Goal: Task Accomplishment & Management: Manage account settings

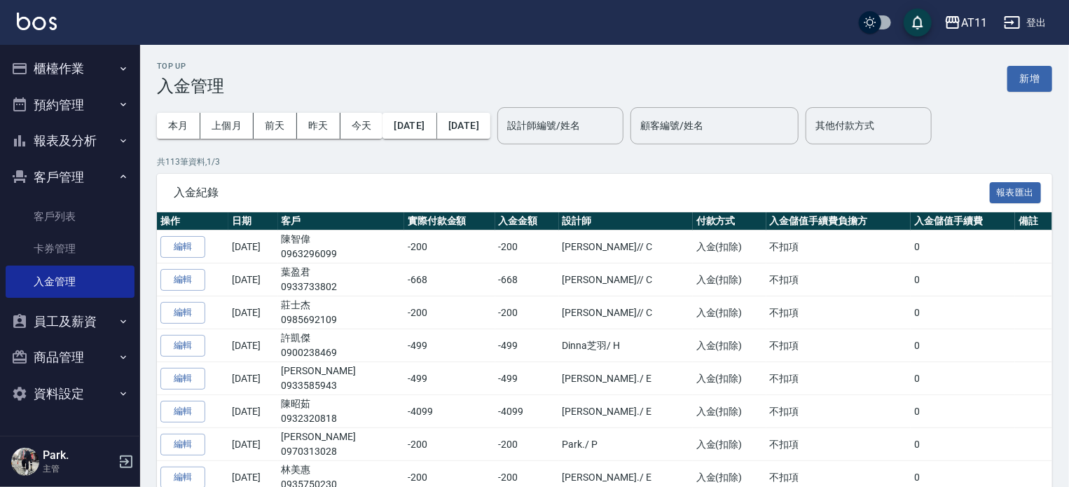
click at [60, 71] on button "櫃檯作業" at bounding box center [70, 68] width 129 height 36
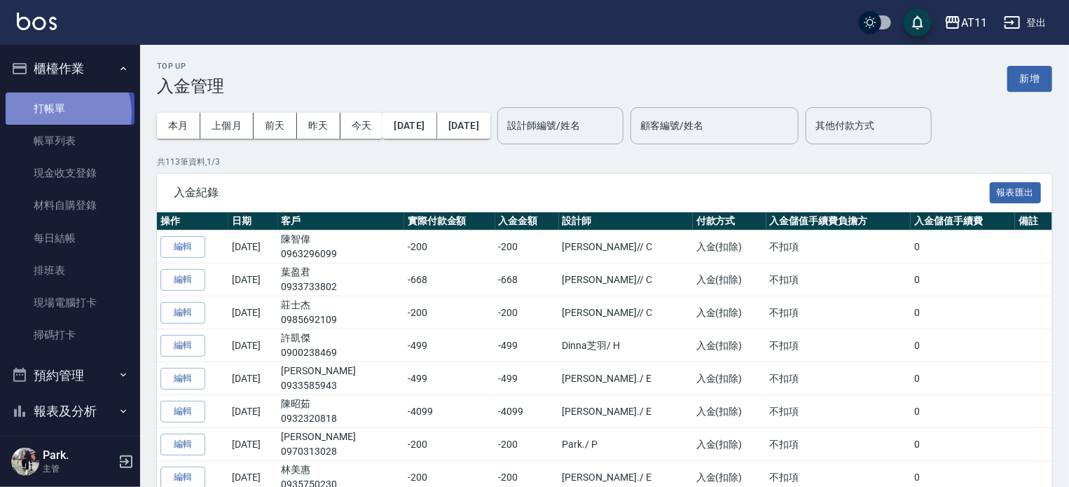
click at [64, 114] on link "打帳單" at bounding box center [70, 108] width 129 height 32
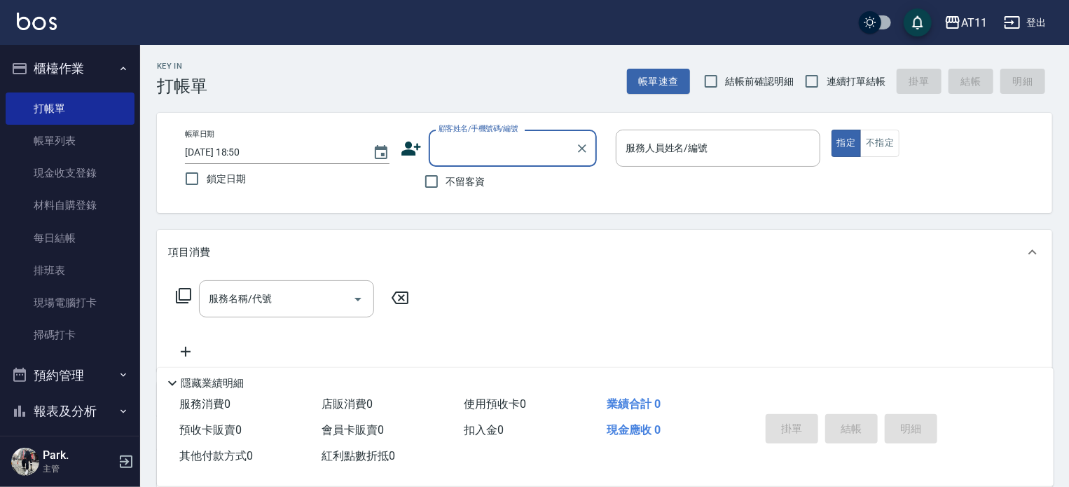
click at [828, 88] on span "連續打單結帳" at bounding box center [856, 81] width 59 height 15
click at [827, 88] on input "連續打單結帳" at bounding box center [811, 81] width 29 height 29
checkbox input "true"
click at [438, 180] on input "不留客資" at bounding box center [431, 181] width 29 height 29
checkbox input "true"
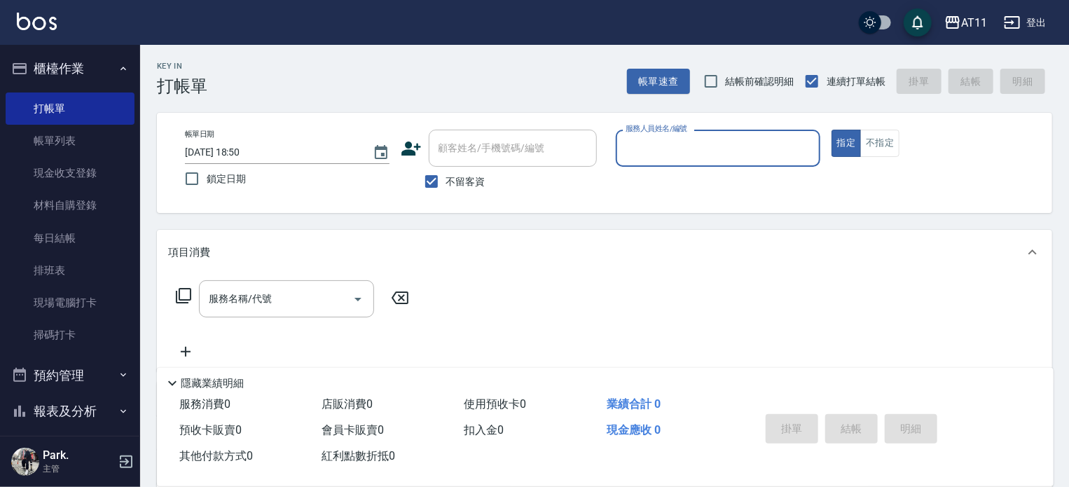
click at [680, 151] on input "服務人員姓名/編號" at bounding box center [718, 148] width 192 height 25
type input "Alisa-S"
type button "true"
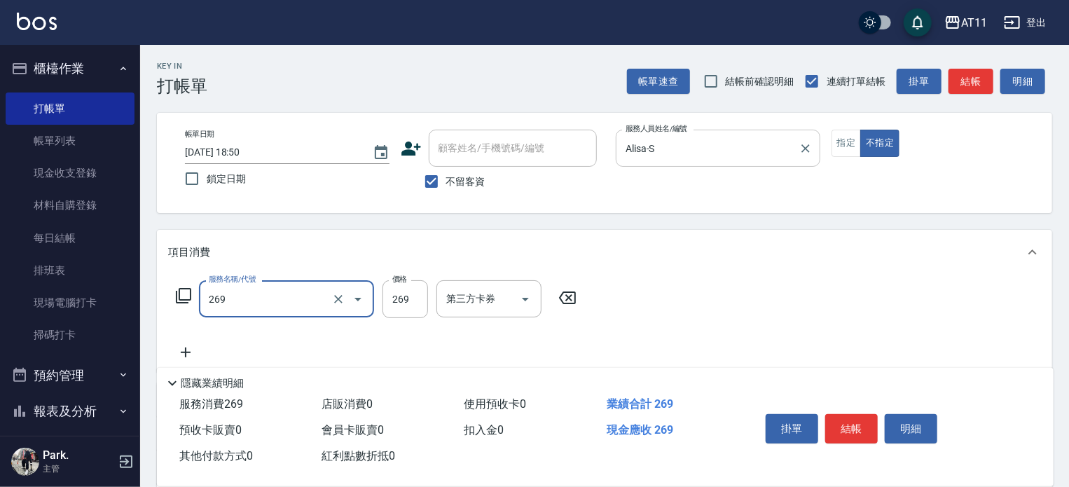
type input "一般洗剪(269)"
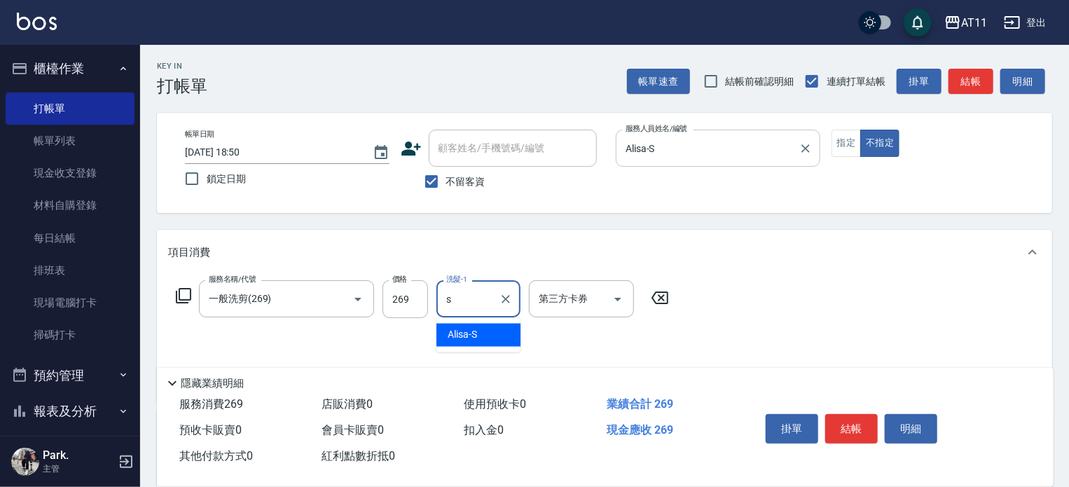
type input "Alisa-S"
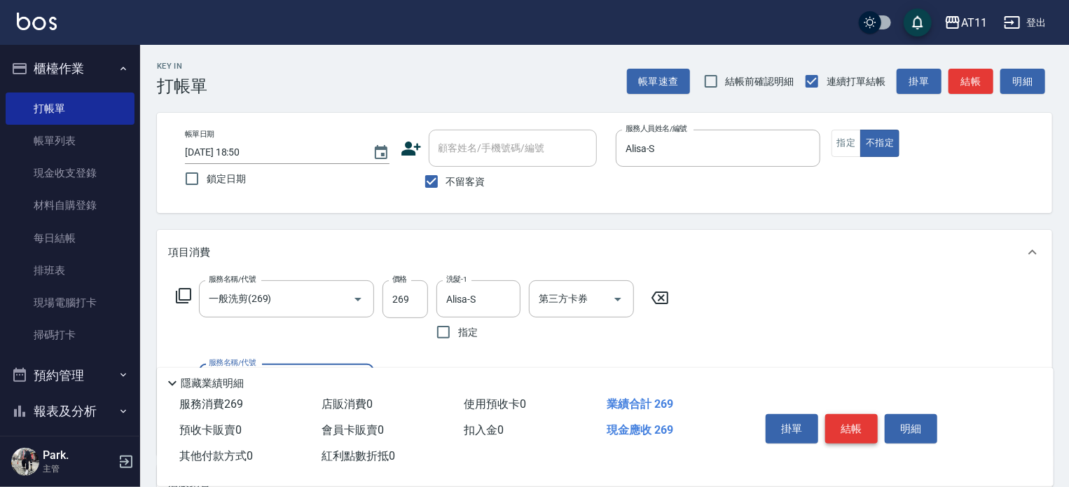
click at [858, 431] on button "結帳" at bounding box center [851, 428] width 53 height 29
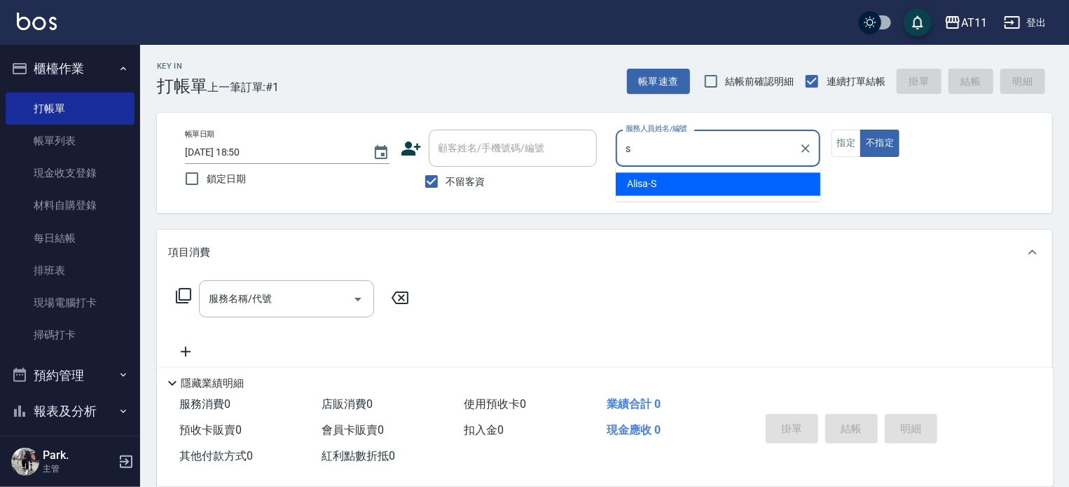
type input "Alisa-S"
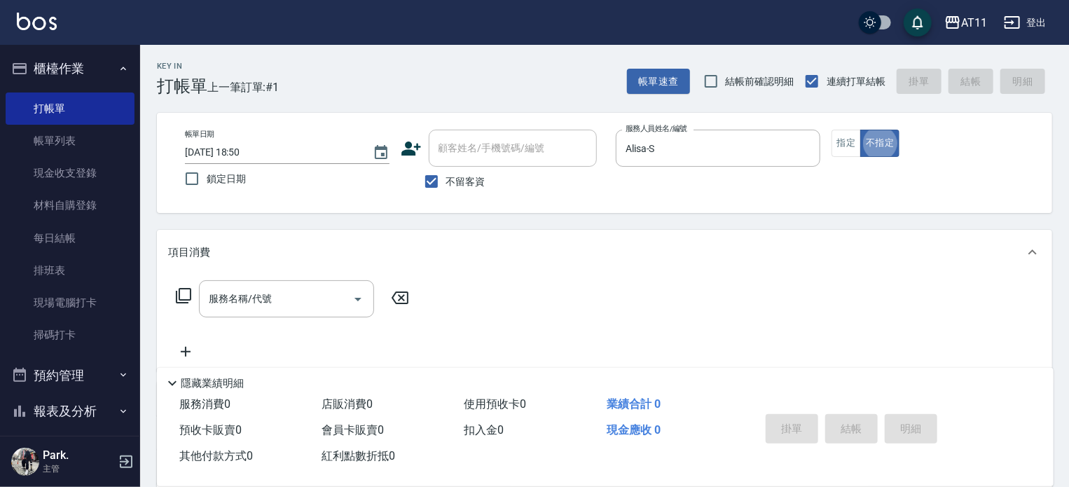
type button "false"
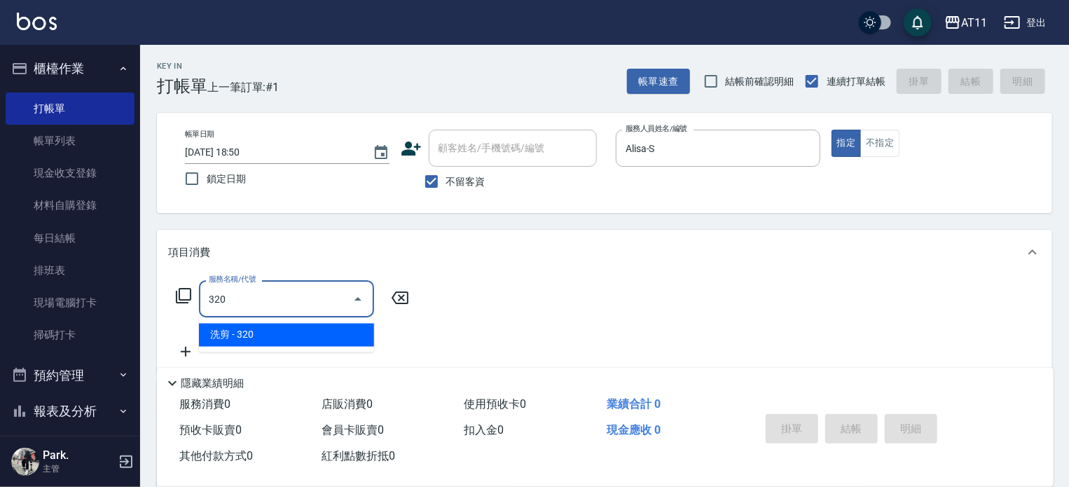
type input "洗剪(320)"
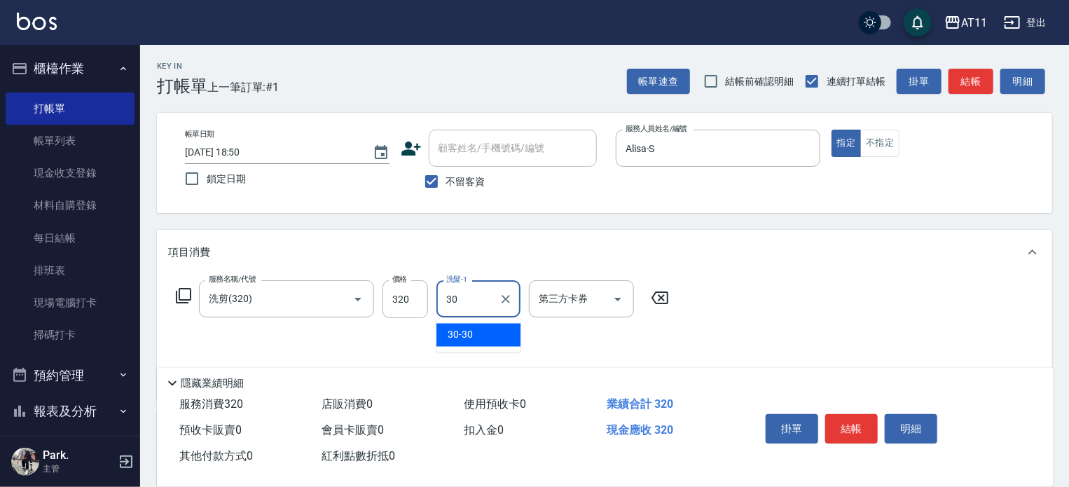
type input "30-30"
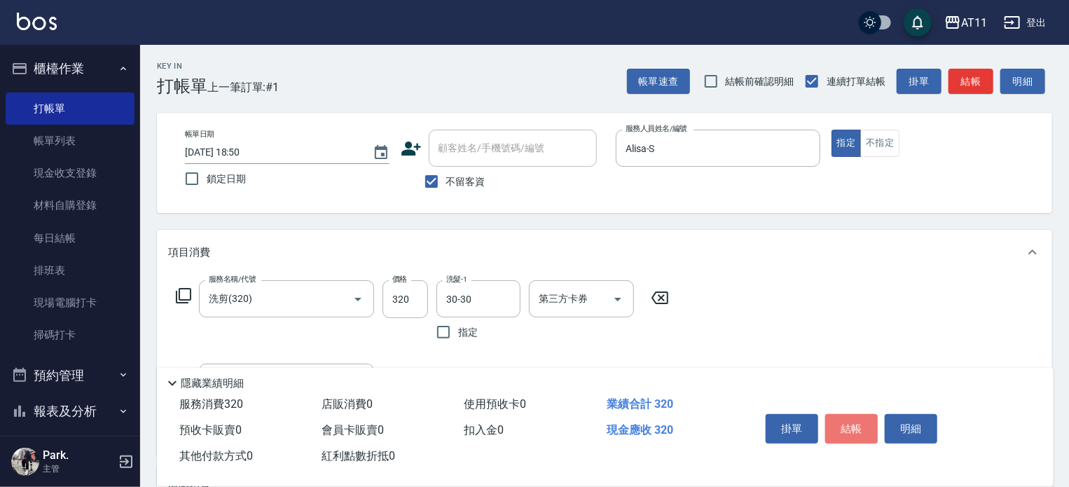
click at [846, 426] on button "結帳" at bounding box center [851, 428] width 53 height 29
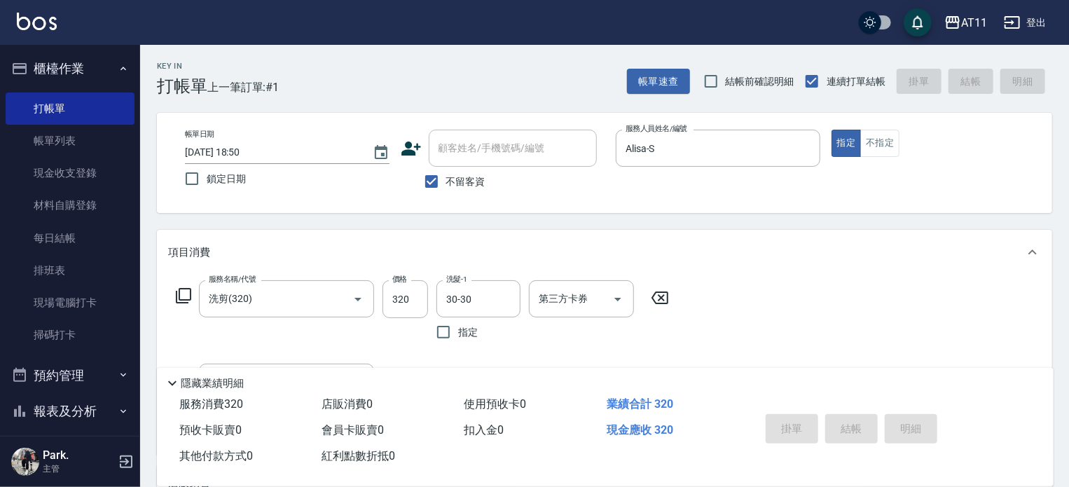
type input "[DATE] 18:51"
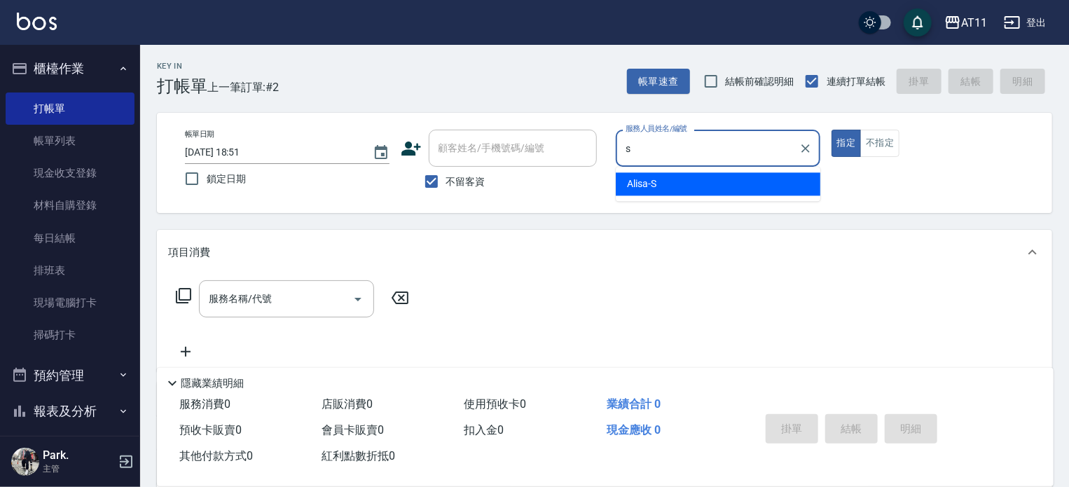
type input "Alisa-S"
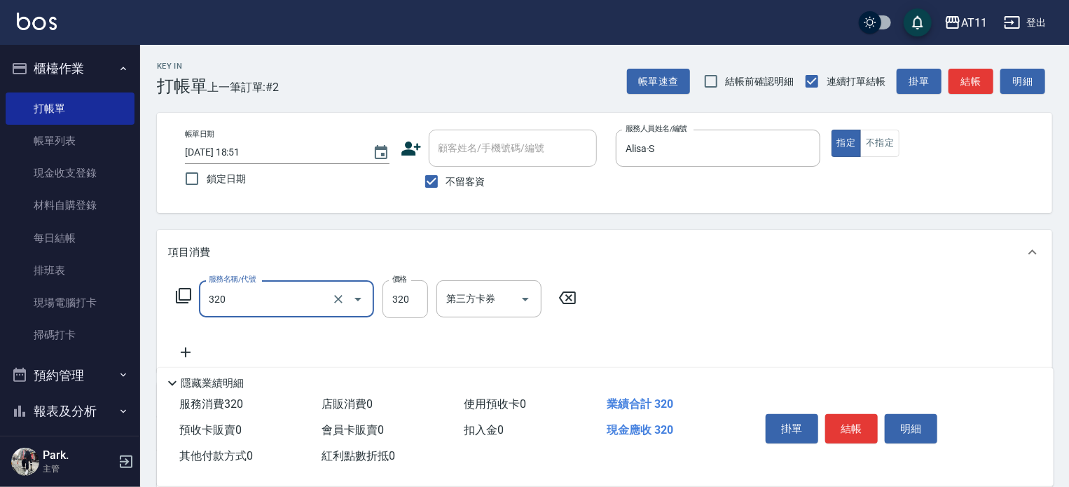
type input "洗剪(320)"
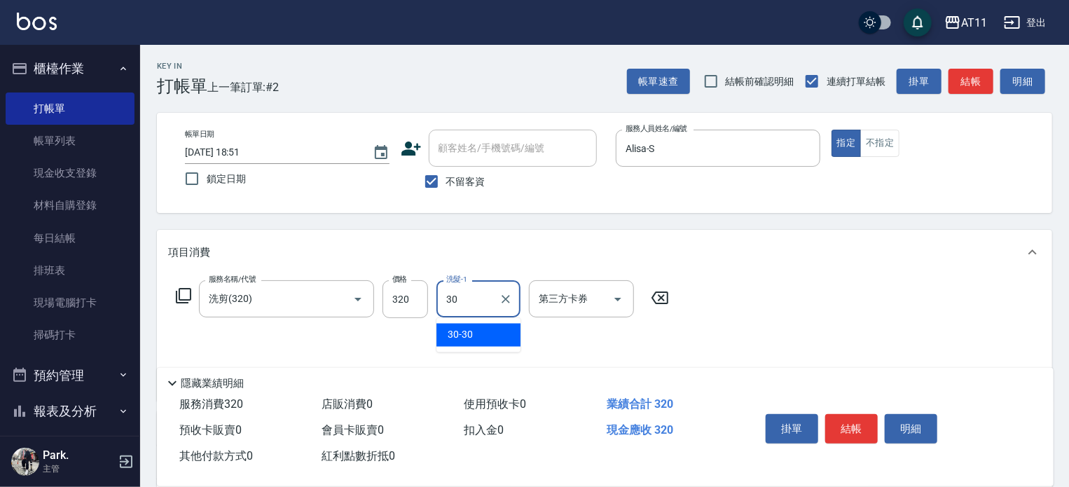
type input "30-30"
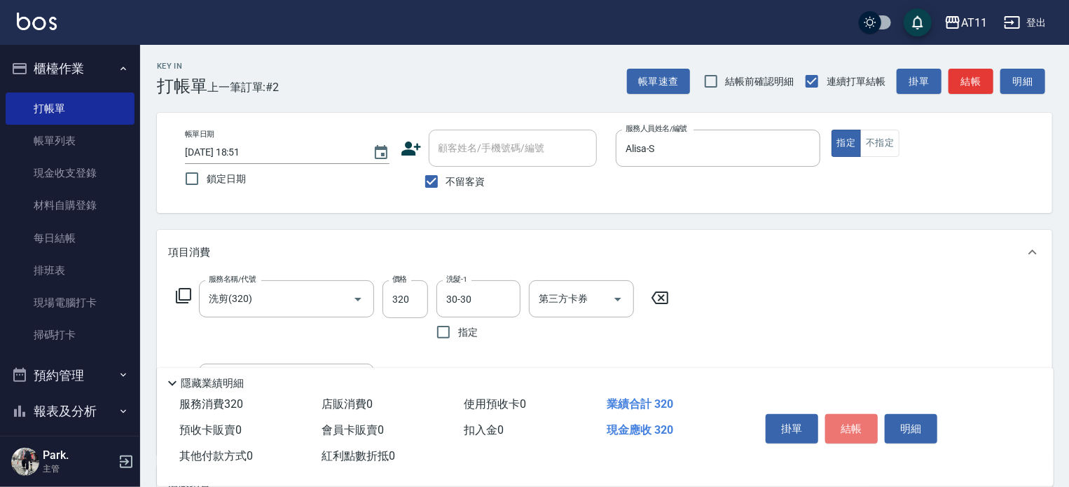
click at [851, 429] on button "結帳" at bounding box center [851, 428] width 53 height 29
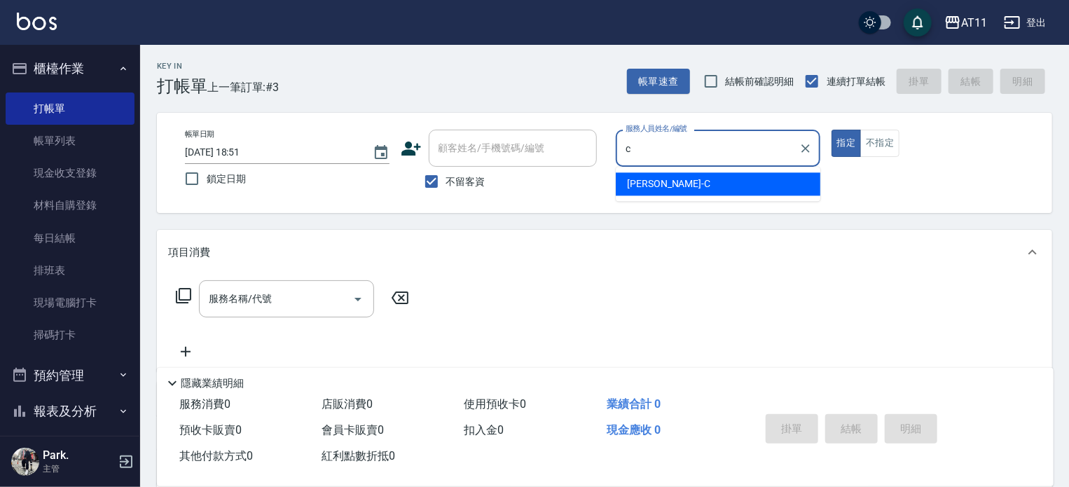
type input "[PERSON_NAME]"
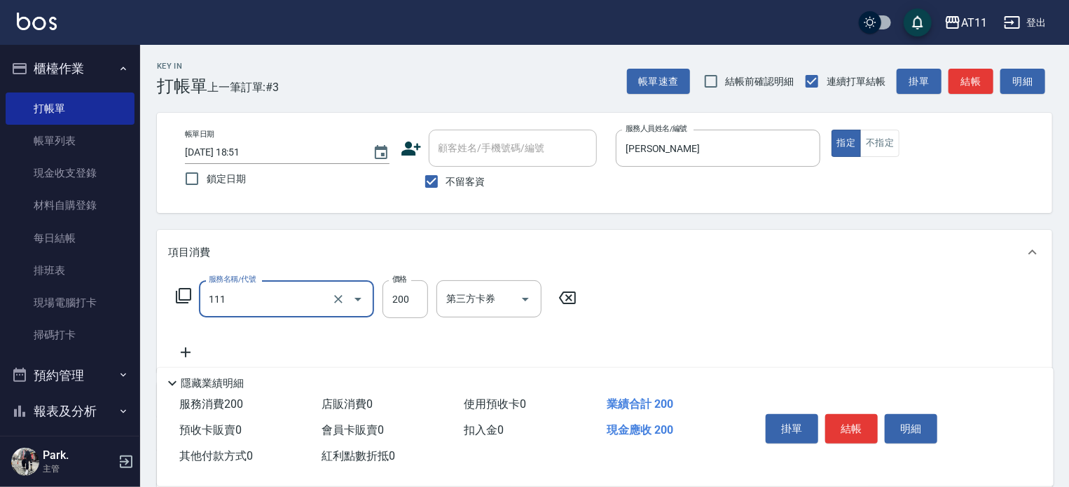
type input "精油洗髮(111)"
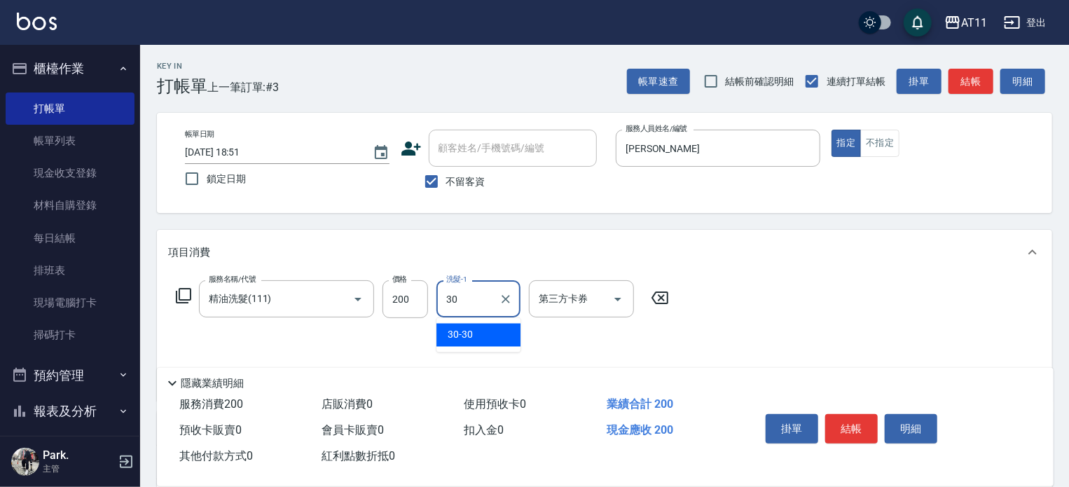
type input "30-30"
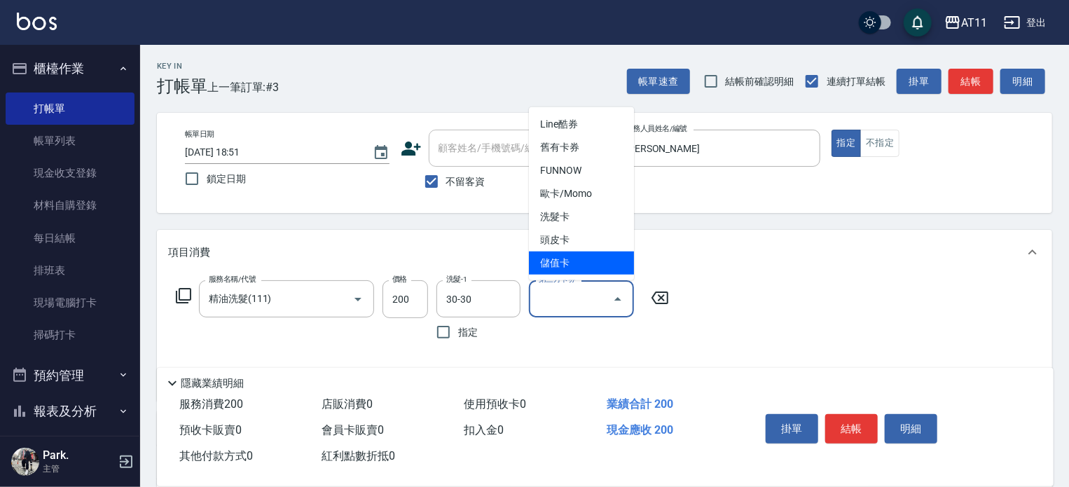
type input "儲值卡"
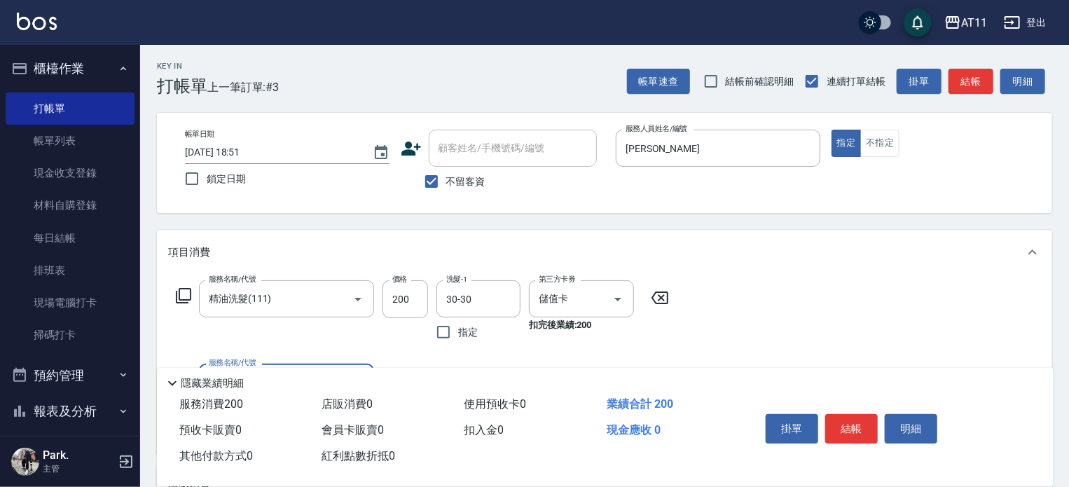
click at [851, 429] on button "結帳" at bounding box center [851, 428] width 53 height 29
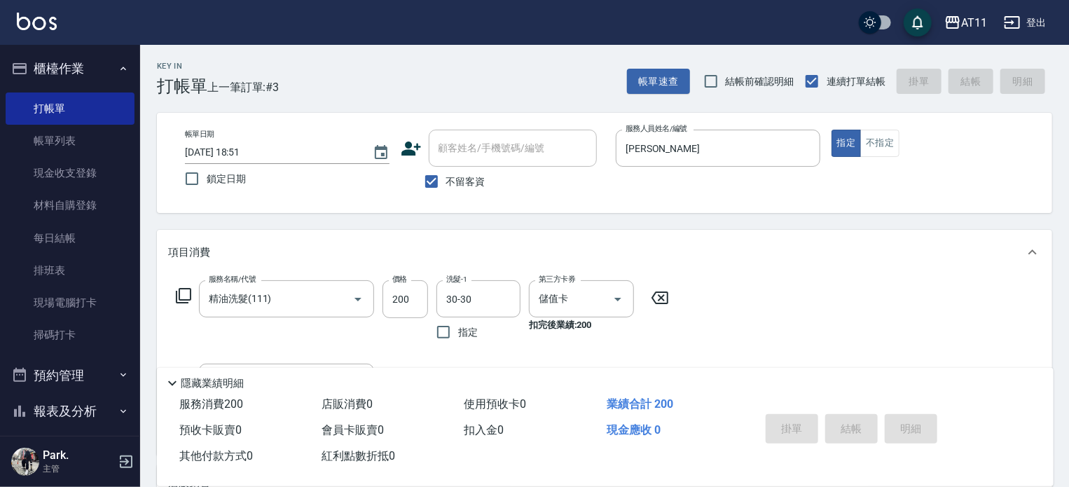
type input "[DATE] 18:52"
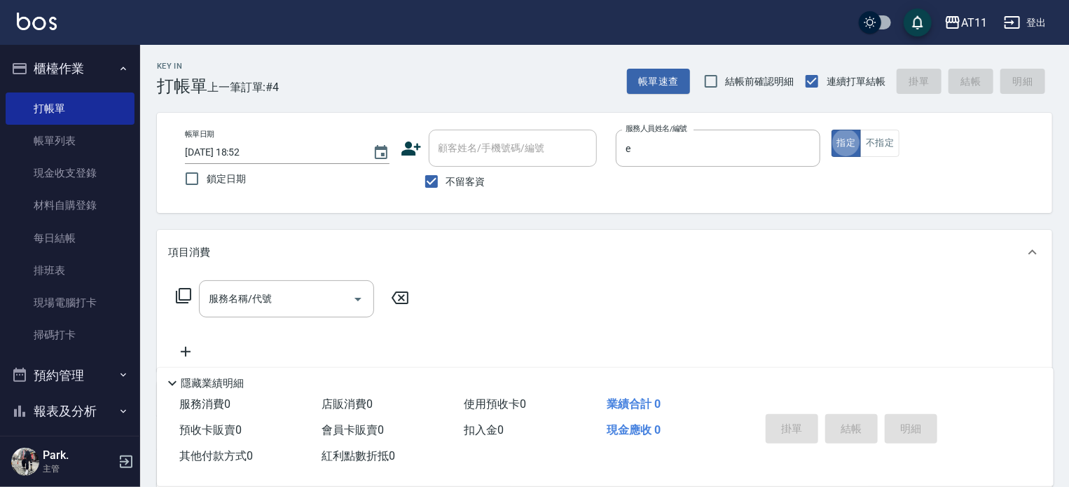
type input "EVA-E"
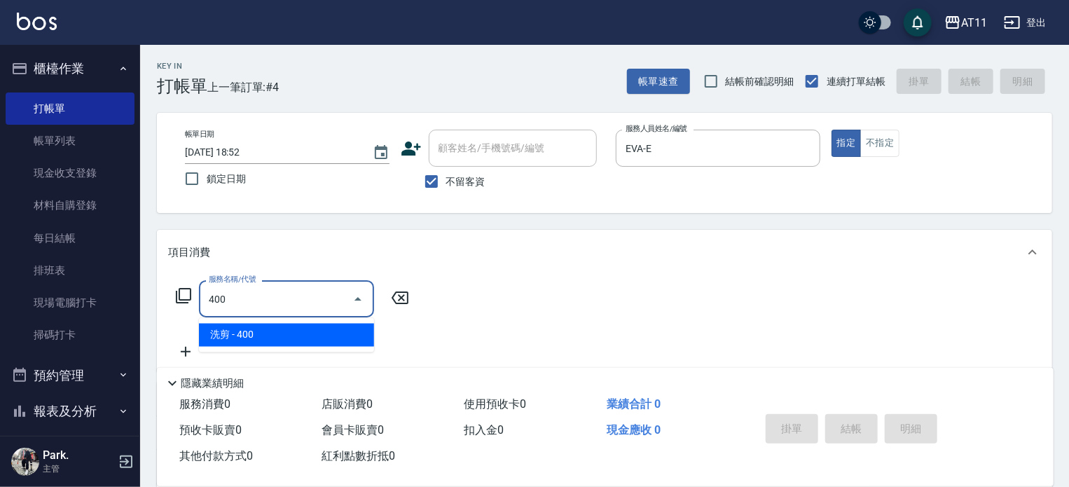
type input "洗剪(400)"
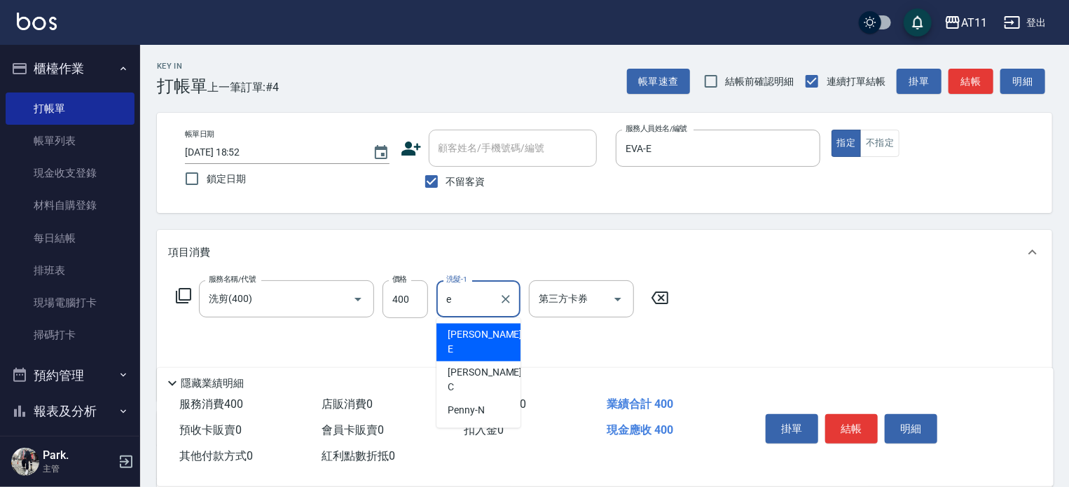
type input "EVA-E"
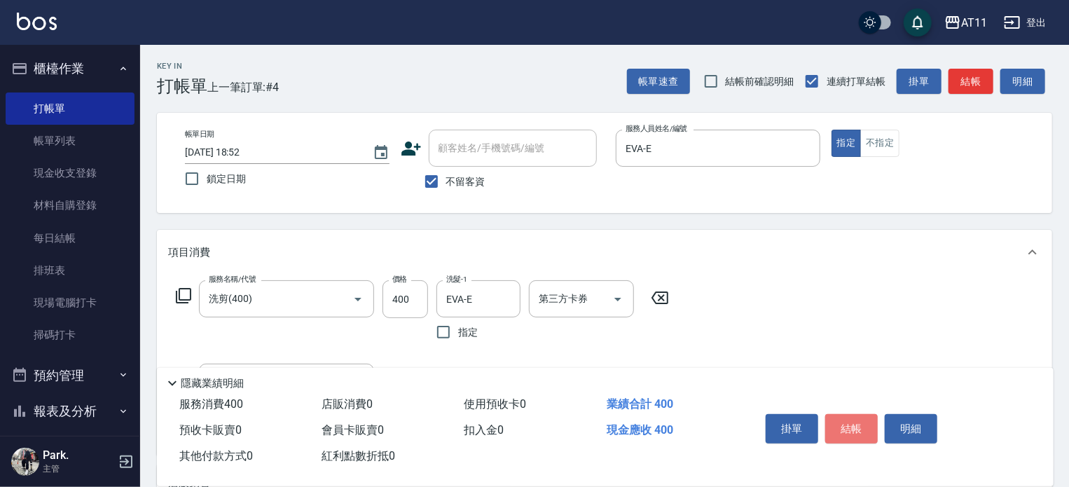
click at [851, 429] on button "結帳" at bounding box center [851, 428] width 53 height 29
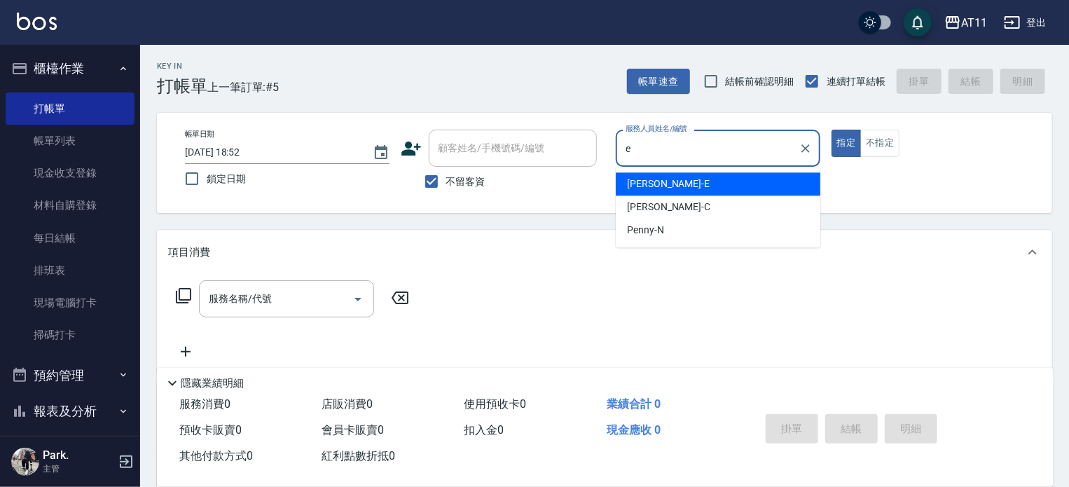
type input "EVA-E"
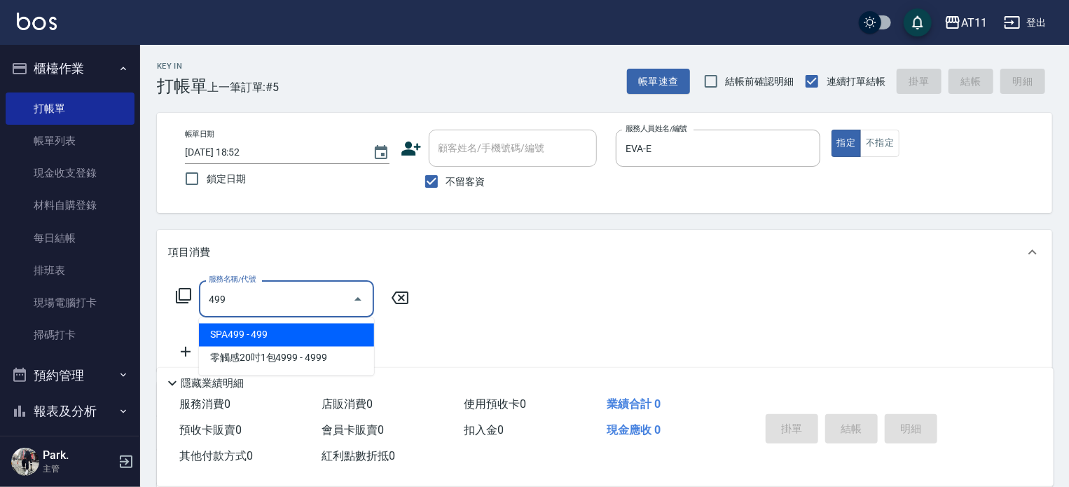
type input "SPA499(499)"
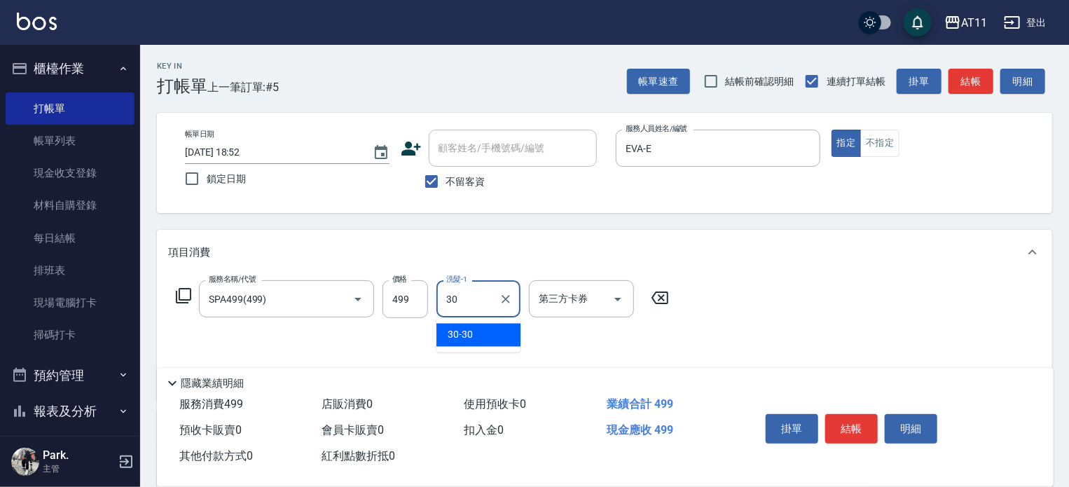
type input "30-30"
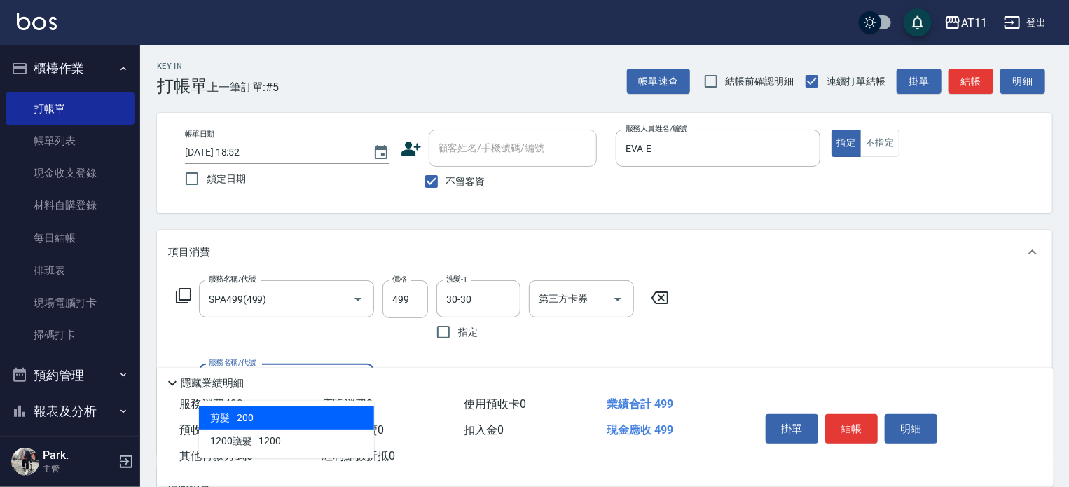
type input "剪髮(200)"
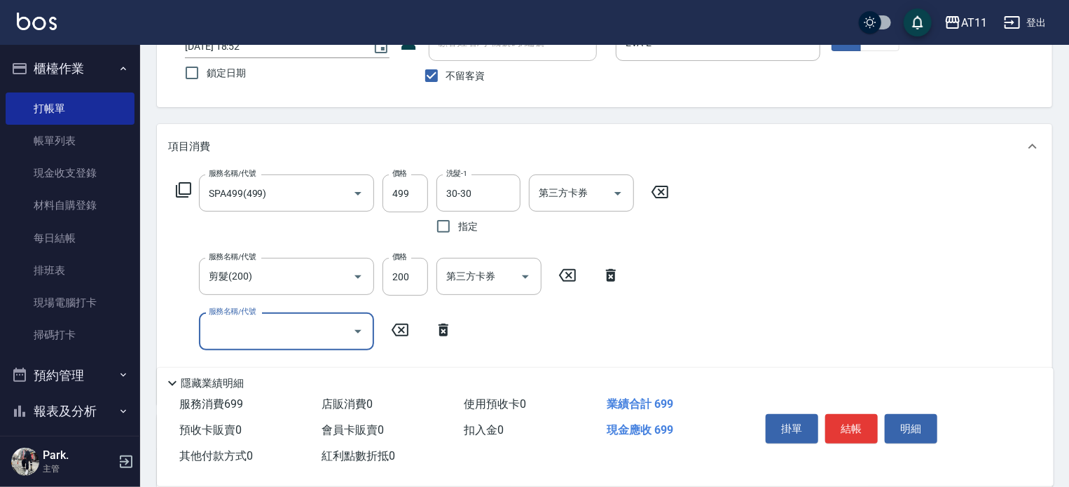
scroll to position [210, 0]
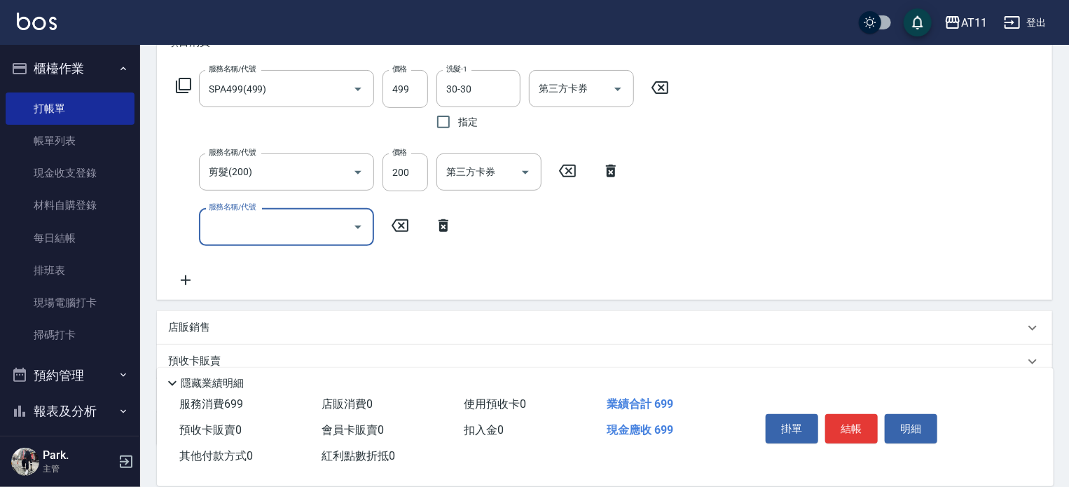
type input "4"
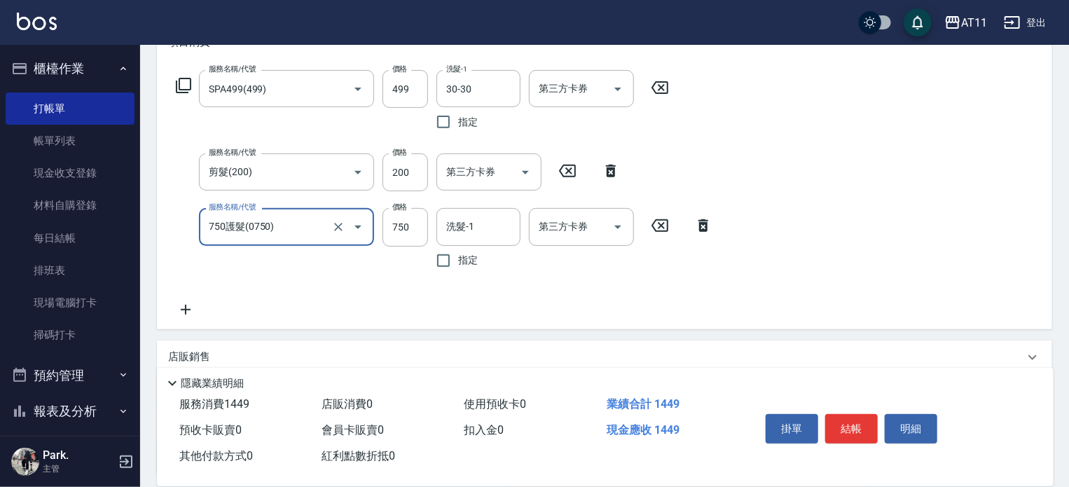
type input "750護髮(0750)"
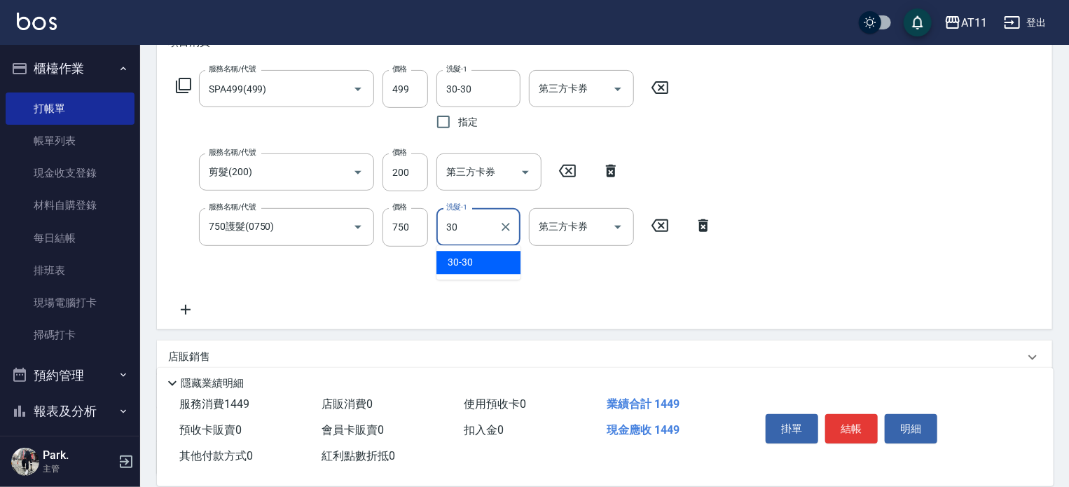
type input "30-30"
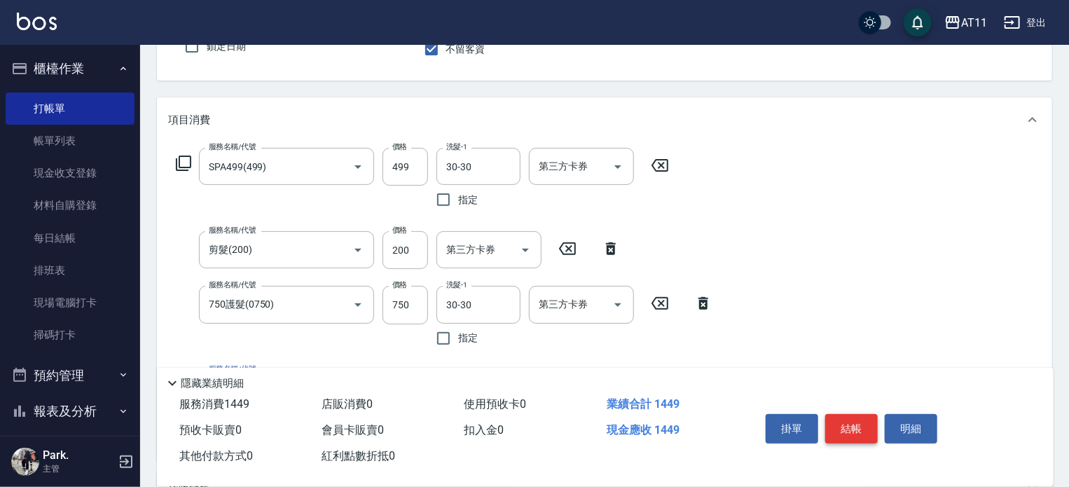
scroll to position [0, 0]
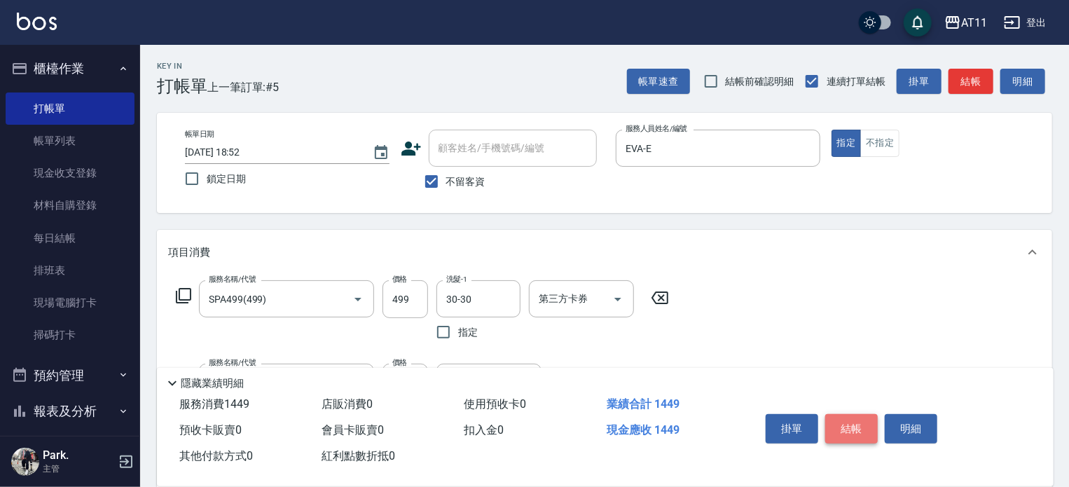
click at [861, 430] on button "結帳" at bounding box center [851, 428] width 53 height 29
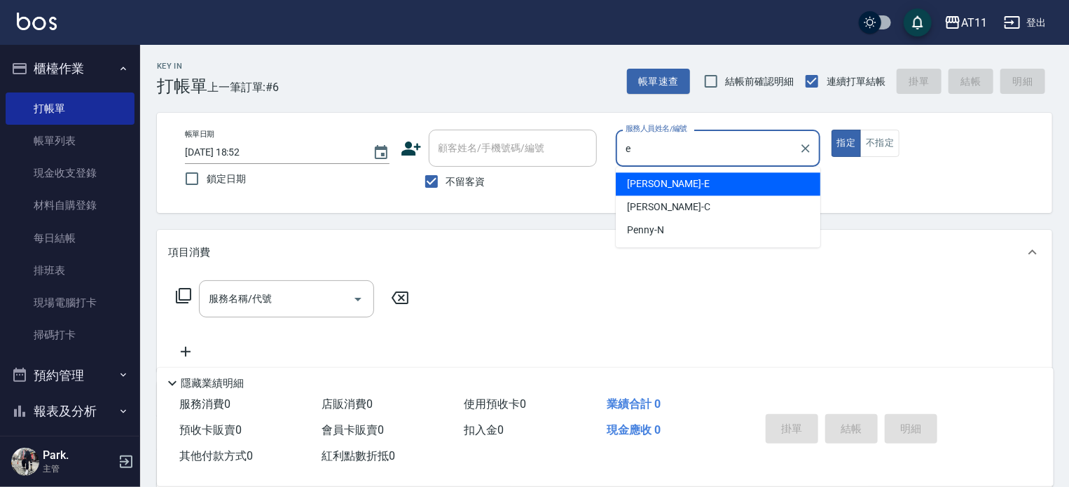
type input "EVA-E"
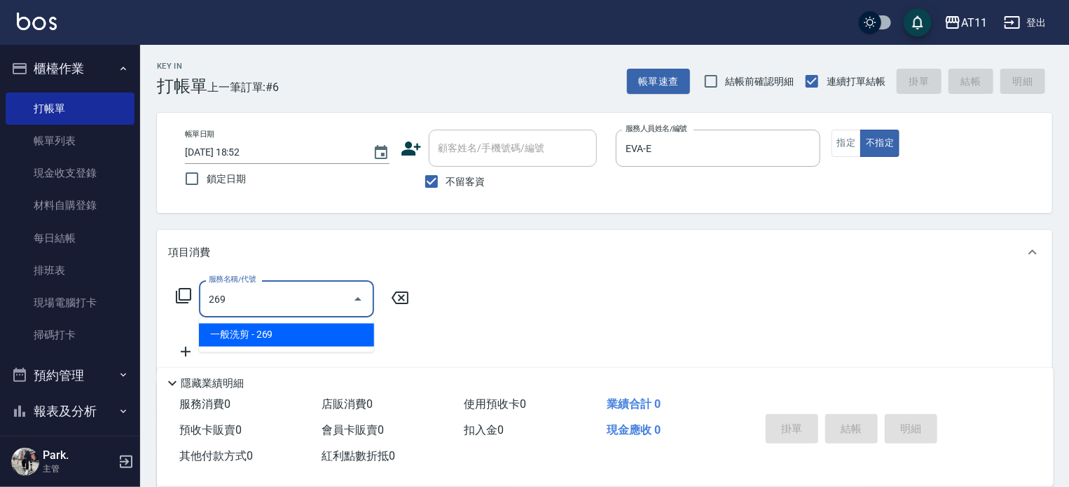
type input "一般洗剪(269)"
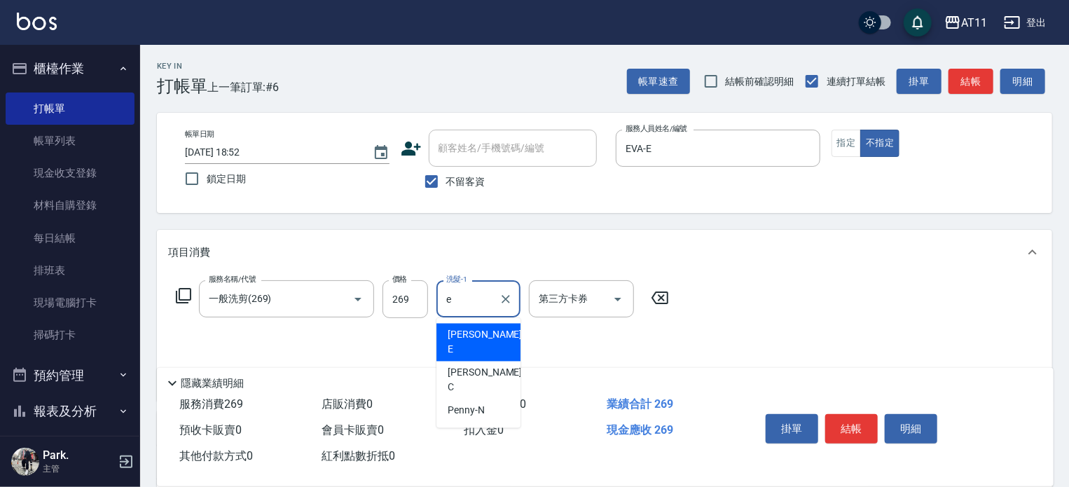
type input "EVA-E"
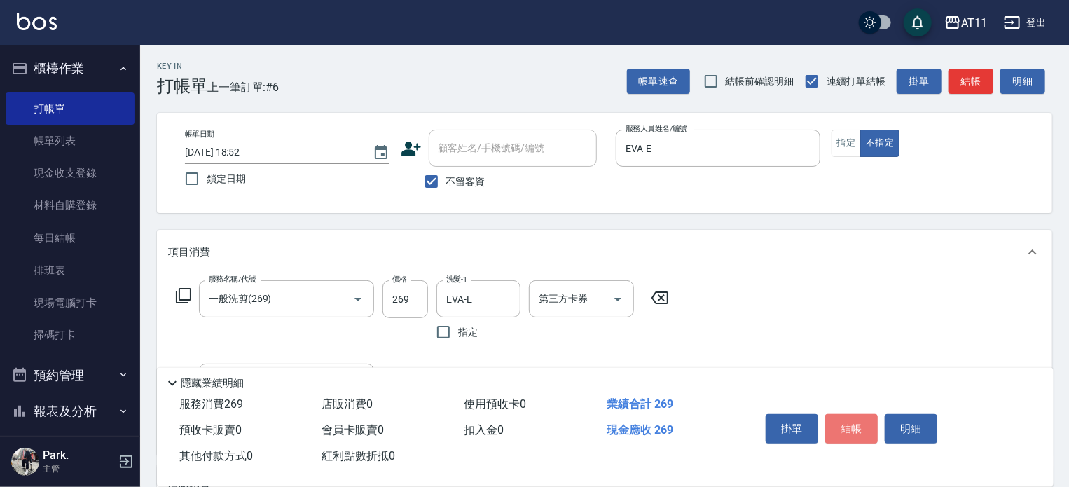
click at [862, 430] on button "結帳" at bounding box center [851, 428] width 53 height 29
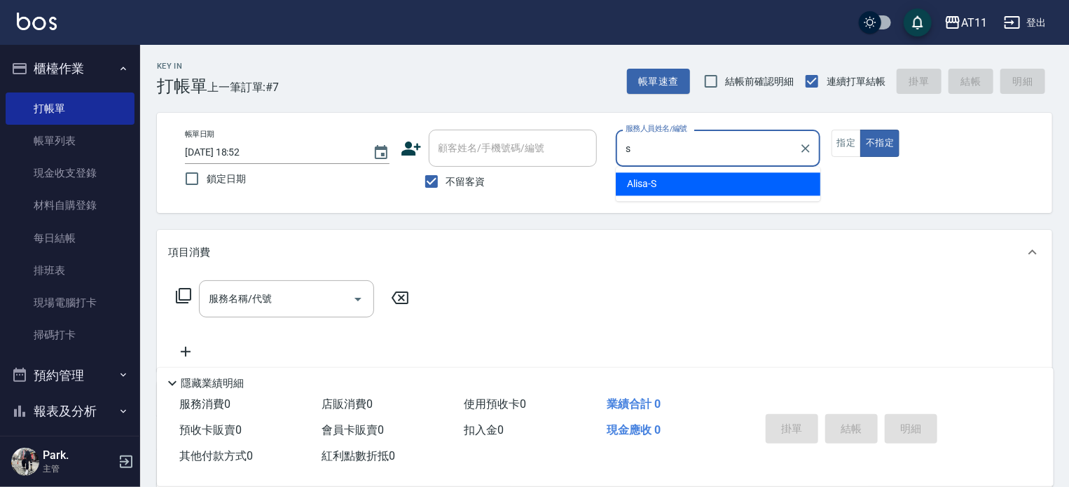
type input "Alisa-S"
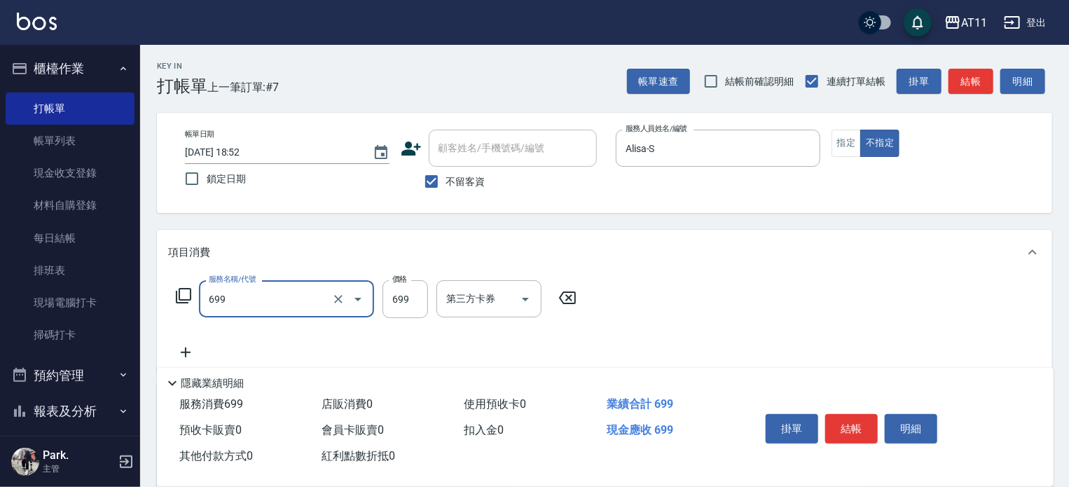
type input "SPA699(699)"
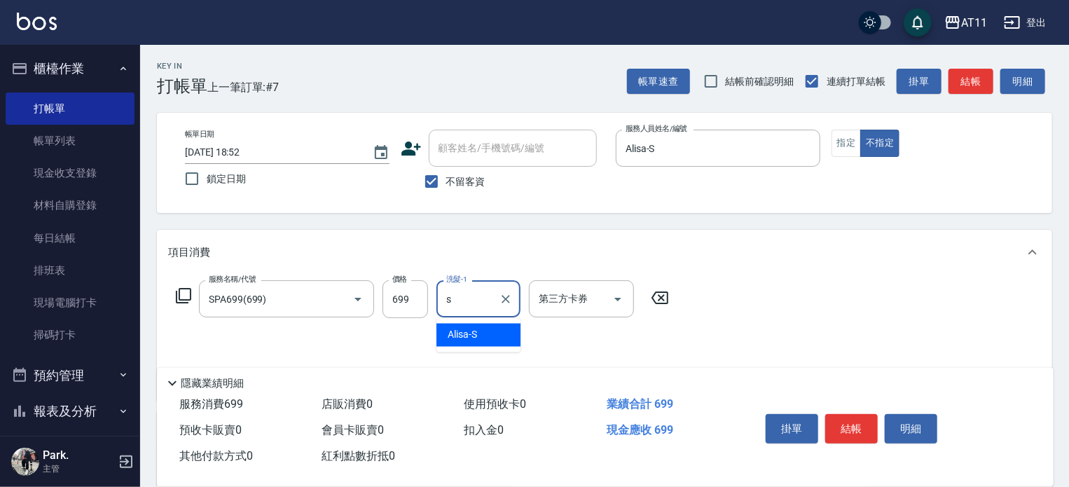
type input "Alisa-S"
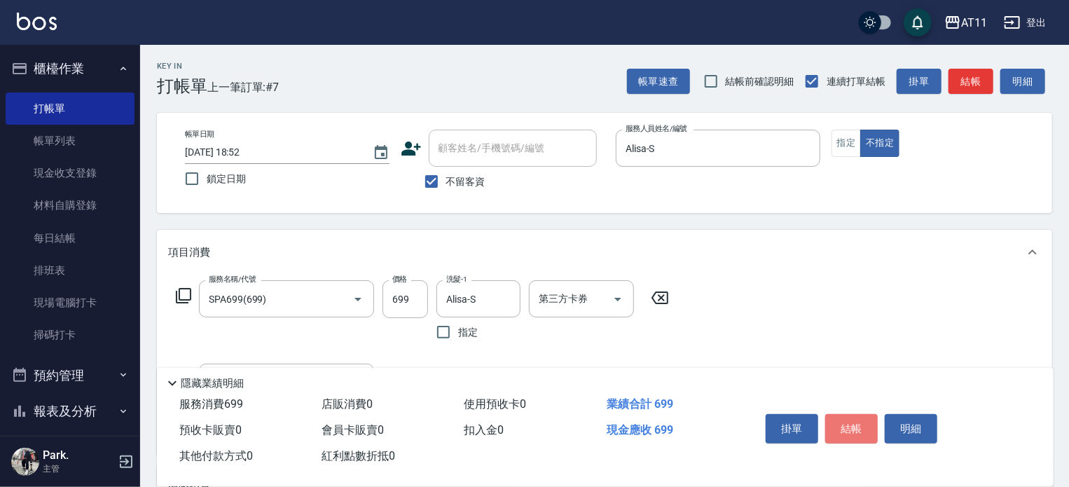
click at [862, 430] on button "結帳" at bounding box center [851, 428] width 53 height 29
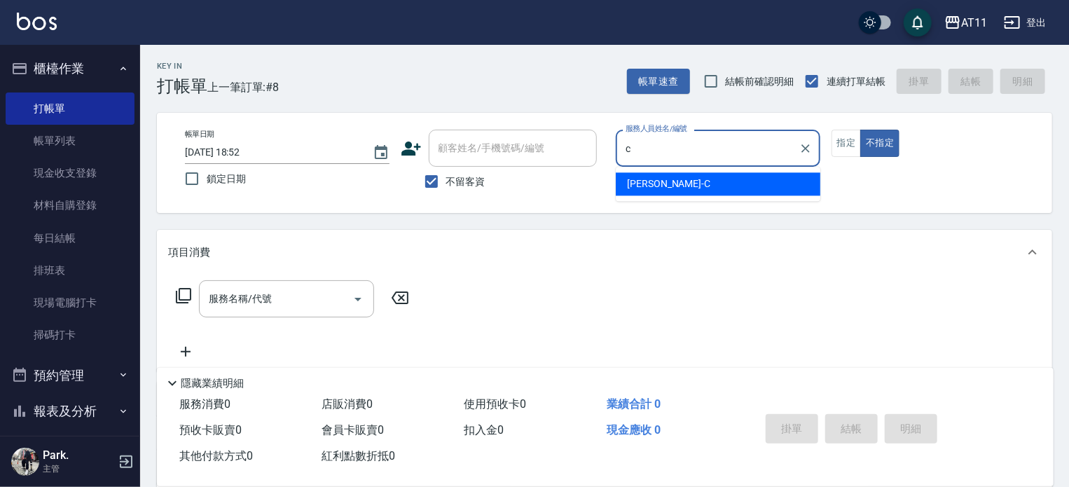
type input "[PERSON_NAME]"
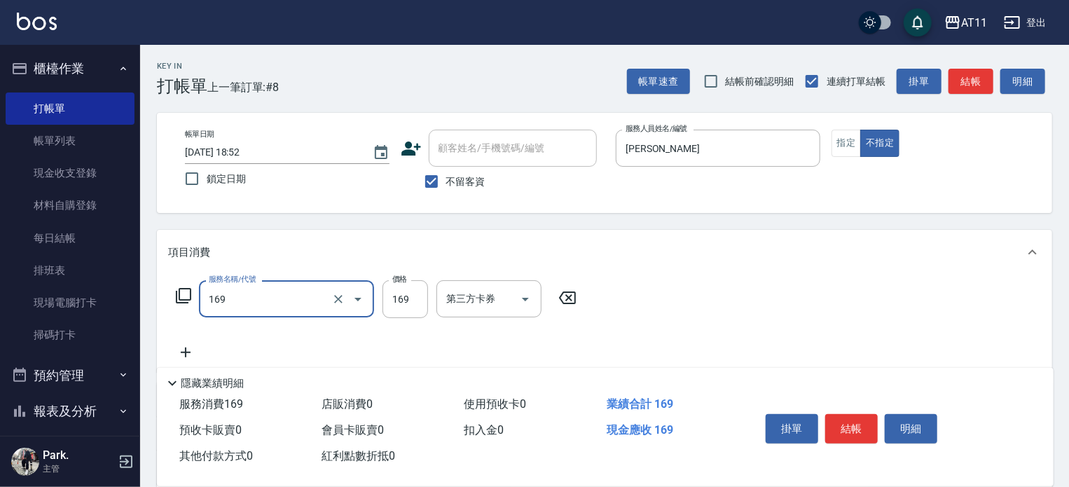
type input "單剪(169)"
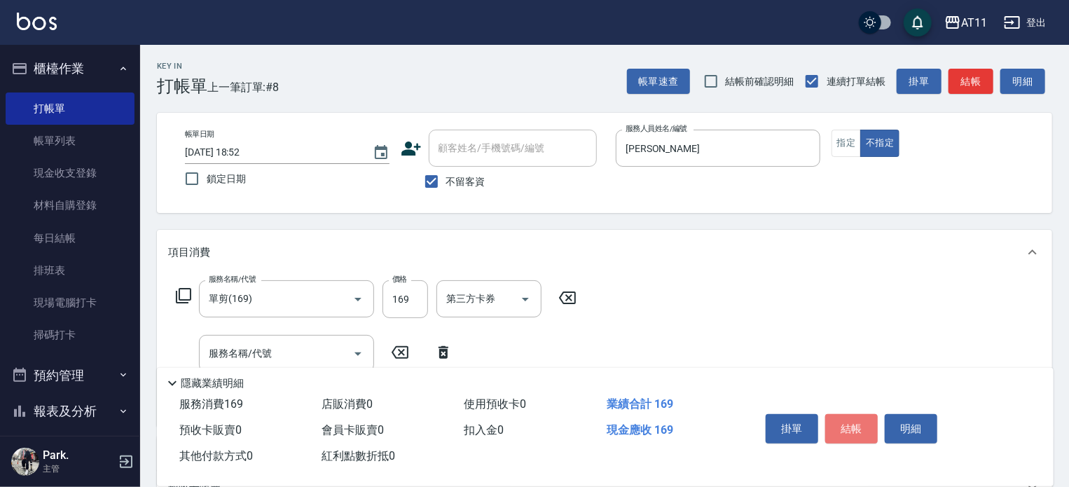
click at [862, 435] on button "結帳" at bounding box center [851, 428] width 53 height 29
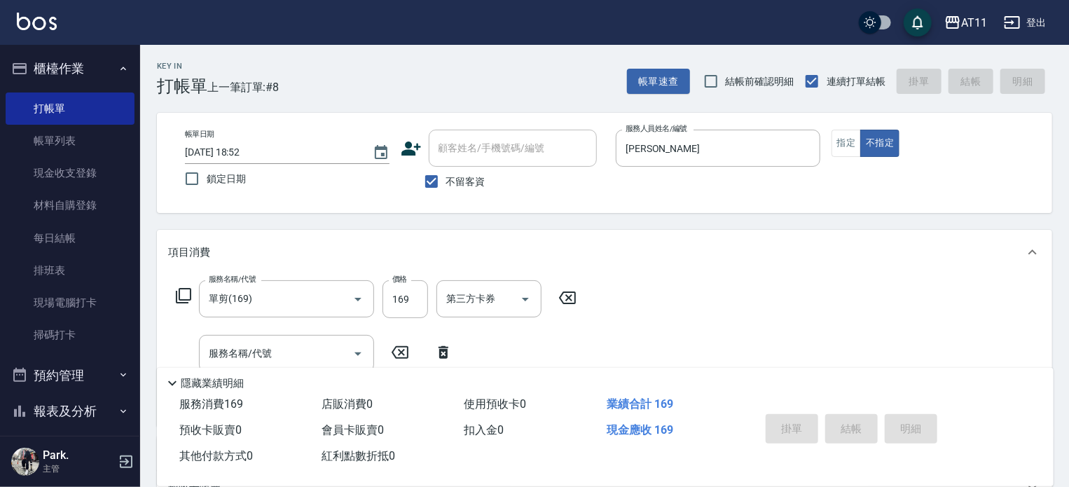
type input "[DATE] 18:53"
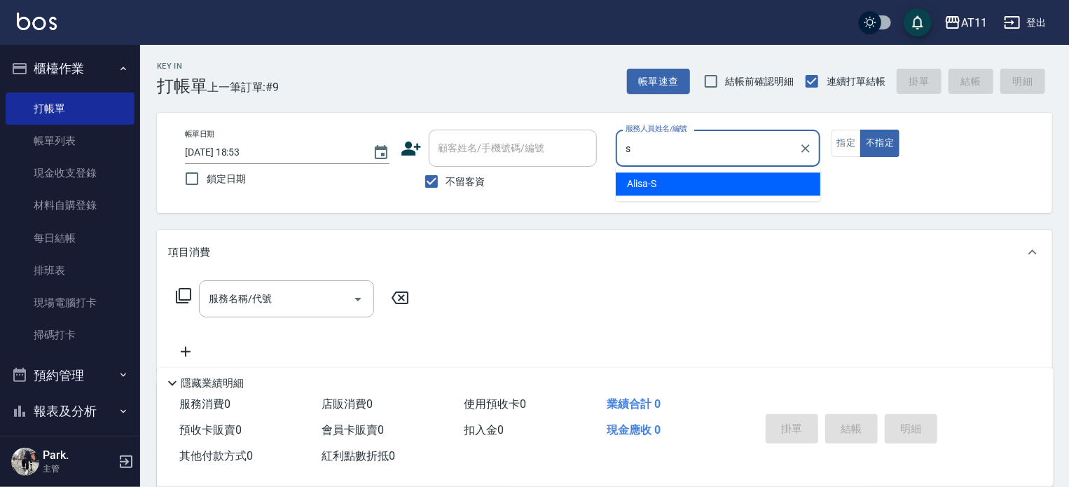
type input "Alisa-S"
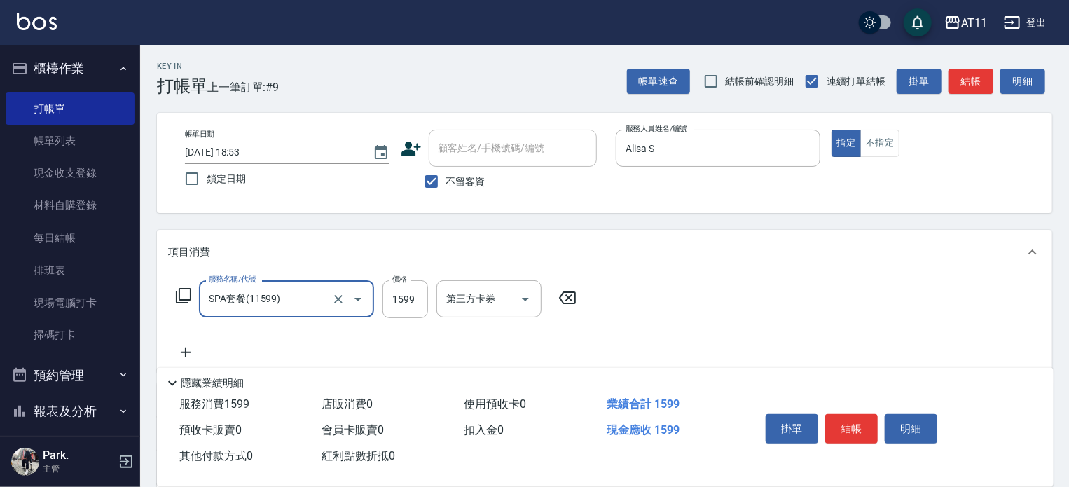
type input "SPA套餐(11599)"
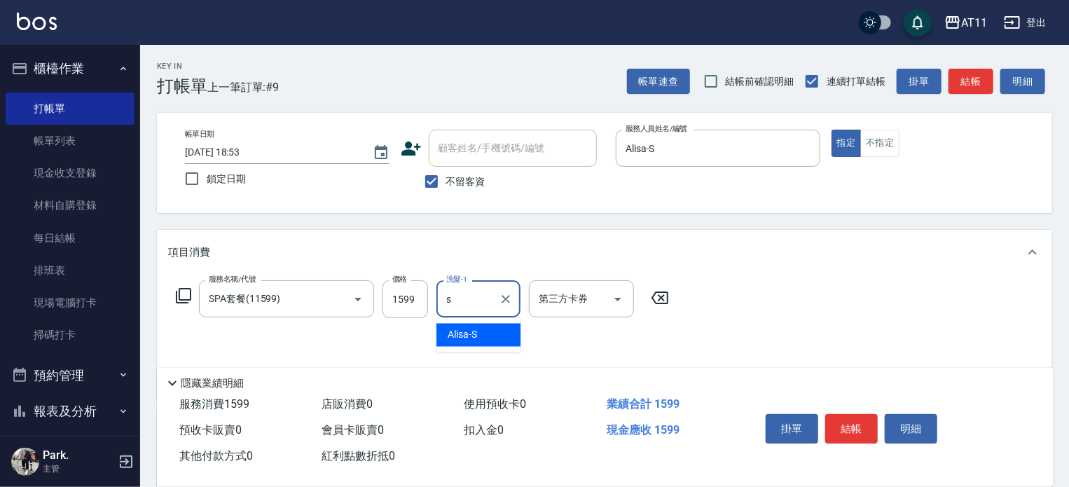
type input "Alisa-S"
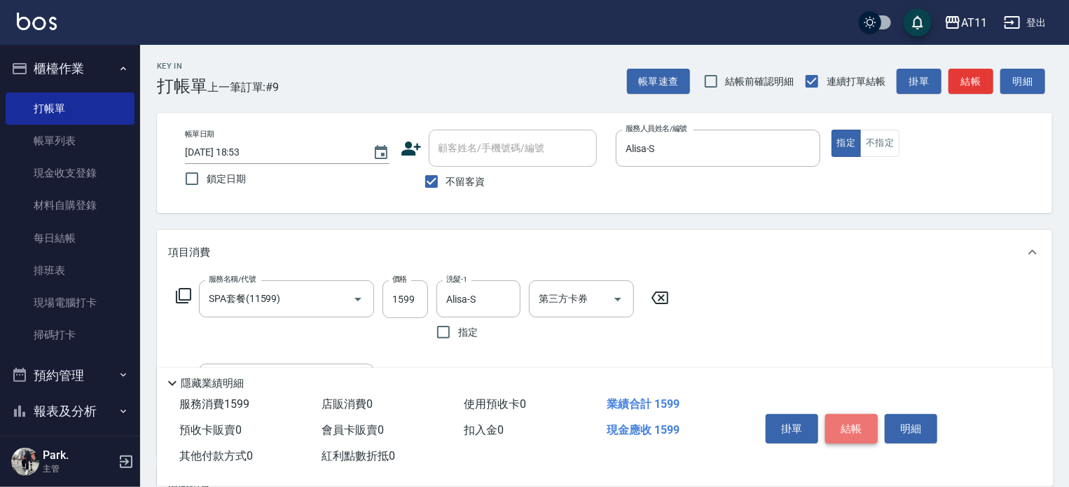
click at [863, 422] on button "結帳" at bounding box center [851, 428] width 53 height 29
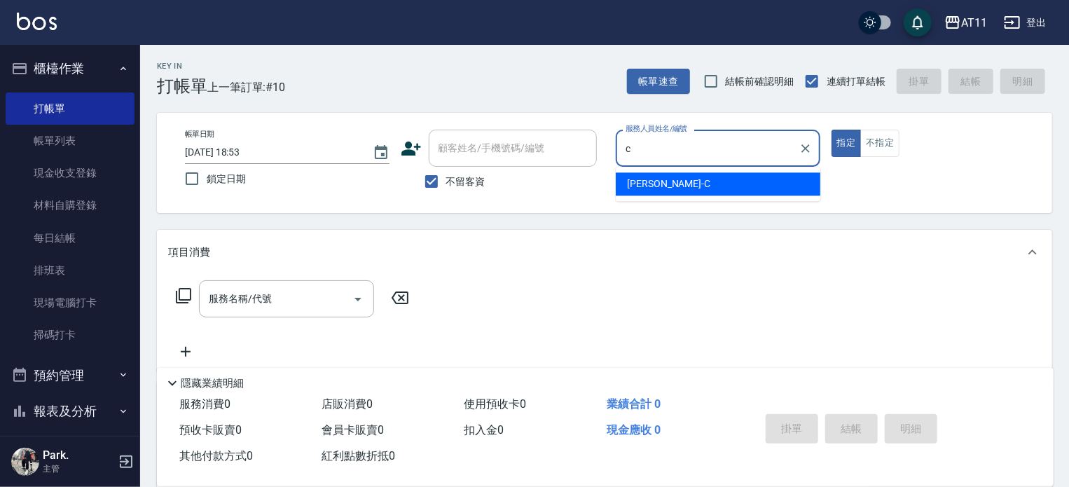
type input "[PERSON_NAME]"
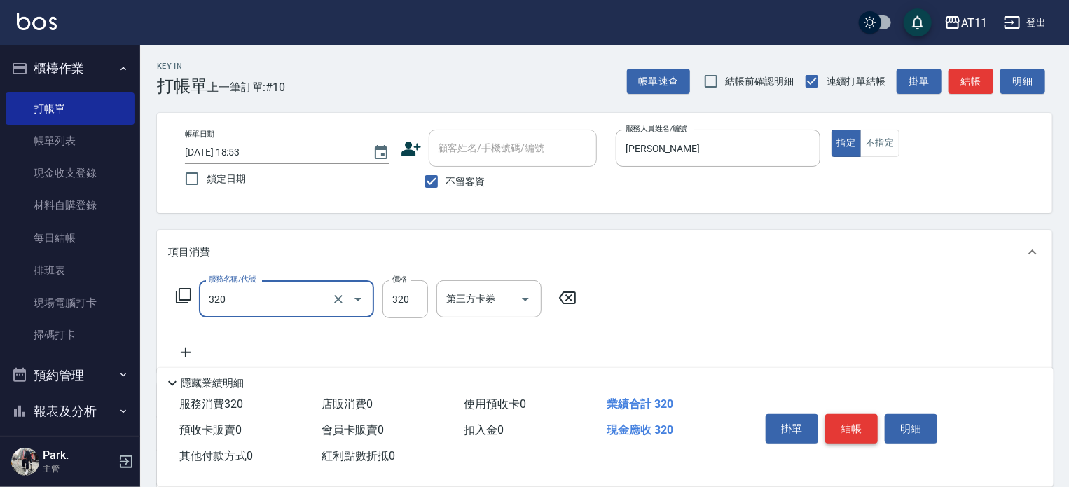
type input "洗剪(320)"
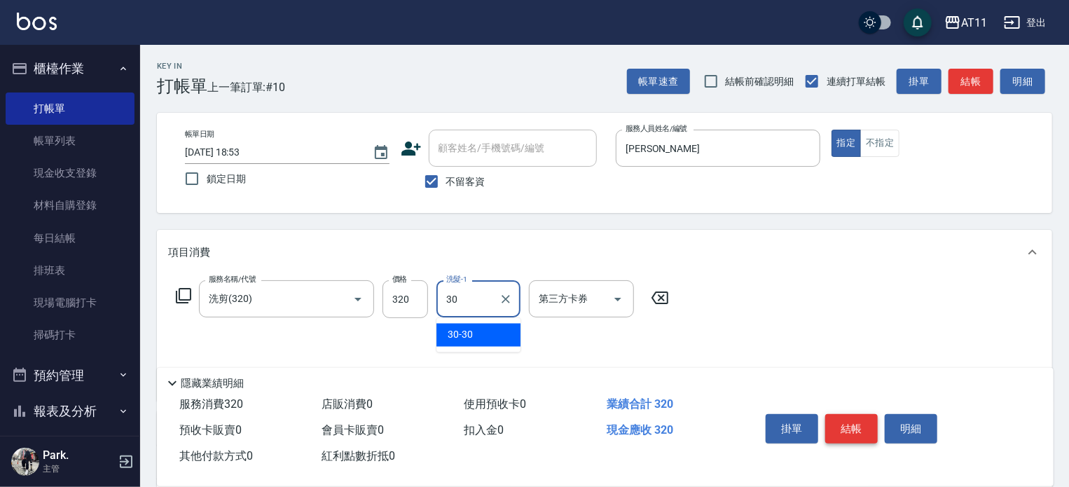
type input "30-30"
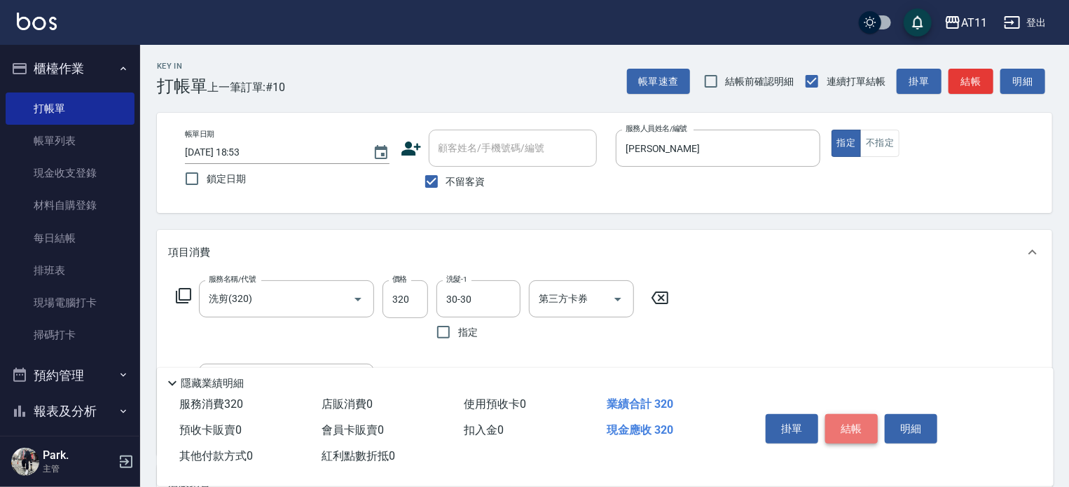
click at [863, 422] on button "結帳" at bounding box center [851, 428] width 53 height 29
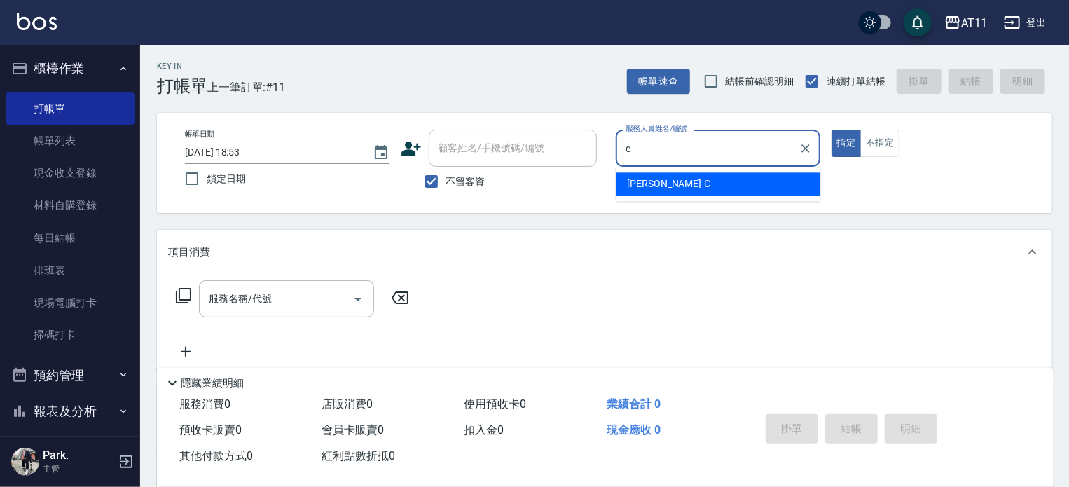
type input "[PERSON_NAME]"
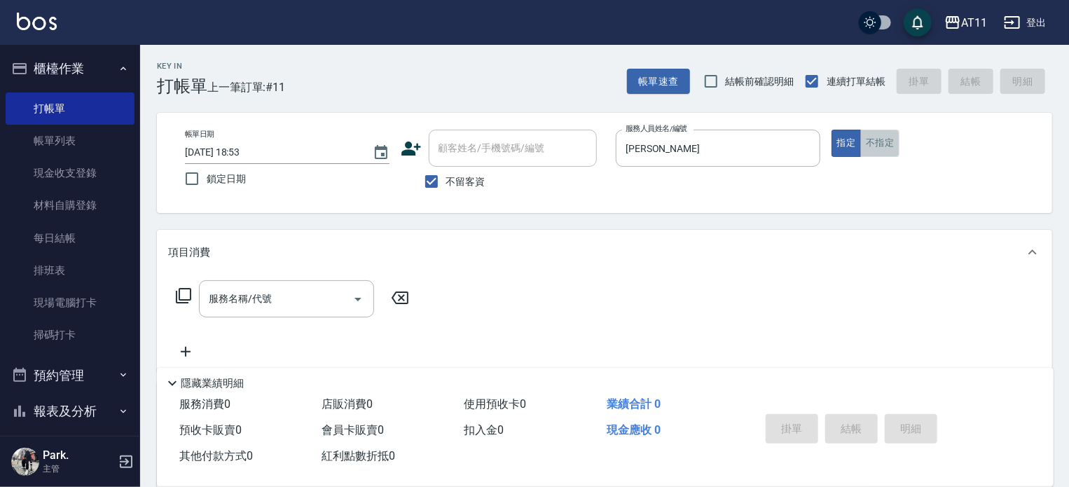
drag, startPoint x: 870, startPoint y: 148, endPoint x: 872, endPoint y: 140, distance: 8.0
click at [872, 147] on button "不指定" at bounding box center [879, 143] width 39 height 27
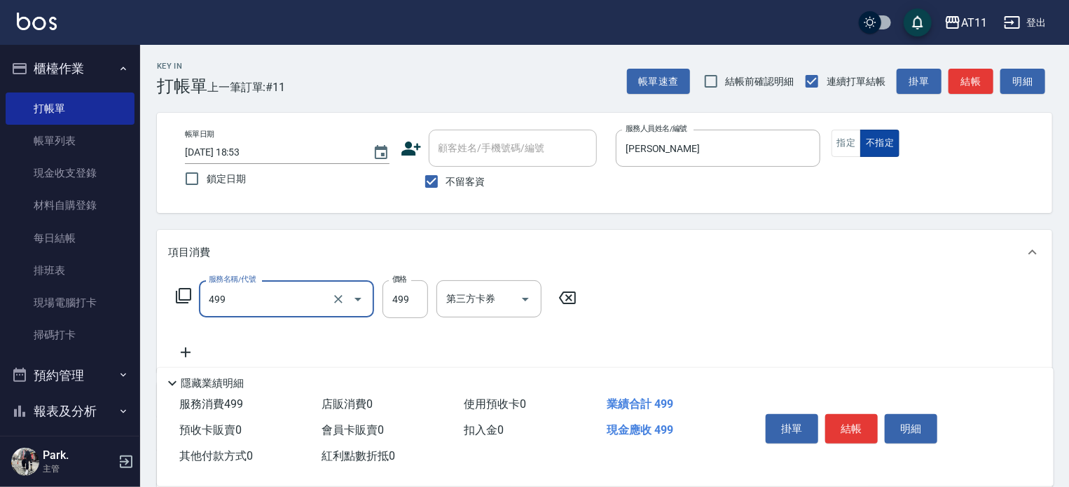
type input "SPA499(499)"
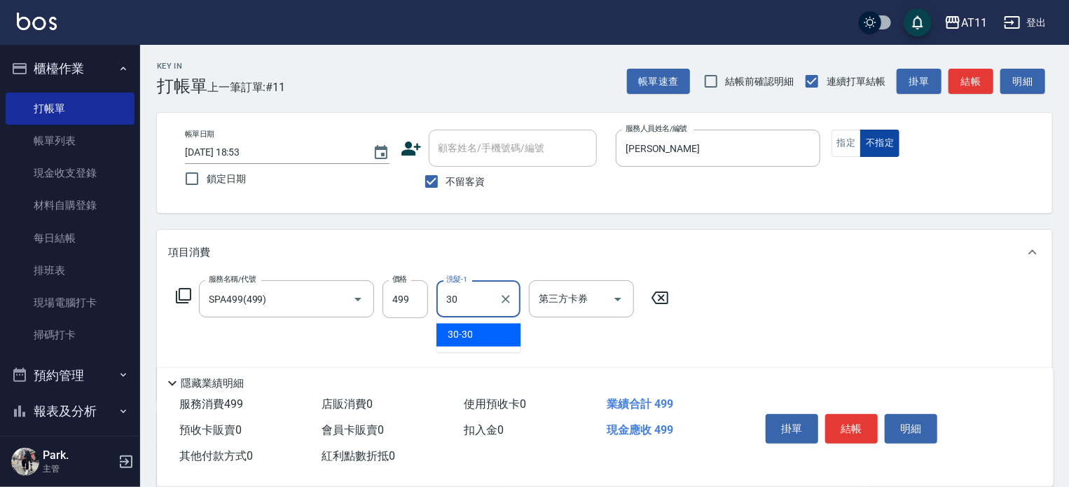
type input "30-30"
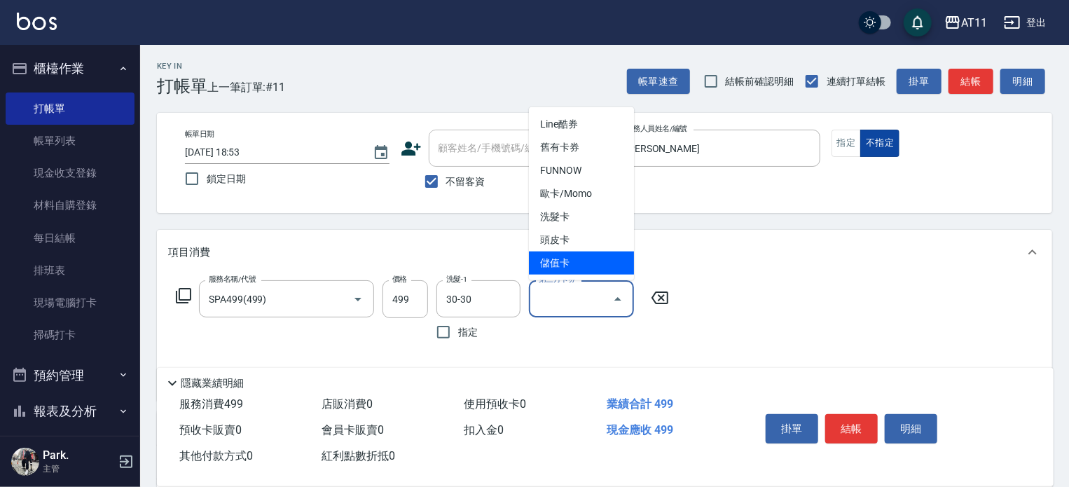
type input "儲值卡"
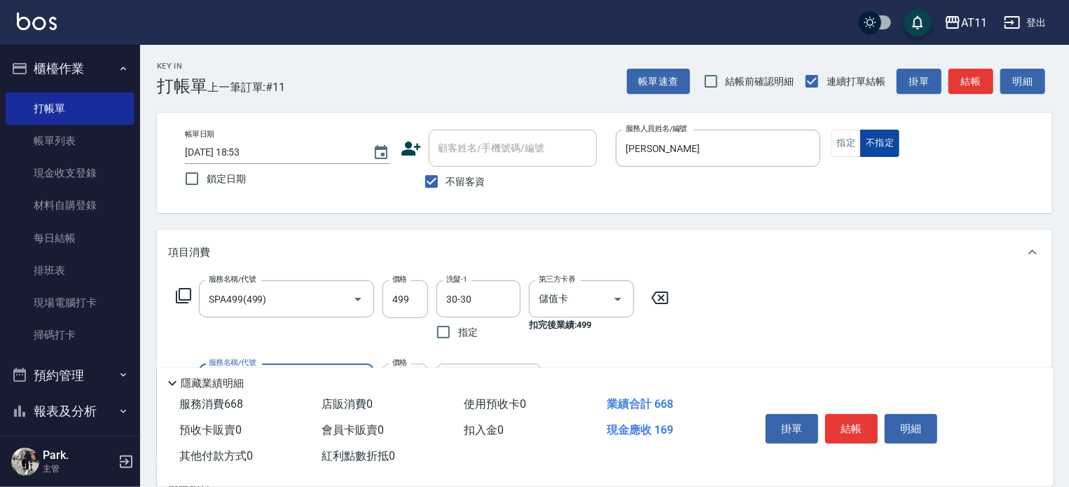
type input "單剪(169)"
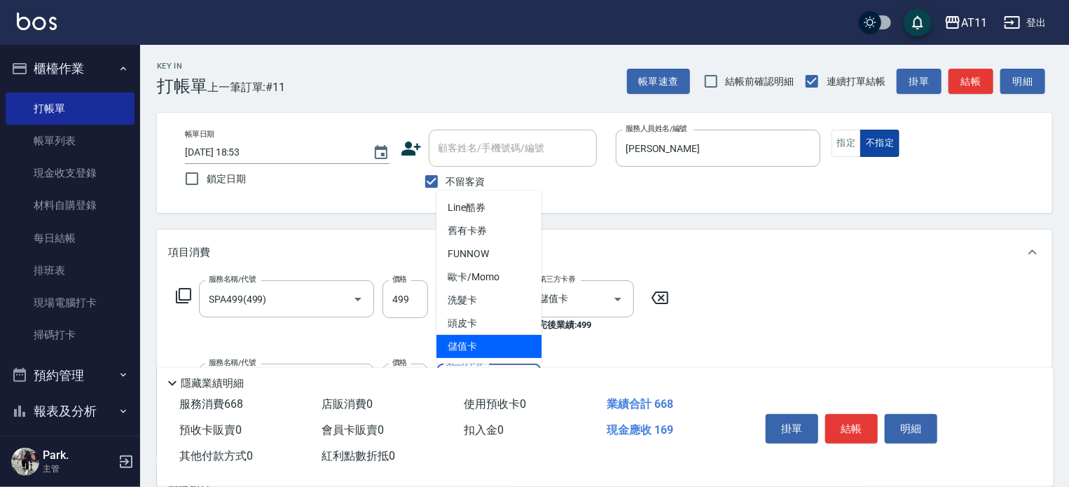
type input "儲值卡"
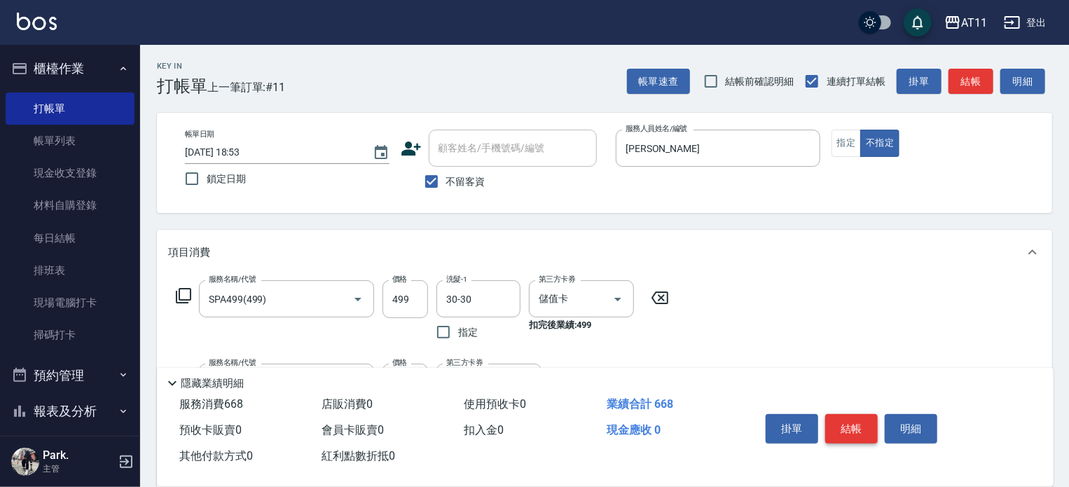
click at [856, 420] on button "結帳" at bounding box center [851, 428] width 53 height 29
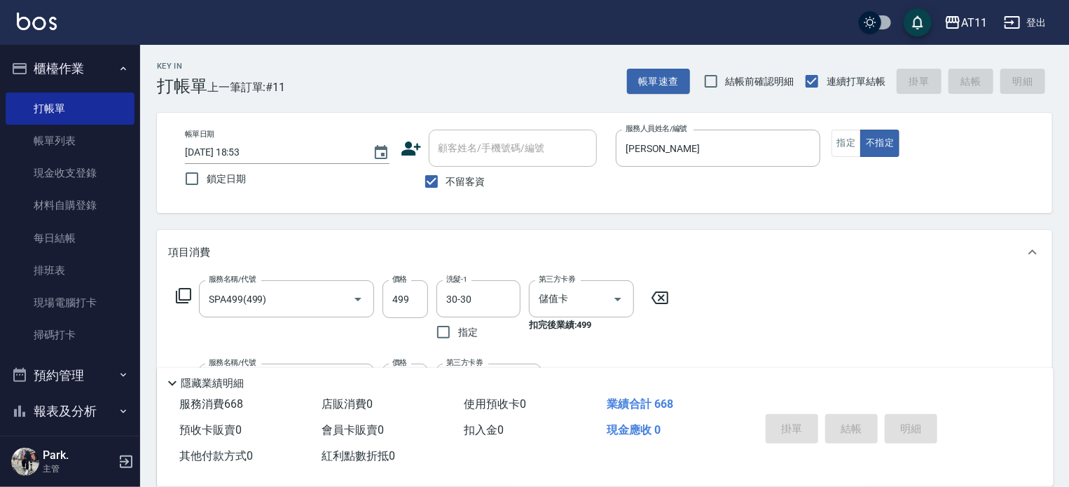
type input "[DATE] 18:54"
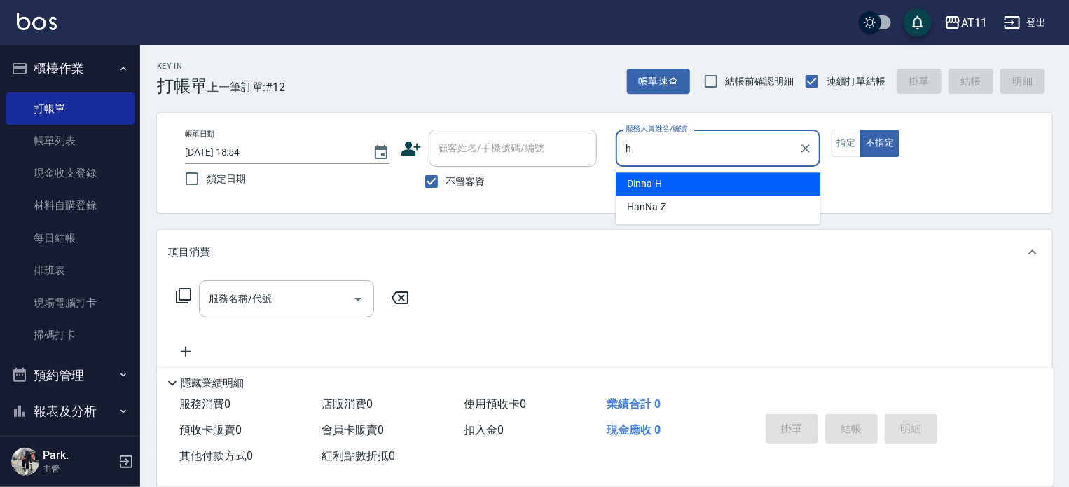
type input "Dinna-H"
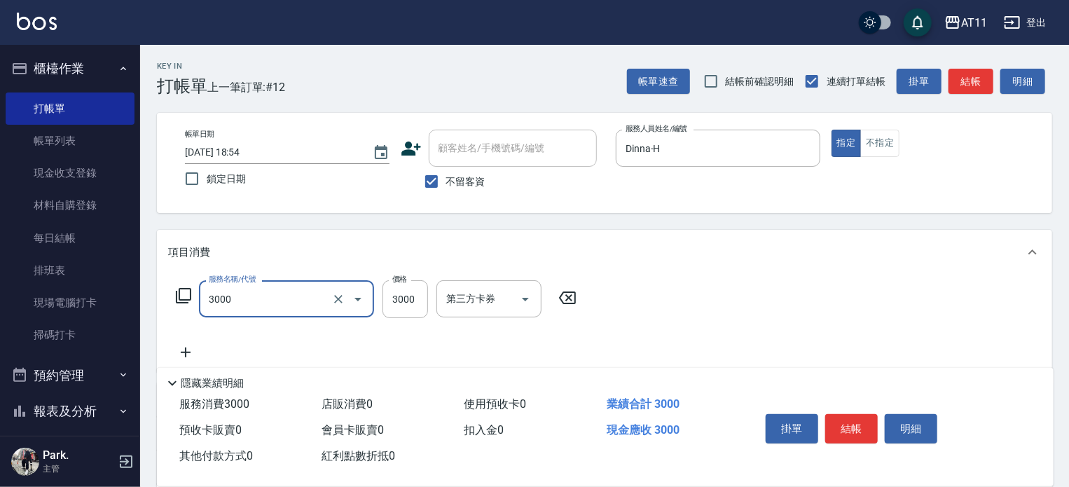
type input "頂級豪華OVC3(3000)"
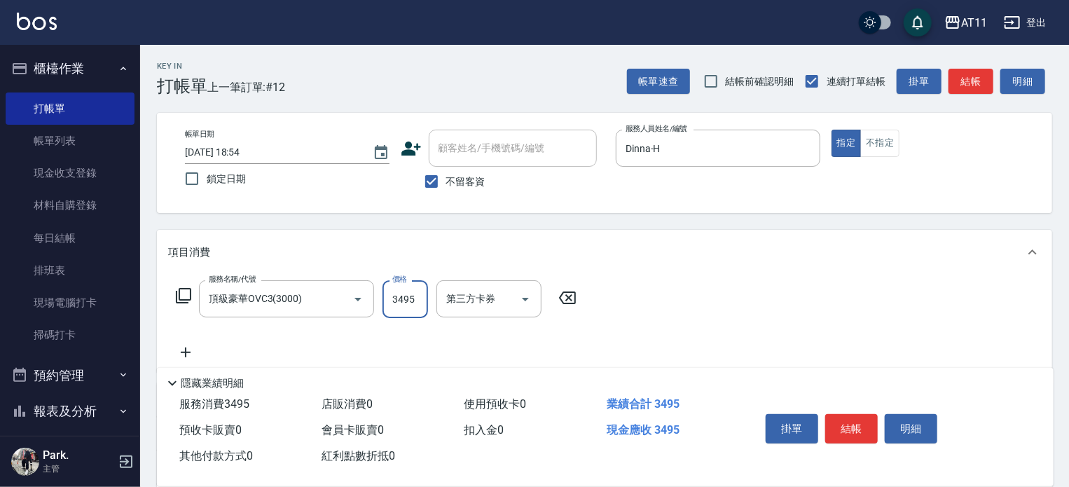
type input "3495"
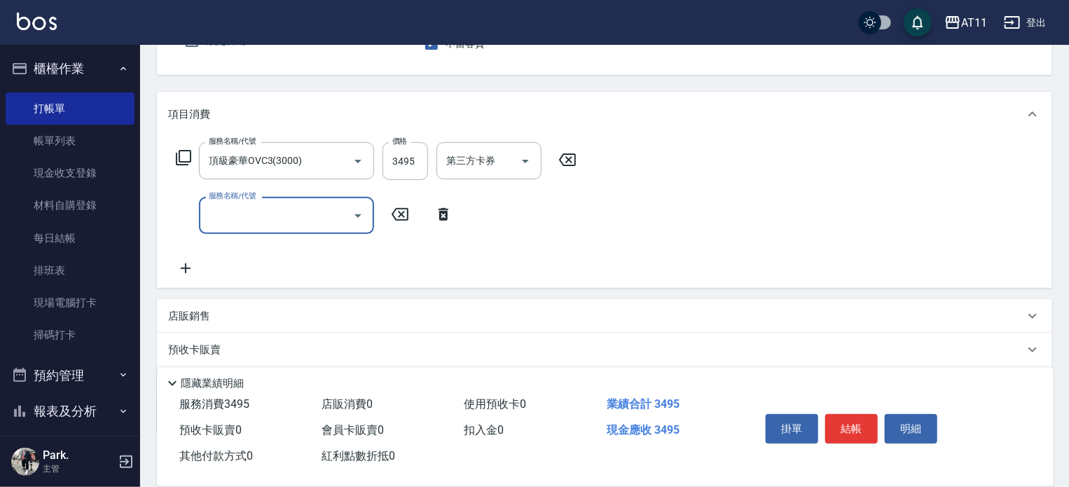
scroll to position [140, 0]
type input "SPA499(499)"
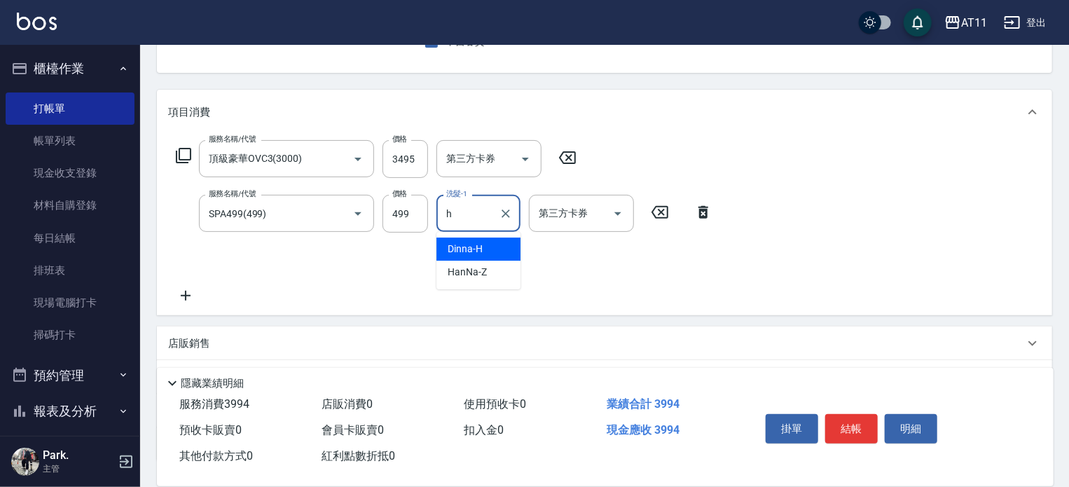
type input "Dinna-H"
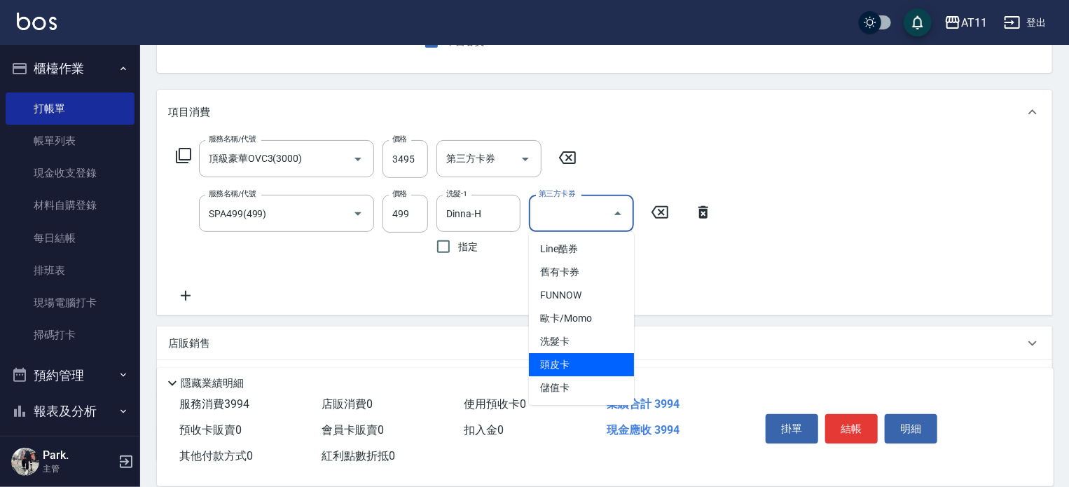
type input "頭皮卡"
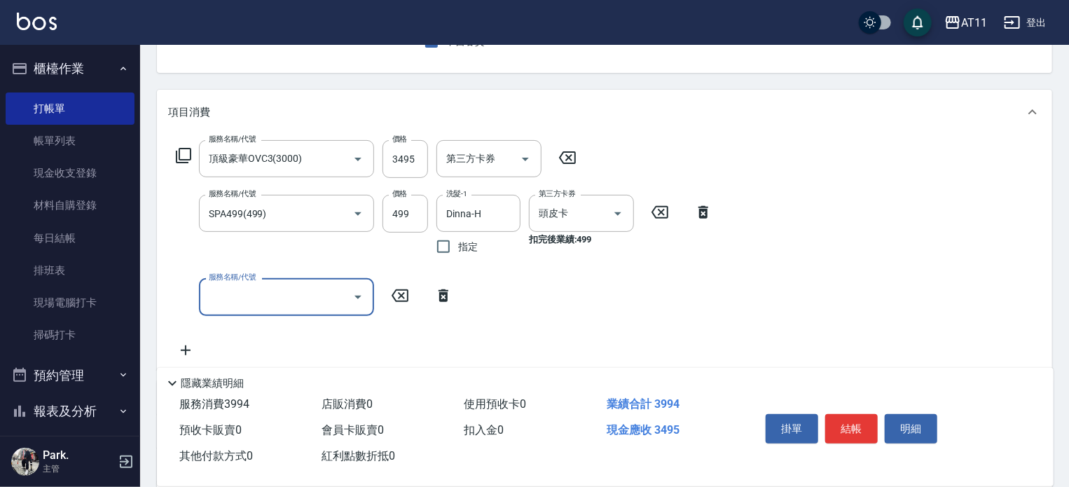
scroll to position [301, 0]
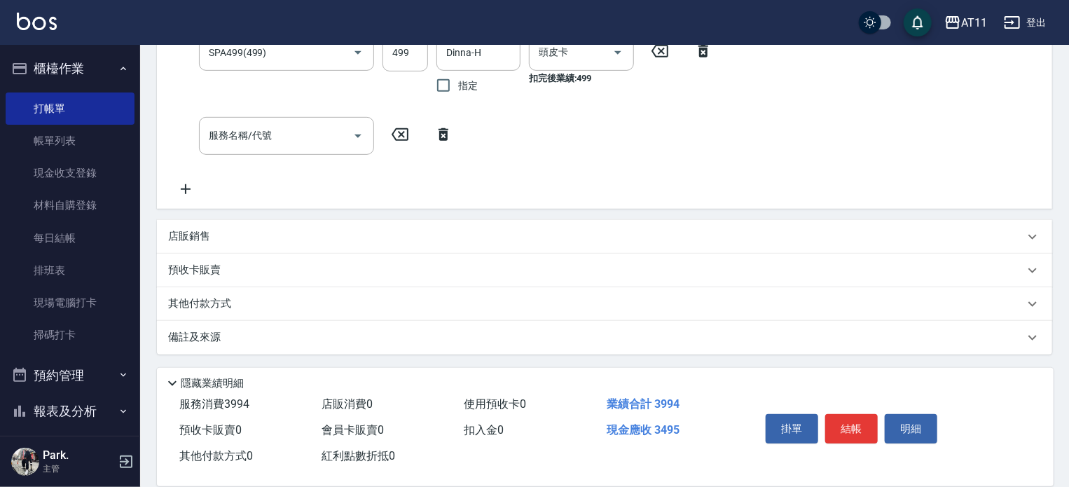
click at [216, 313] on div "其他付款方式" at bounding box center [604, 304] width 895 height 34
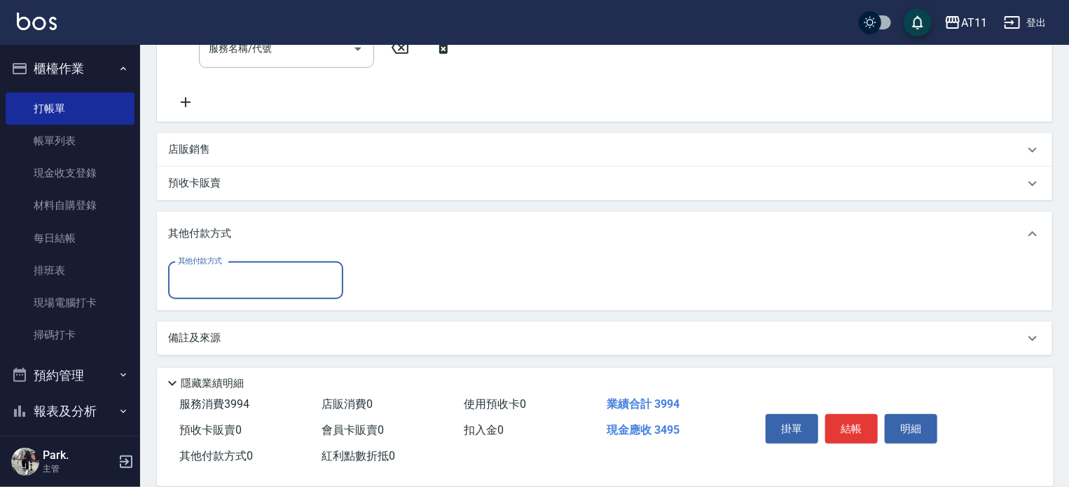
scroll to position [389, 0]
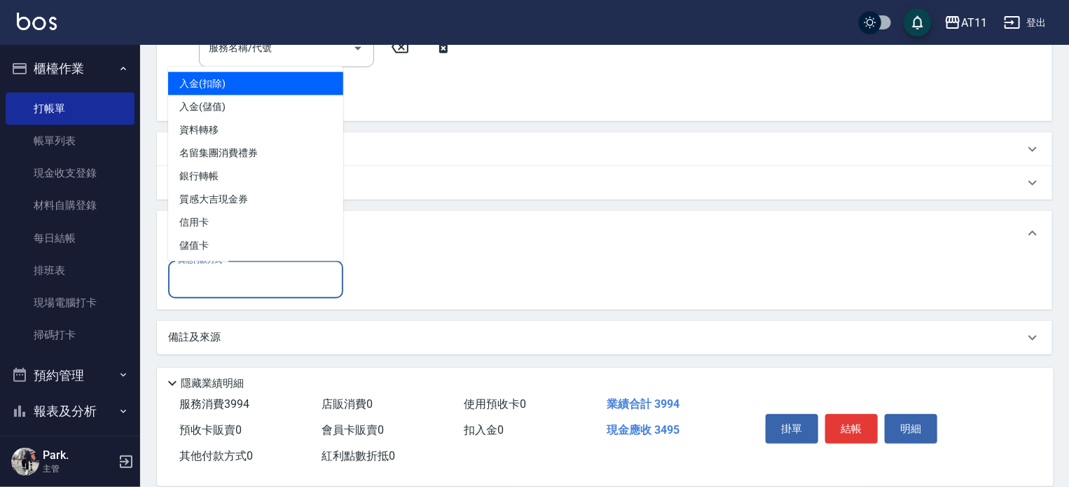
click at [217, 277] on input "其他付款方式" at bounding box center [255, 280] width 163 height 25
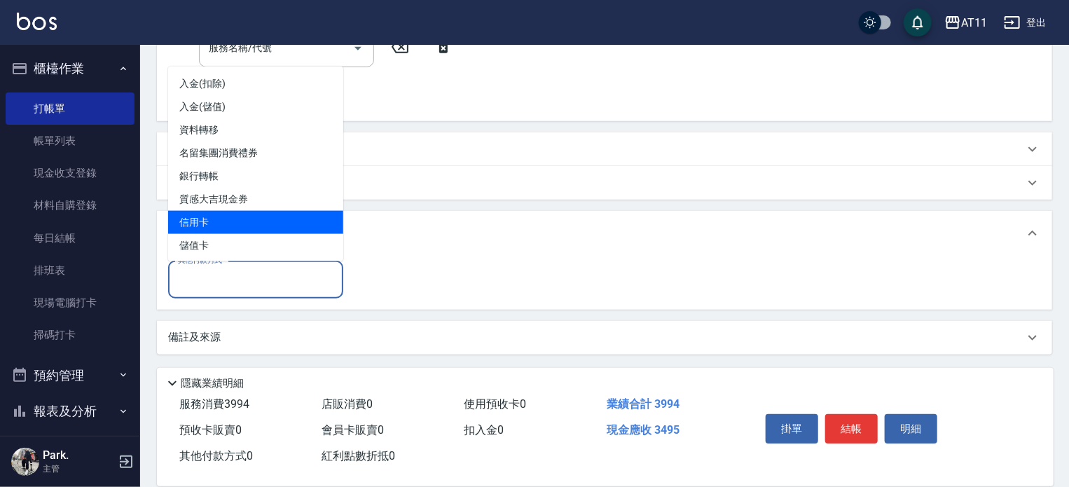
click at [261, 221] on span "信用卡" at bounding box center [255, 222] width 175 height 23
type input "信用卡"
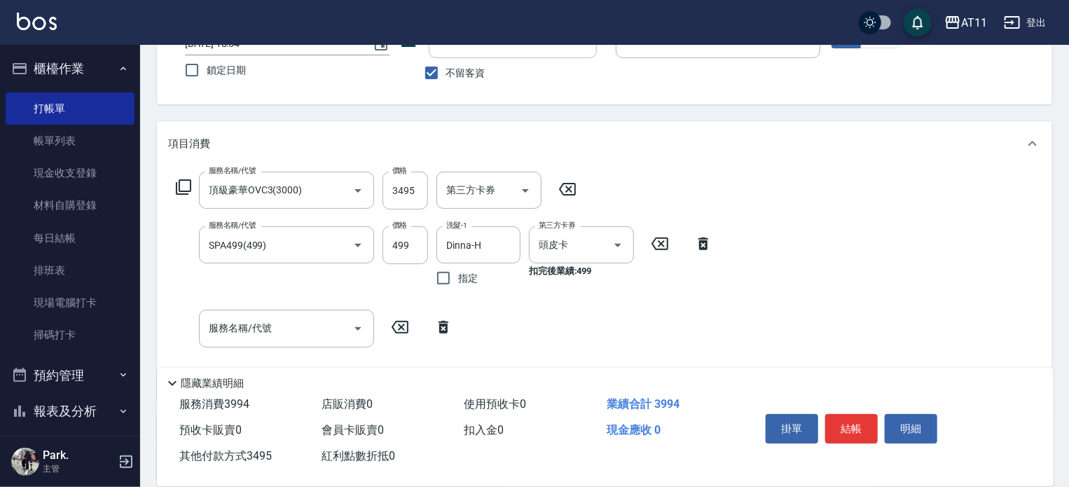
scroll to position [0, 0]
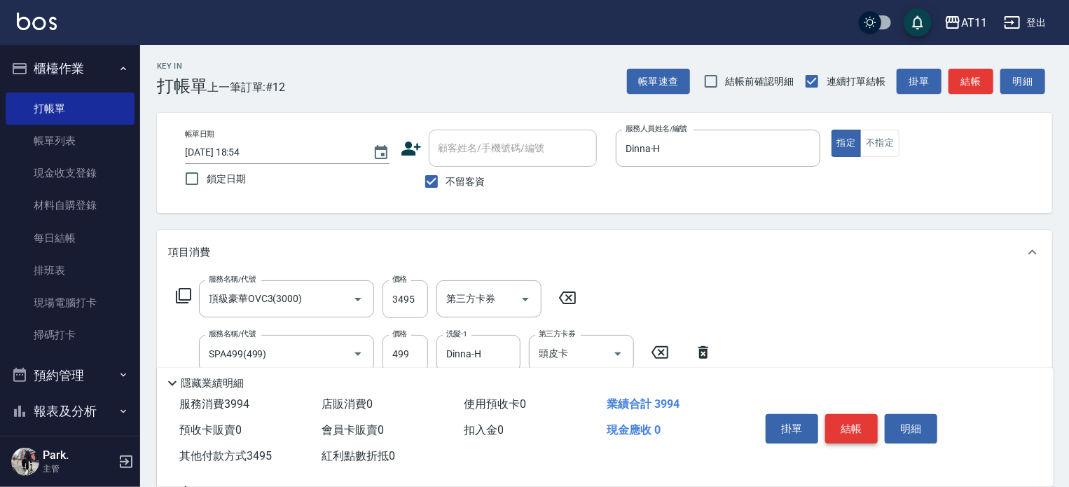
type input "3495"
click at [849, 417] on button "結帳" at bounding box center [851, 428] width 53 height 29
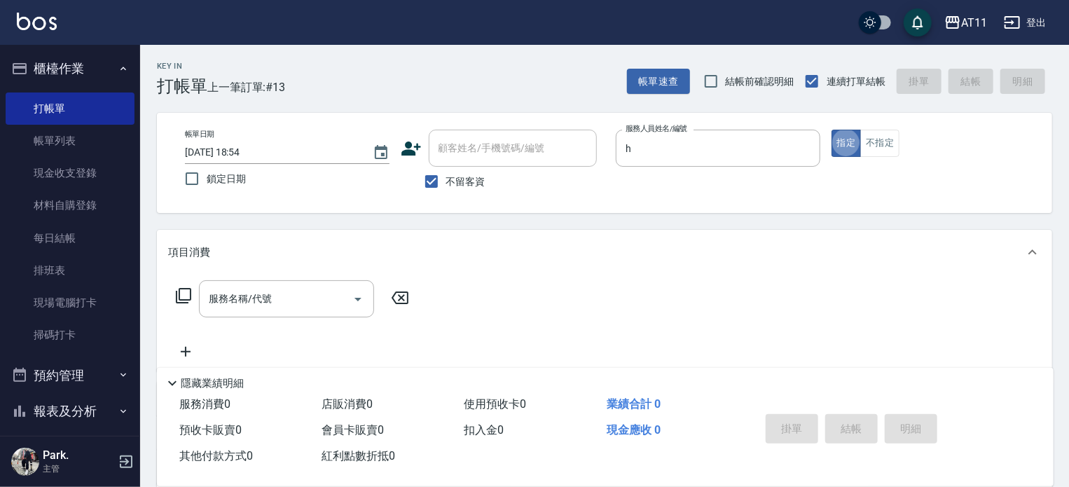
type input "Dinna-H"
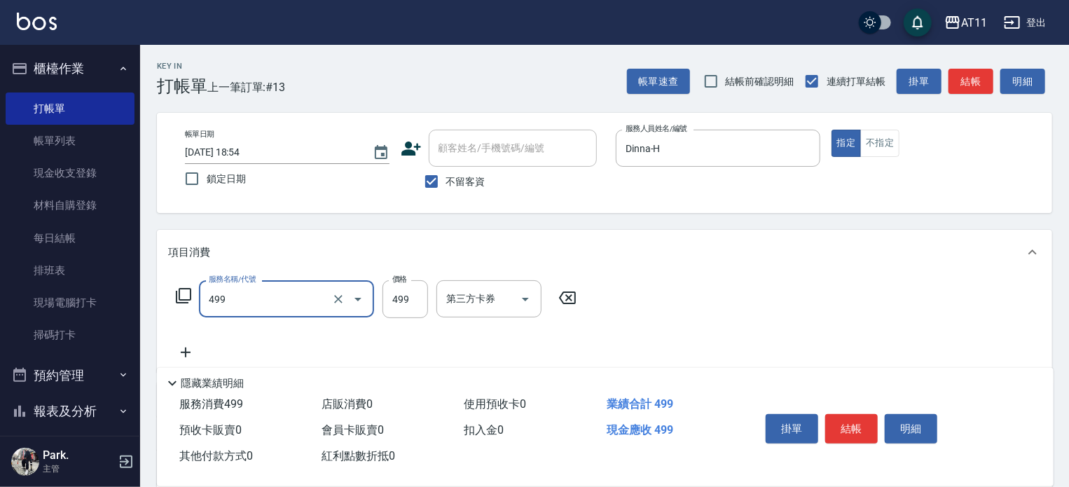
type input "SPA499(499)"
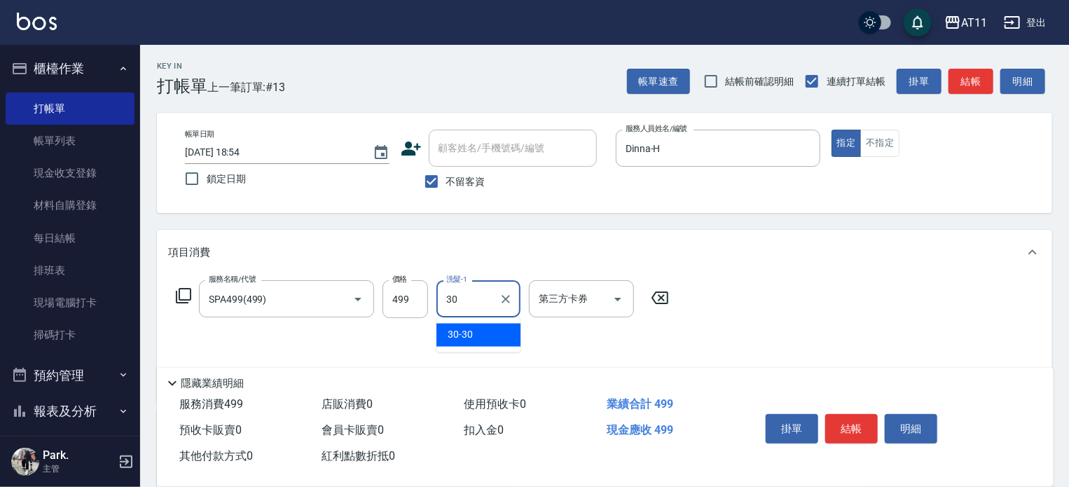
type input "30-30"
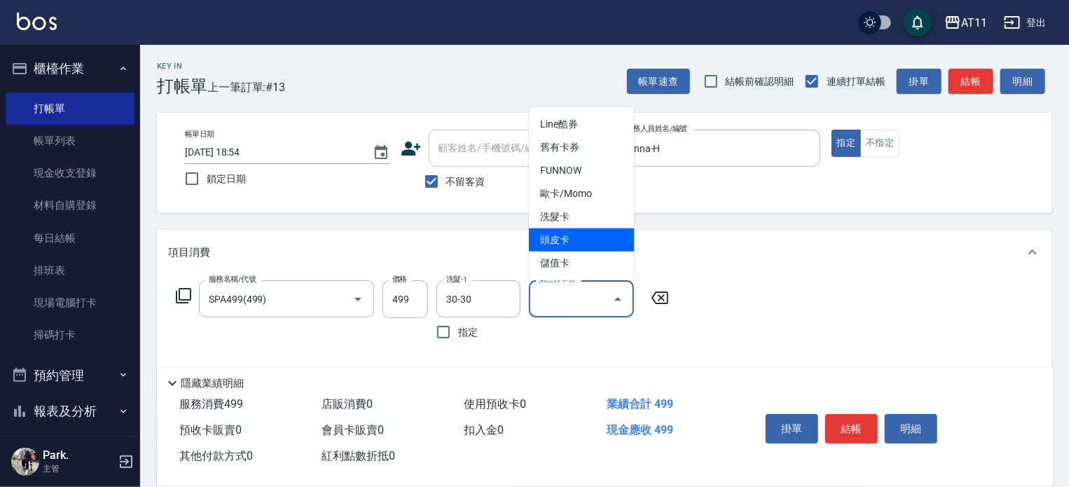
type input "頭皮卡"
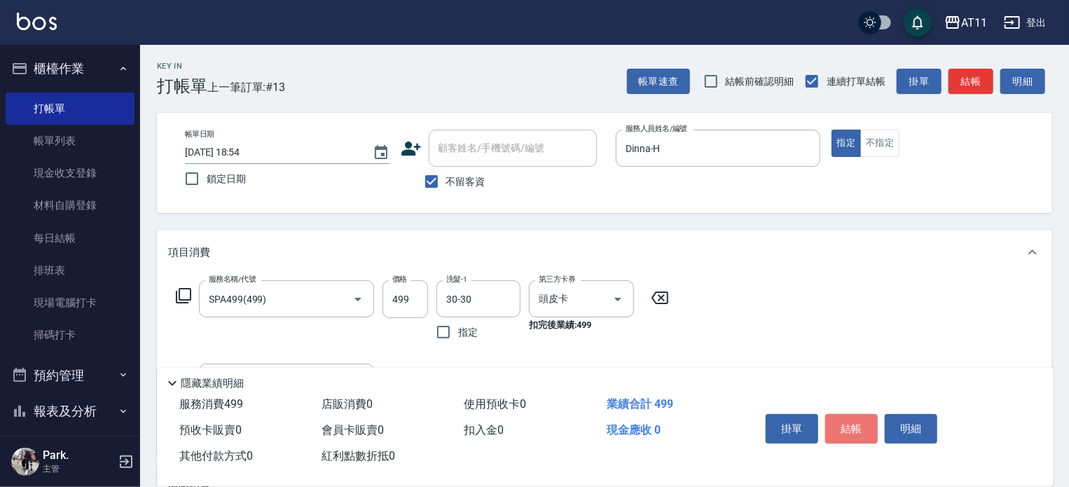
click at [849, 418] on button "結帳" at bounding box center [851, 428] width 53 height 29
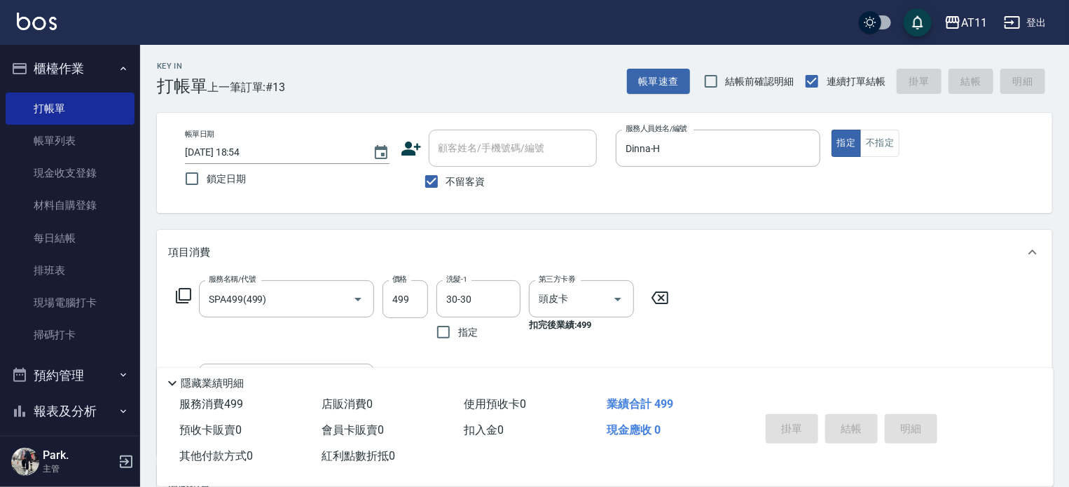
type input "[DATE] 18:55"
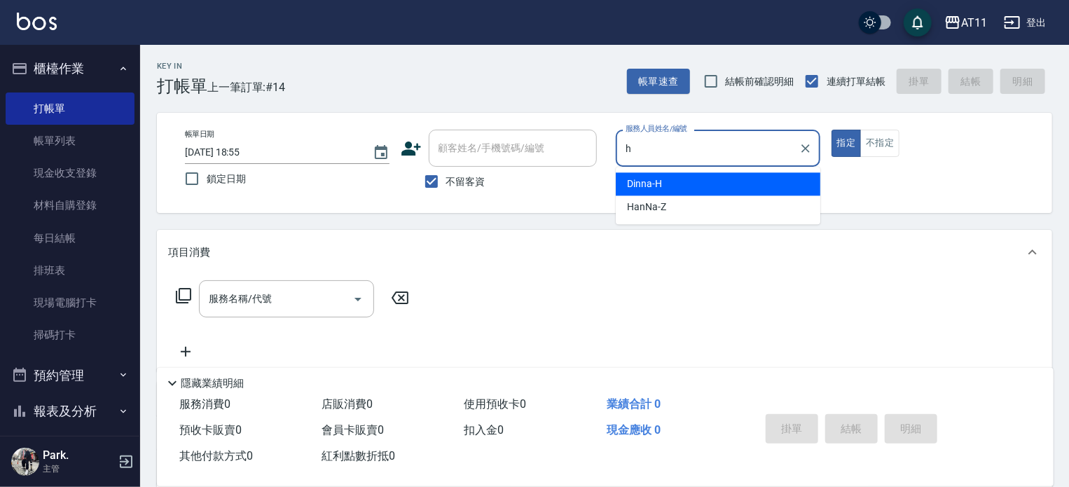
type input "Dinna-H"
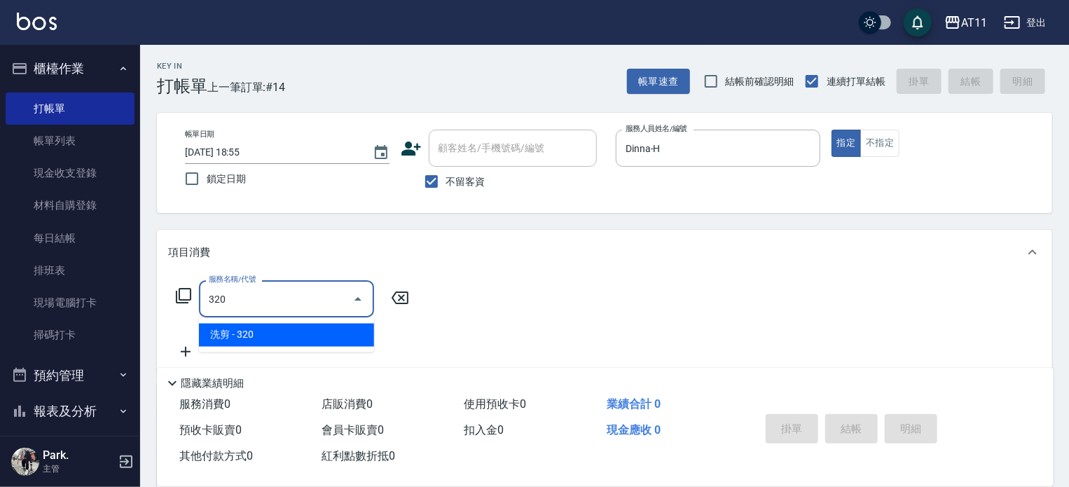
type input "洗剪(320)"
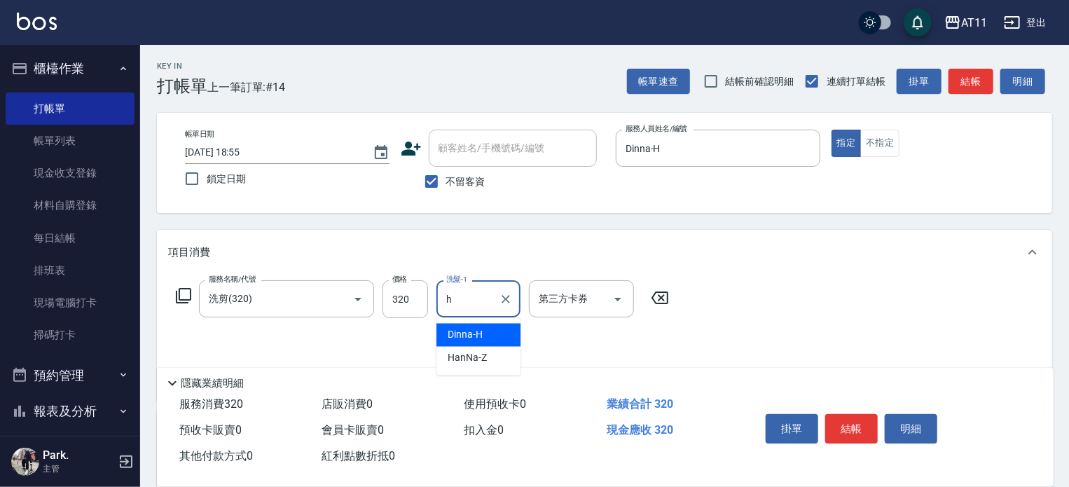
type input "Dinna-H"
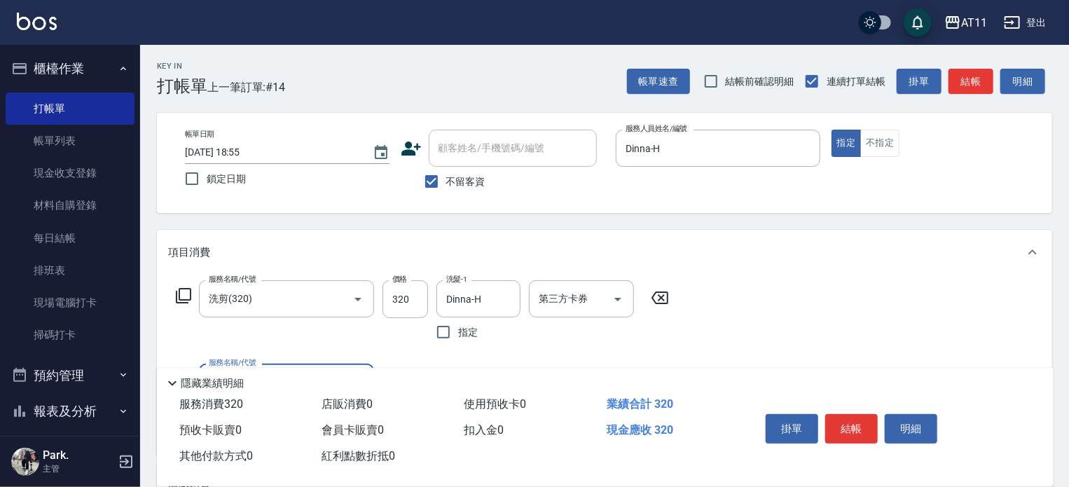
click at [849, 418] on button "結帳" at bounding box center [851, 428] width 53 height 29
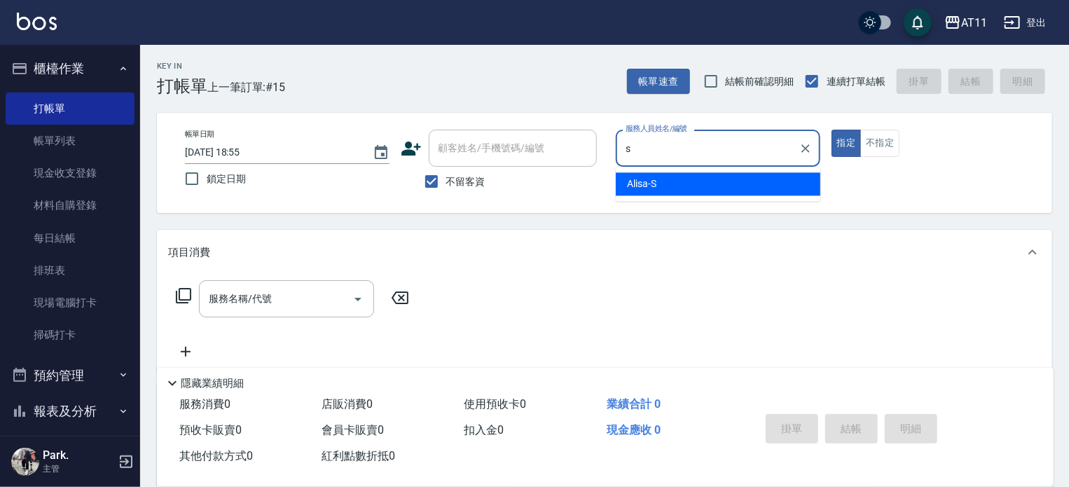
type input "Alisa-S"
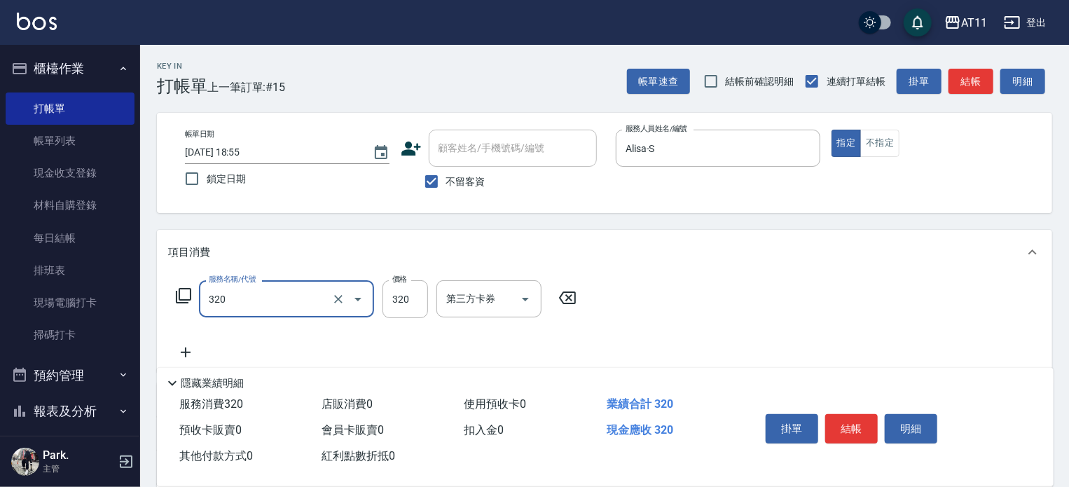
type input "洗剪(320)"
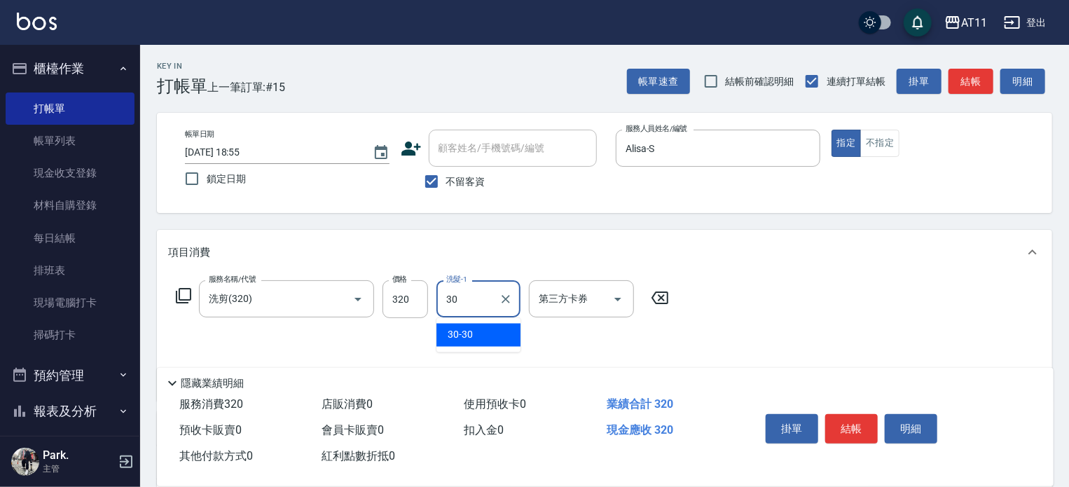
type input "30-30"
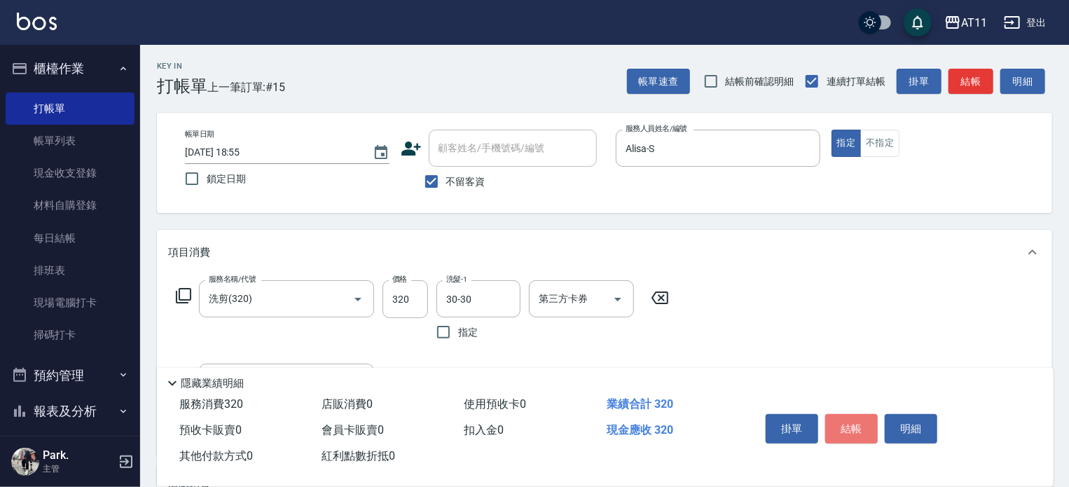
click at [849, 418] on button "結帳" at bounding box center [851, 428] width 53 height 29
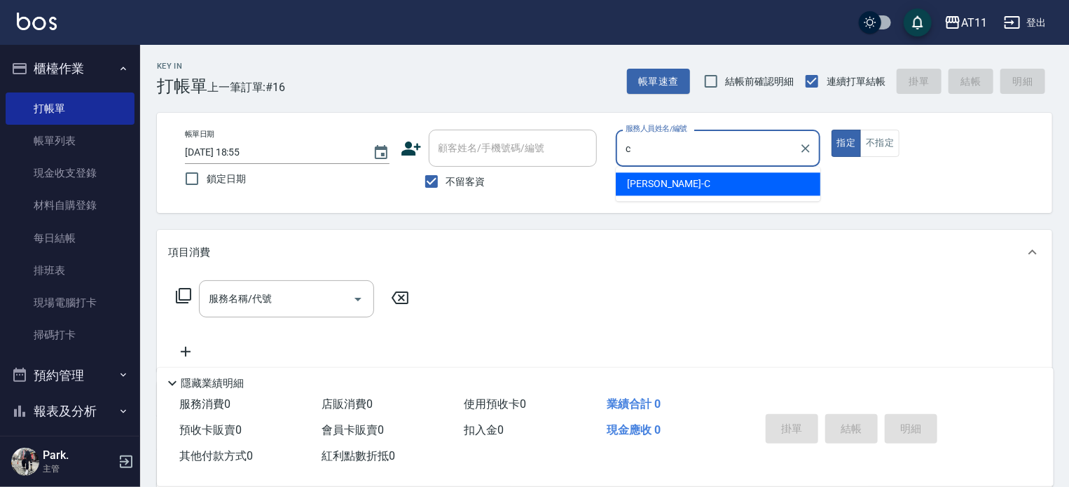
type input "[PERSON_NAME]"
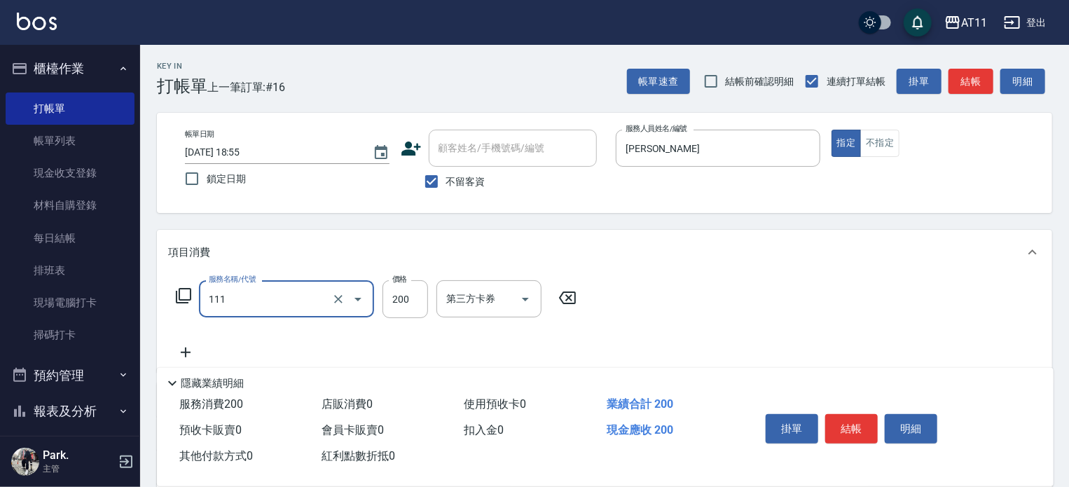
type input "精油洗髮(111)"
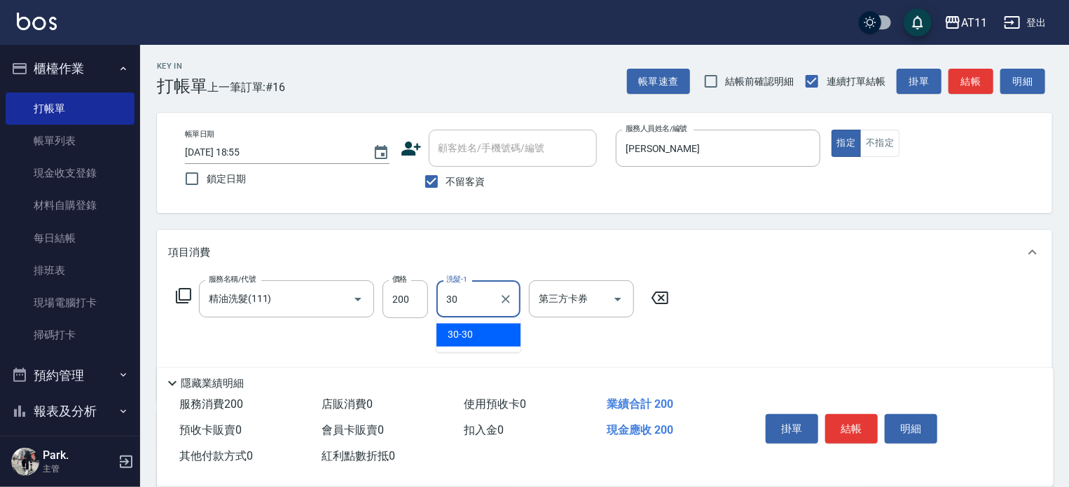
type input "30-30"
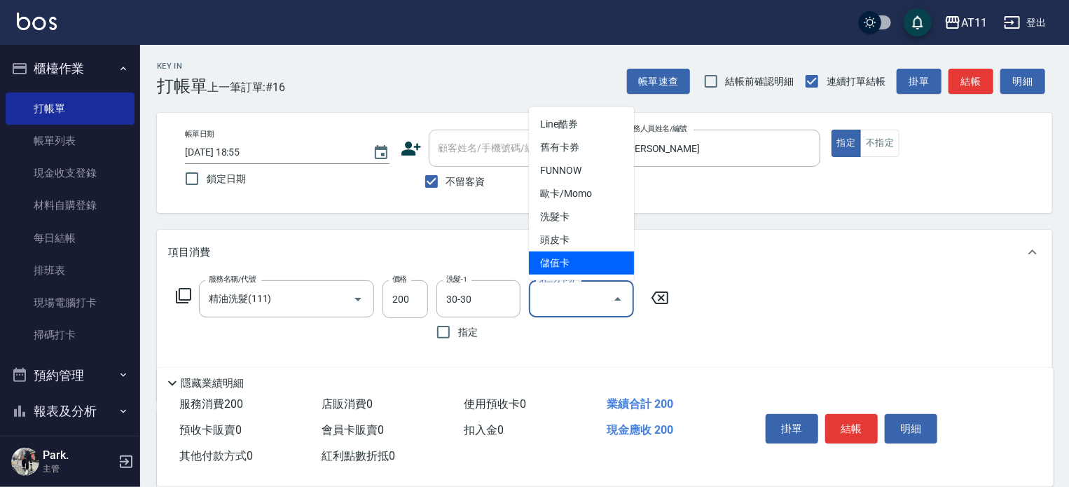
type input "儲值卡"
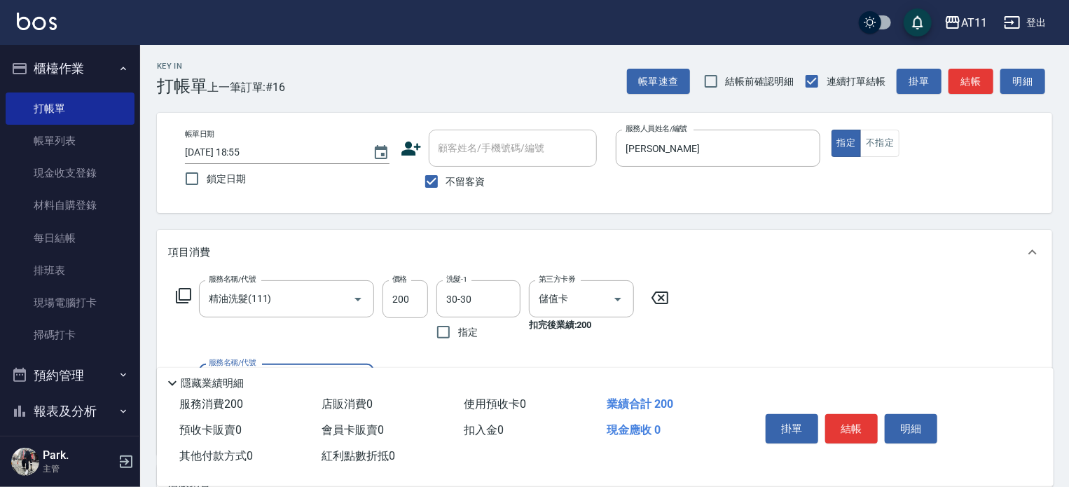
click at [849, 418] on button "結帳" at bounding box center [851, 428] width 53 height 29
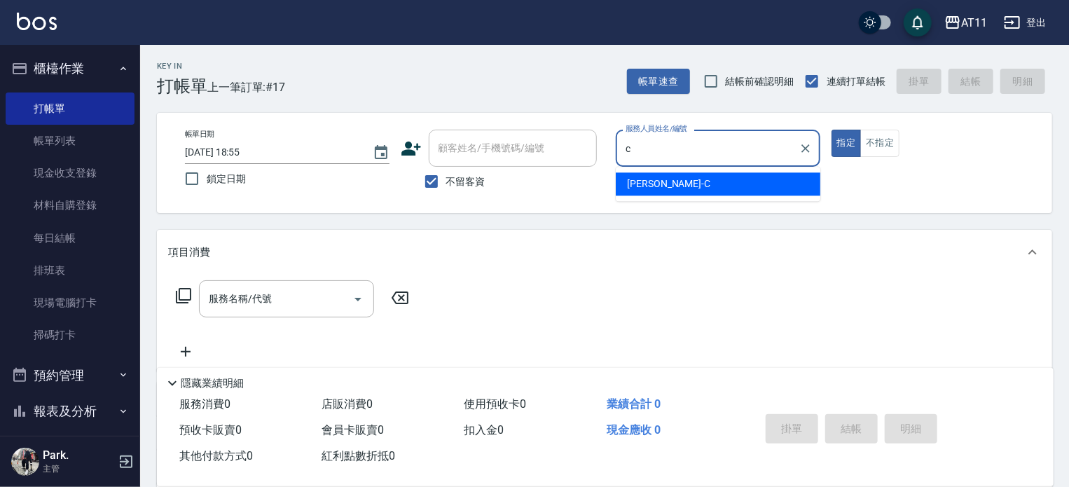
type input "[PERSON_NAME]"
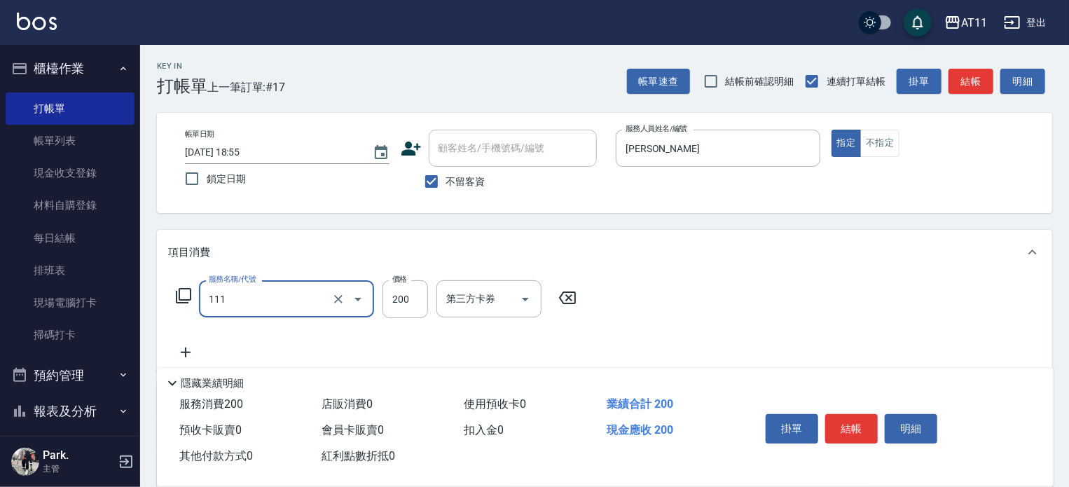
type input "精油洗髮(111)"
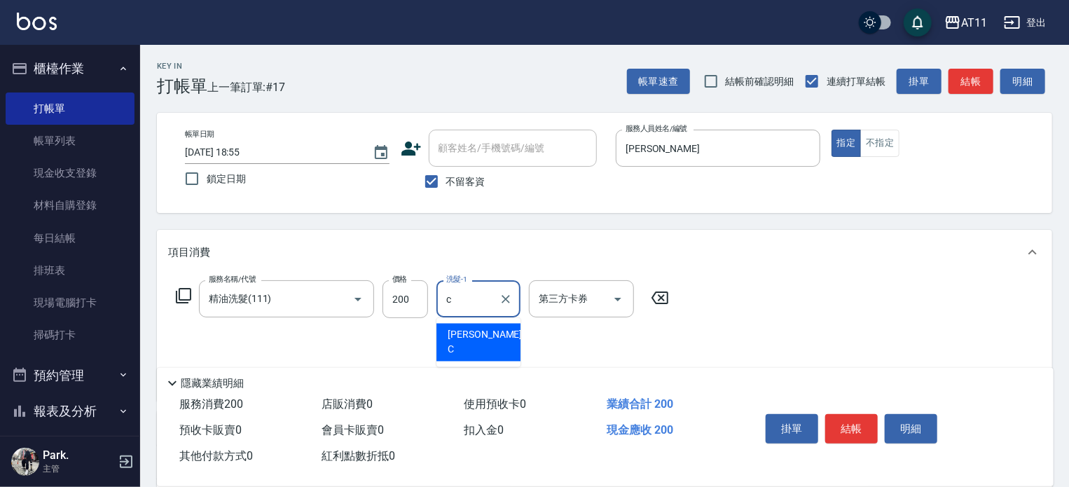
type input "[PERSON_NAME]"
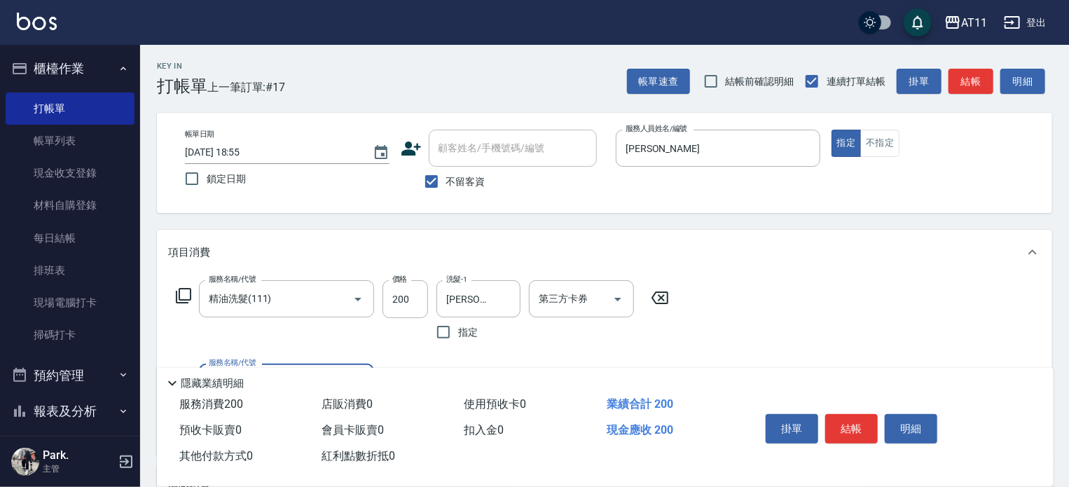
click at [849, 418] on button "結帳" at bounding box center [851, 428] width 53 height 29
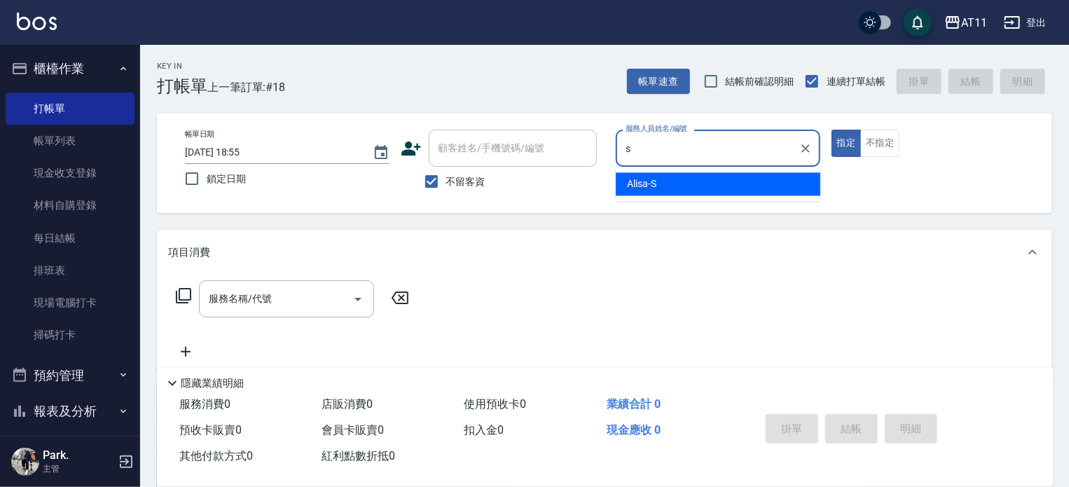
type input "Alisa-S"
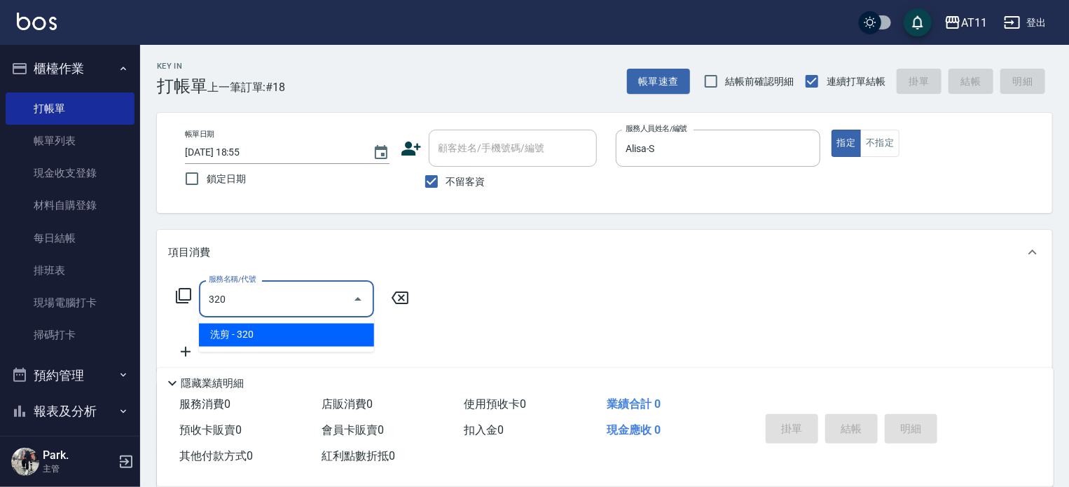
type input "洗剪(320)"
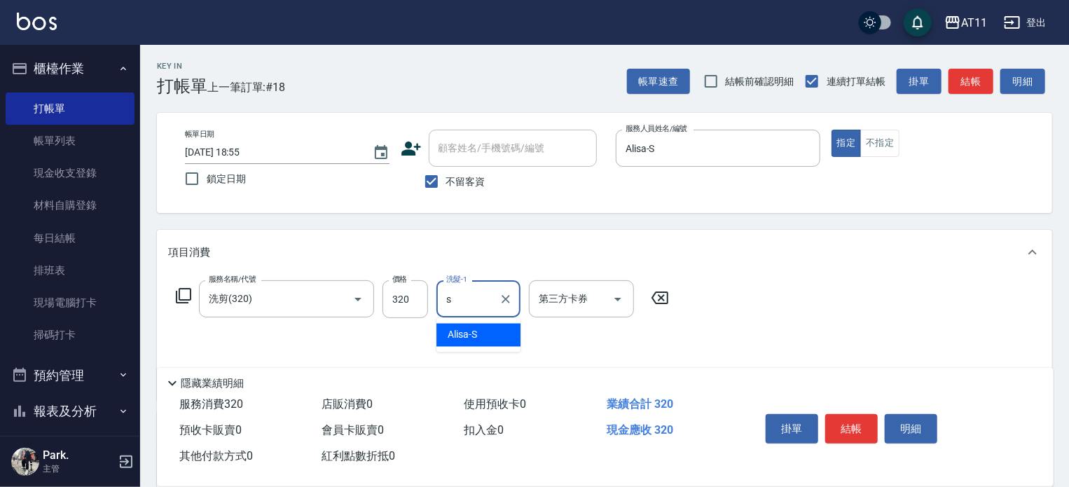
type input "Alisa-S"
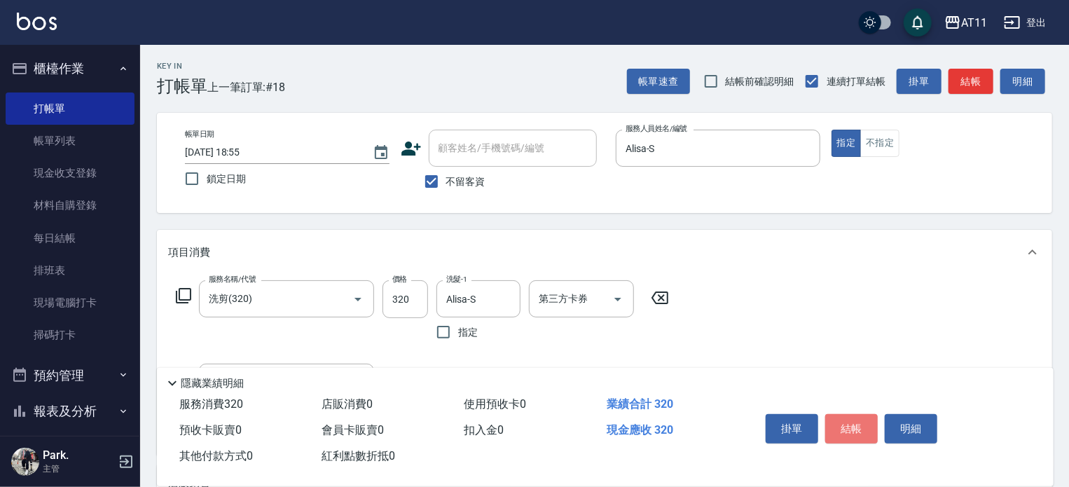
click at [849, 418] on button "結帳" at bounding box center [851, 428] width 53 height 29
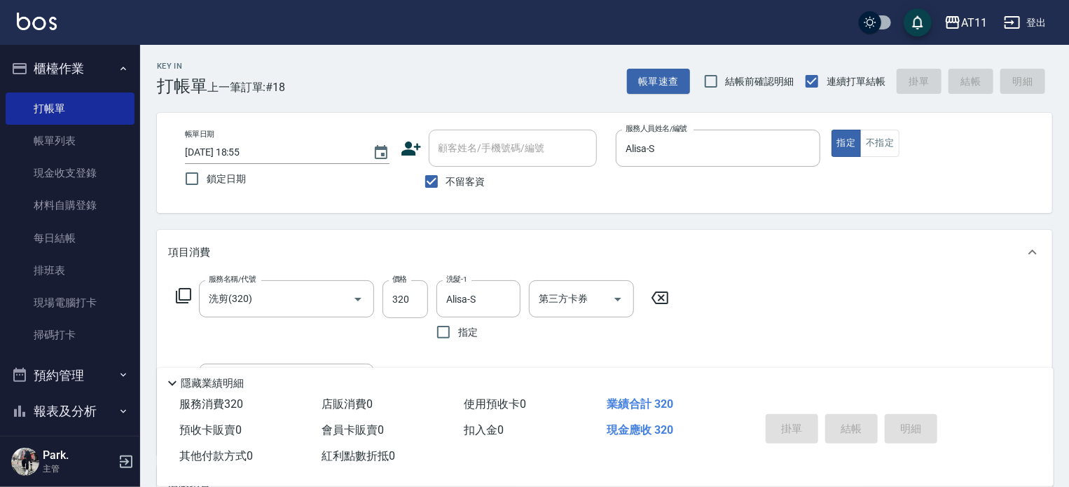
type input "[DATE] 18:56"
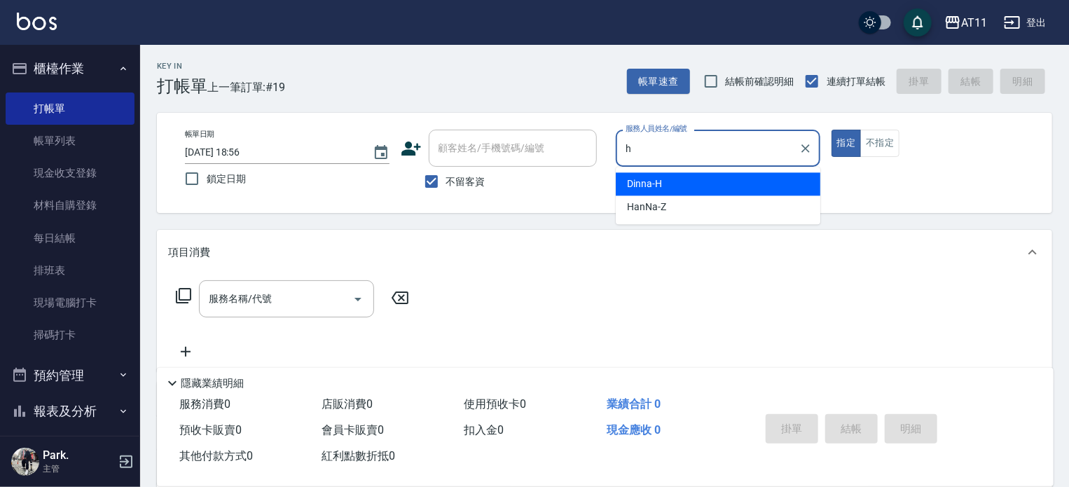
type input "Dinna-H"
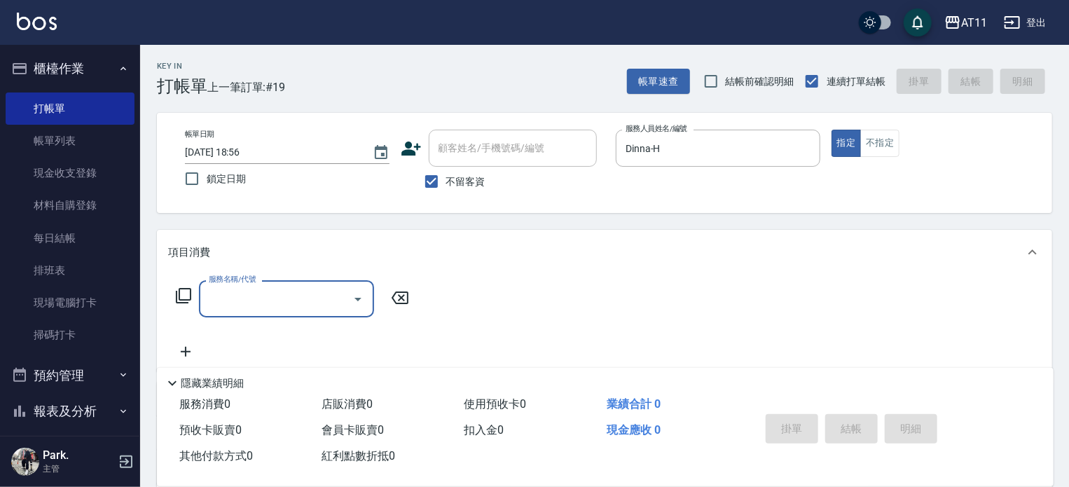
type input "d"
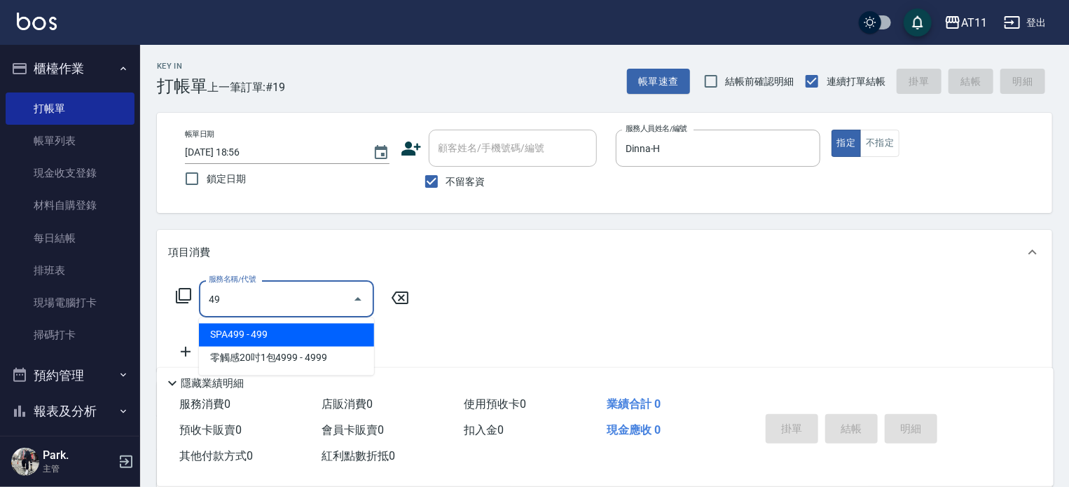
type input "4"
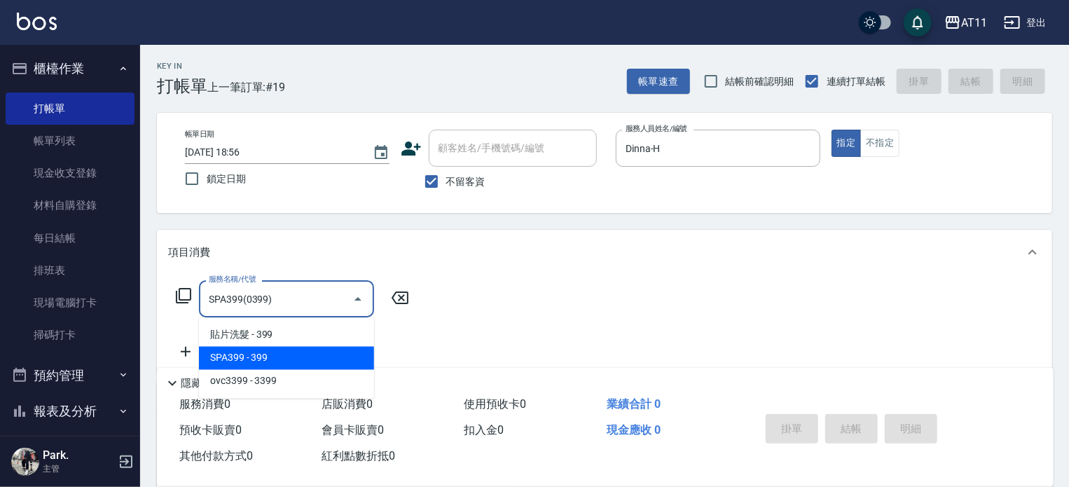
type input "SPA399(0399)"
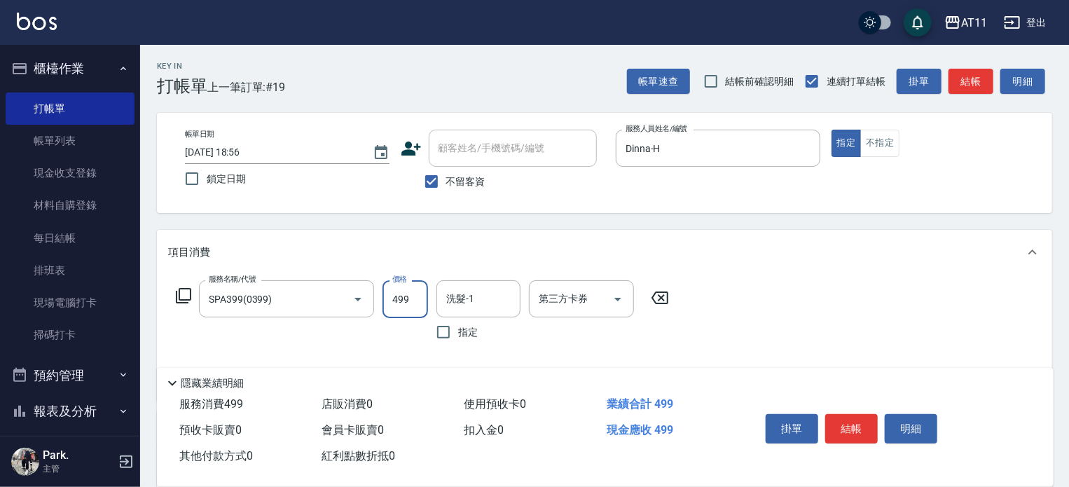
type input "499"
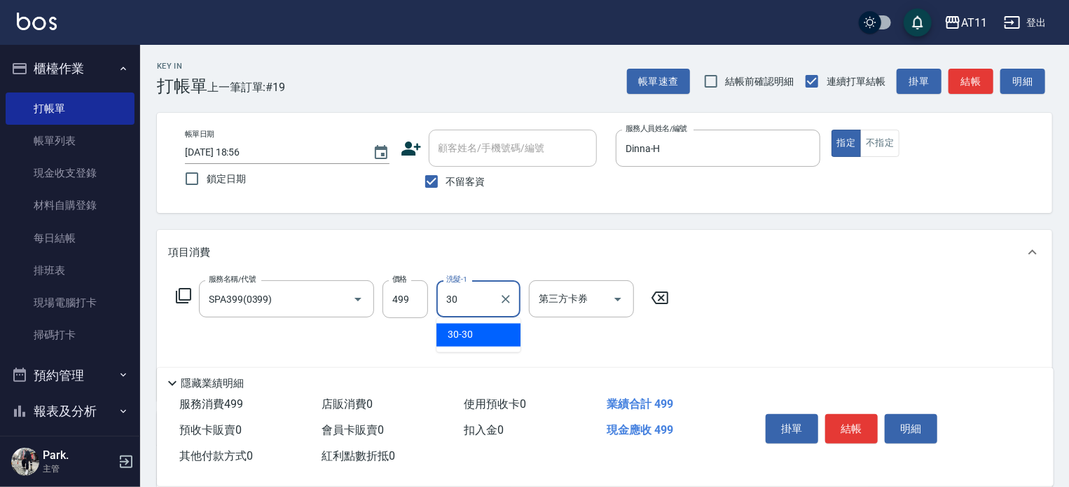
type input "30-30"
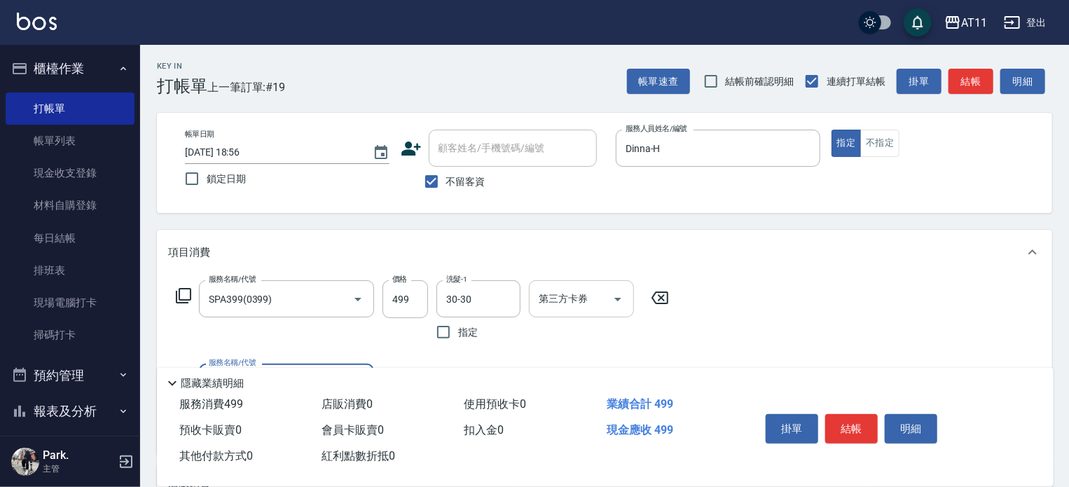
click at [610, 289] on div at bounding box center [617, 298] width 21 height 37
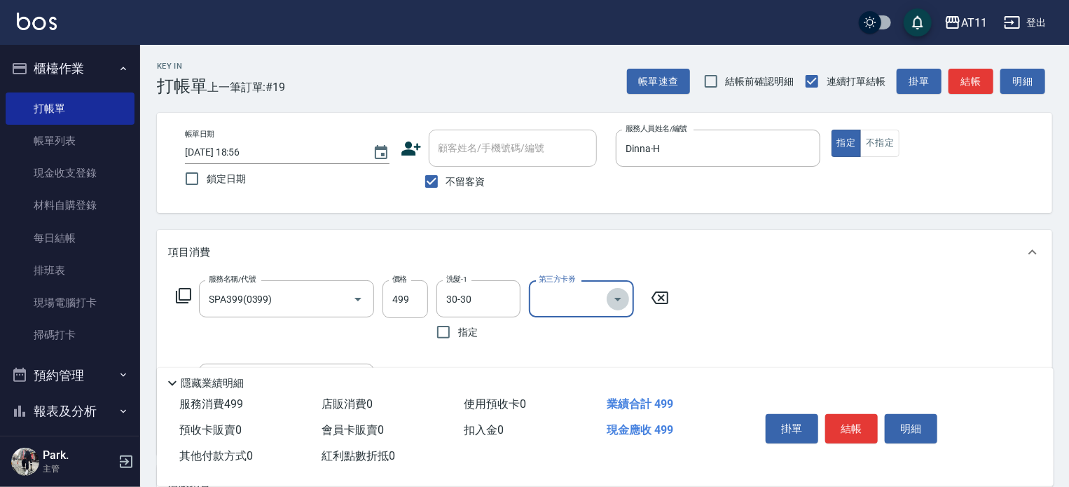
click at [616, 294] on icon "Open" at bounding box center [618, 299] width 17 height 17
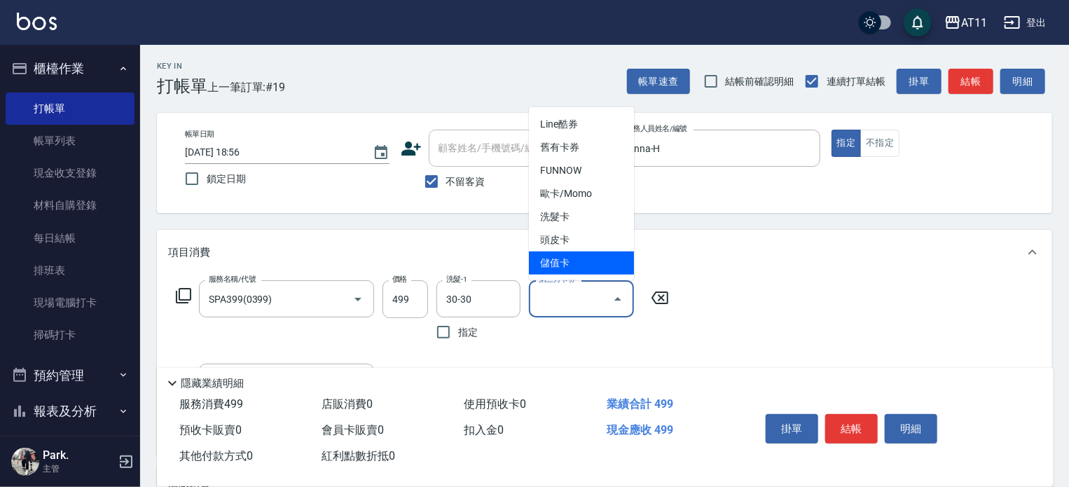
click at [591, 267] on span "儲值卡" at bounding box center [581, 263] width 105 height 23
type input "儲值卡"
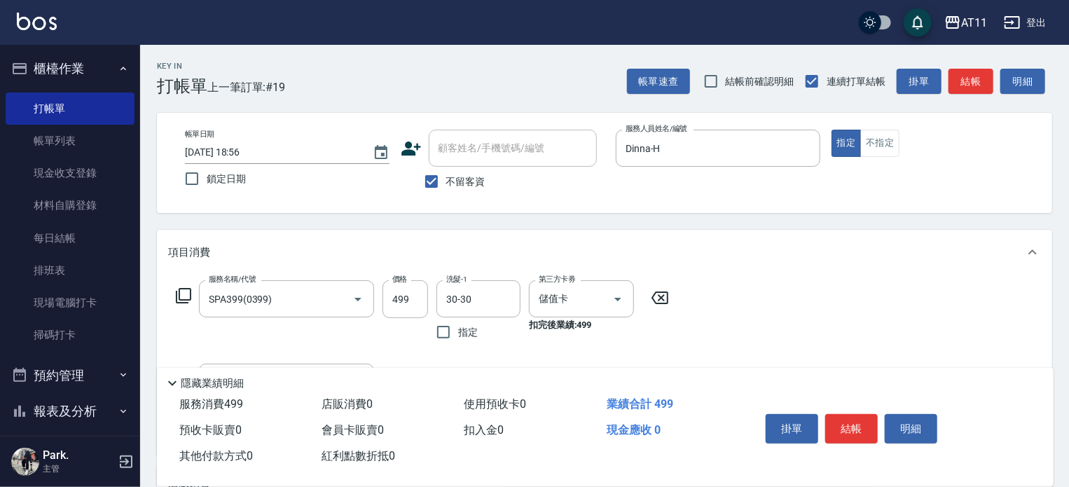
click at [696, 352] on div "服務名稱/代號 SPA399(0399) 服務名稱/代號 價格 499 價格 洗髮-1 30-30 洗髮-1 指定 第三方卡券 儲值卡 第三方卡券 扣完後業績…" at bounding box center [604, 365] width 895 height 180
click at [859, 425] on button "結帳" at bounding box center [851, 428] width 53 height 29
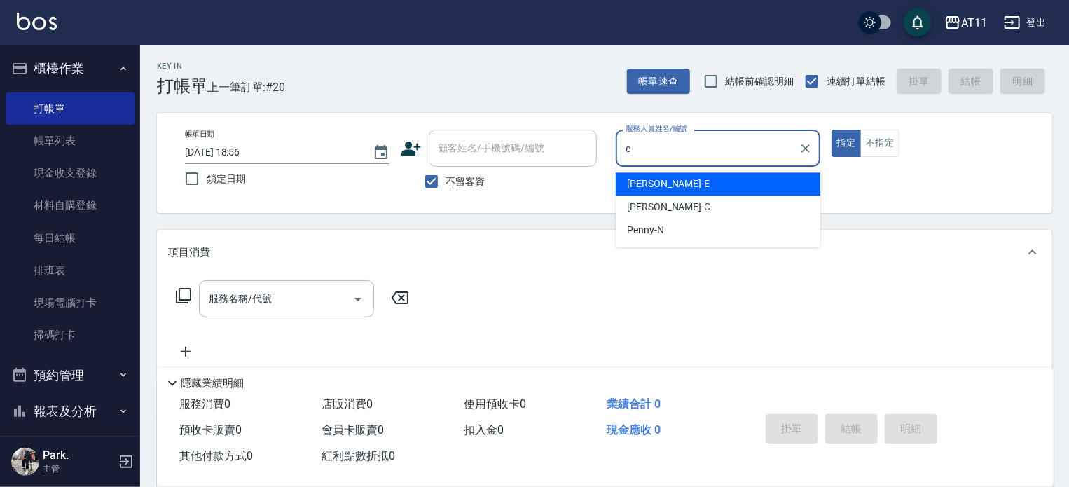
type input "EVA-E"
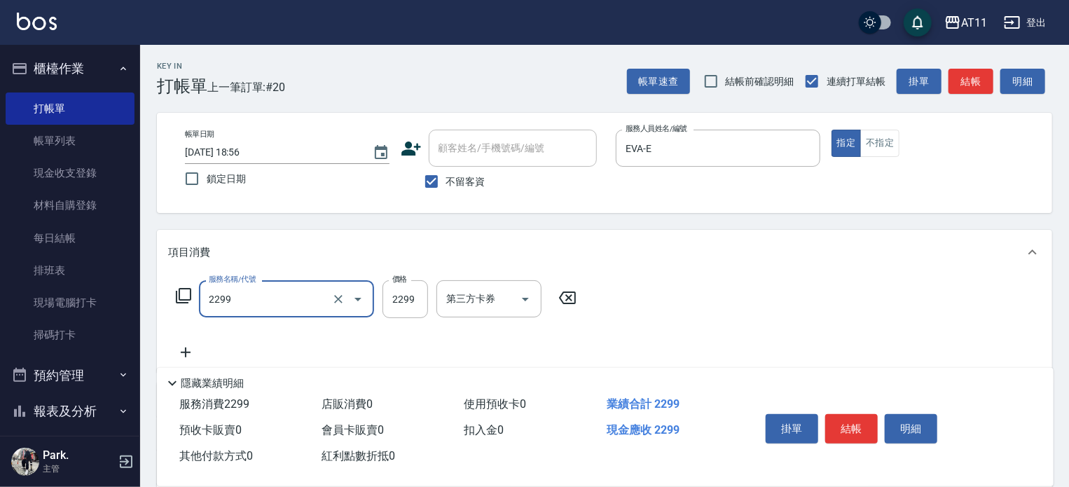
type input "染髮套餐(2299)"
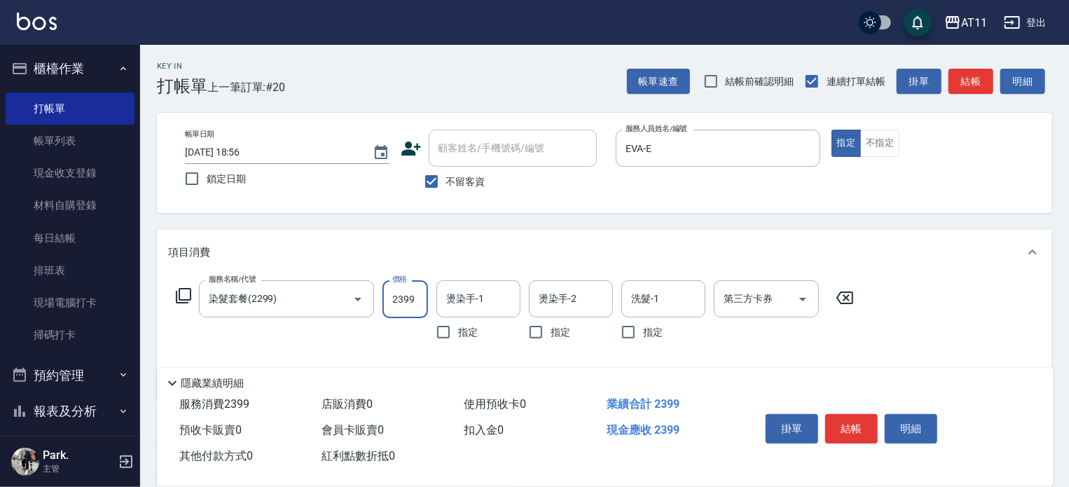
type input "2399"
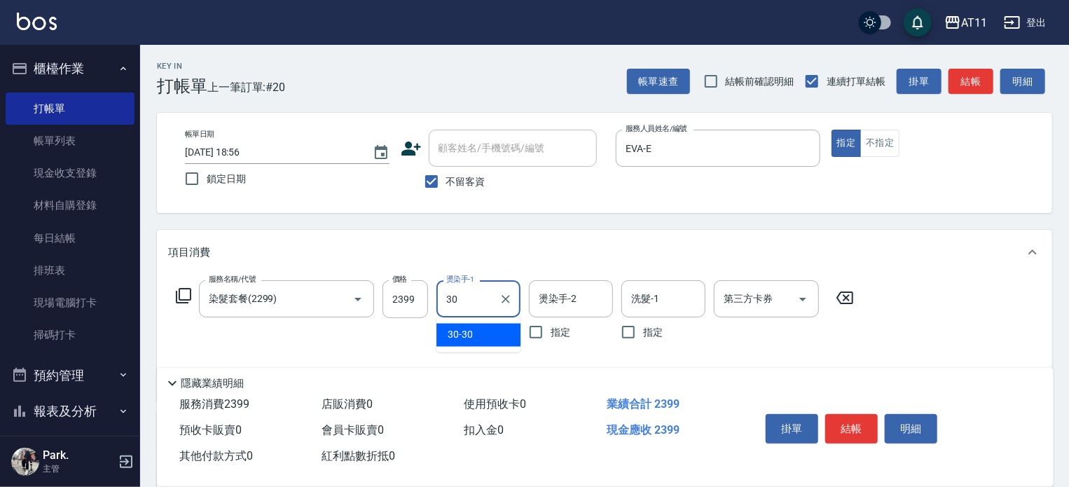
type input "30-30"
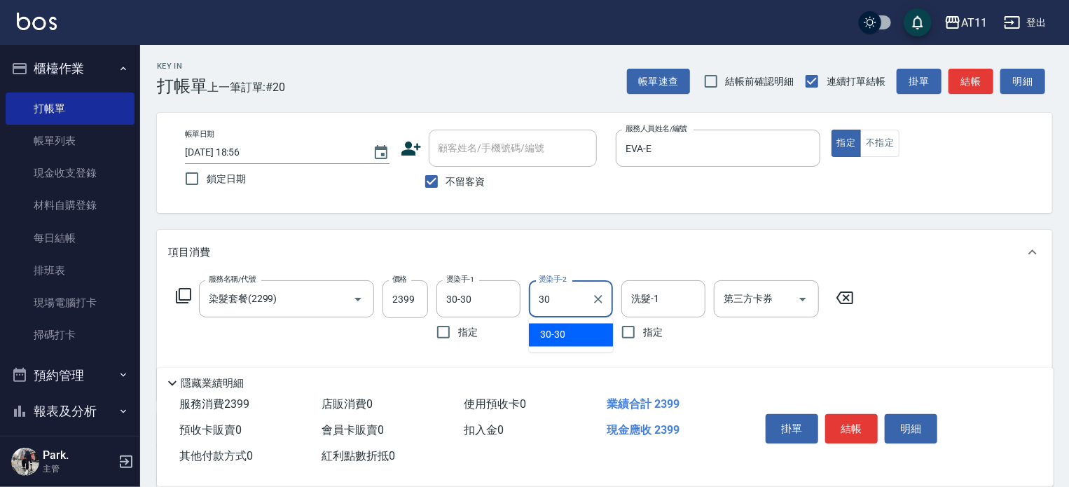
type input "30-30"
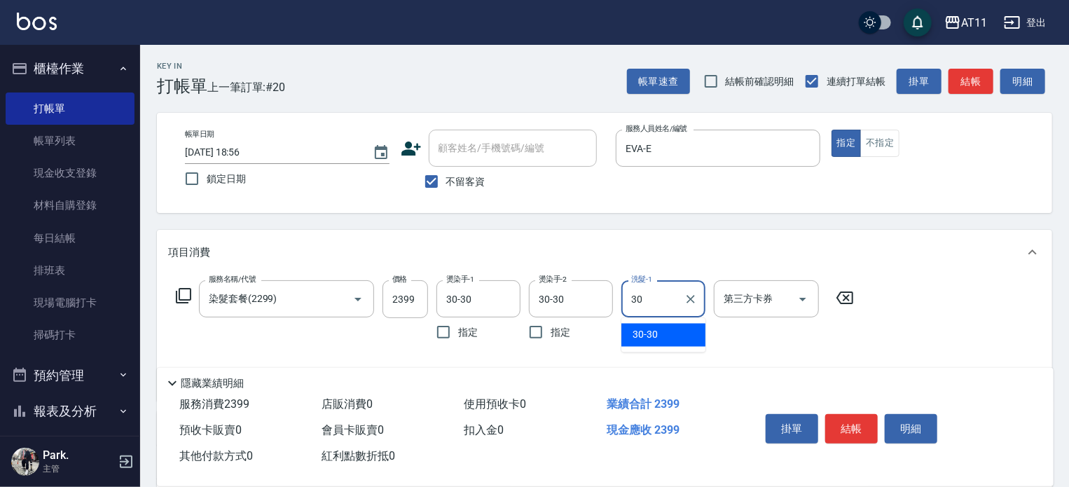
type input "30-30"
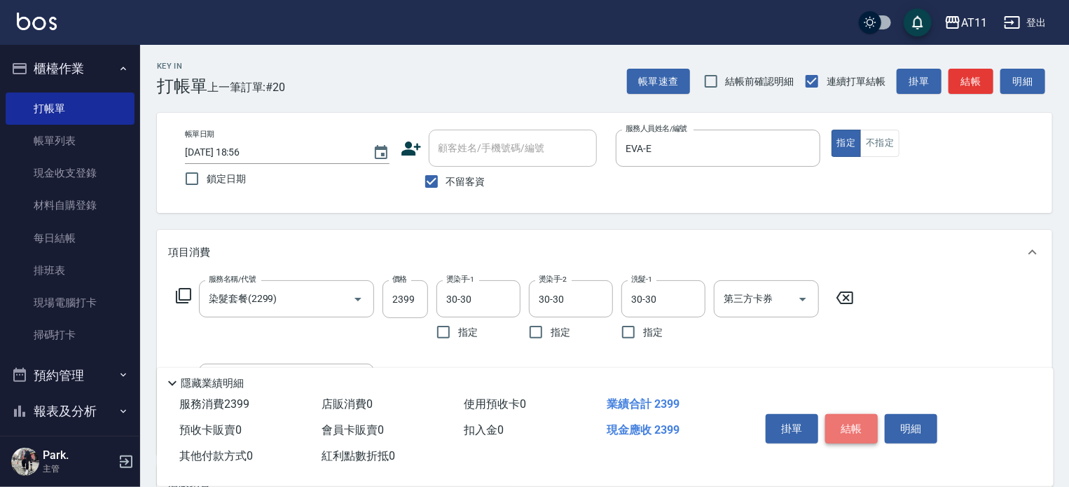
click at [843, 422] on button "結帳" at bounding box center [851, 428] width 53 height 29
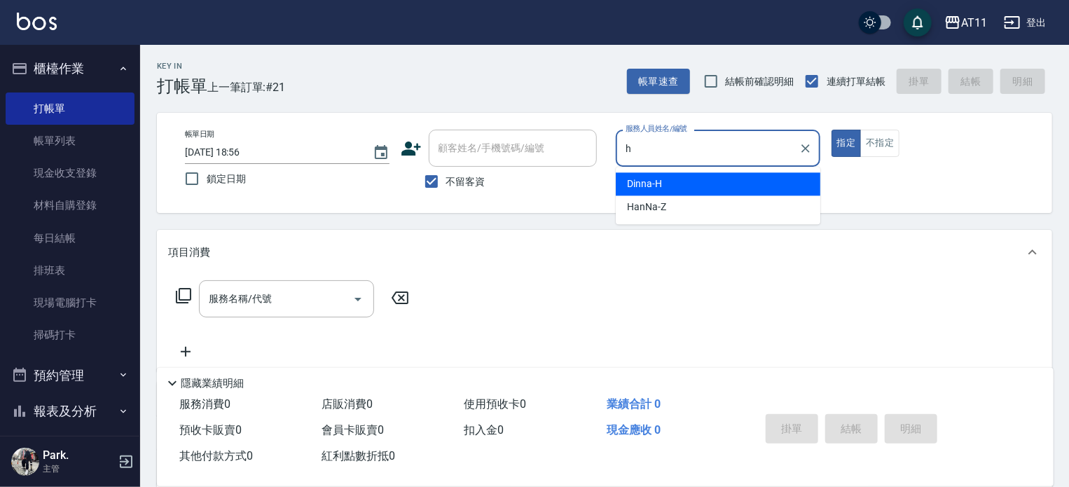
type input "Dinna-H"
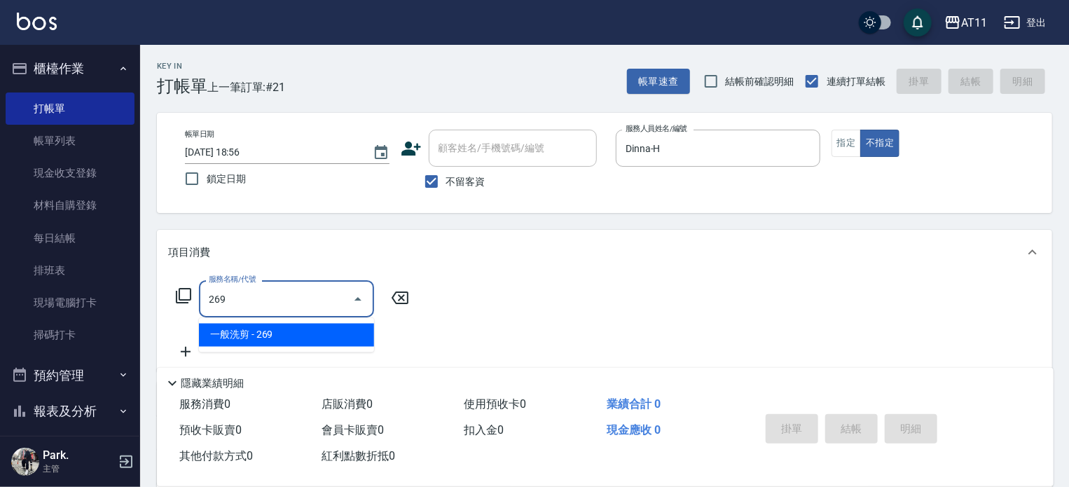
type input "一般洗剪(269)"
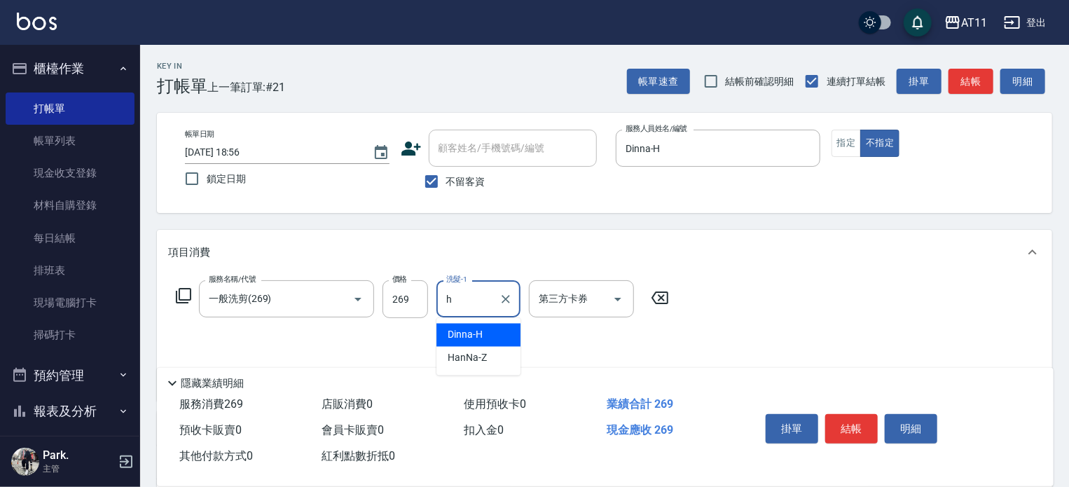
type input "Dinna-H"
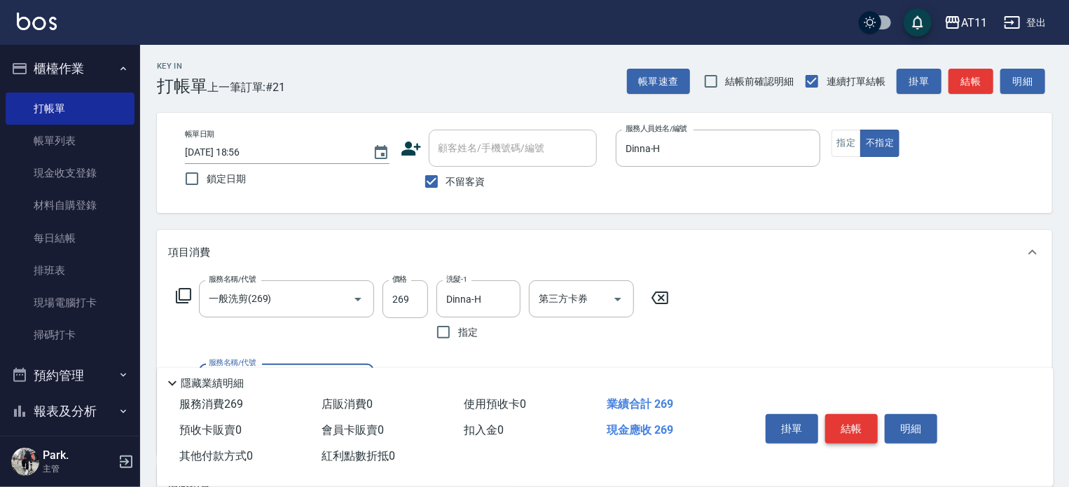
click at [856, 427] on button "結帳" at bounding box center [851, 428] width 53 height 29
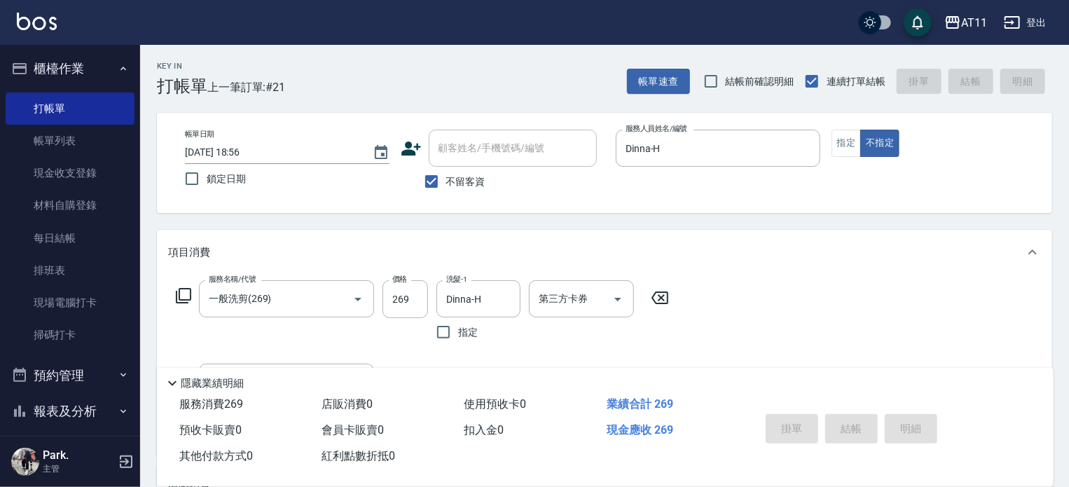
type input "[DATE] 18:57"
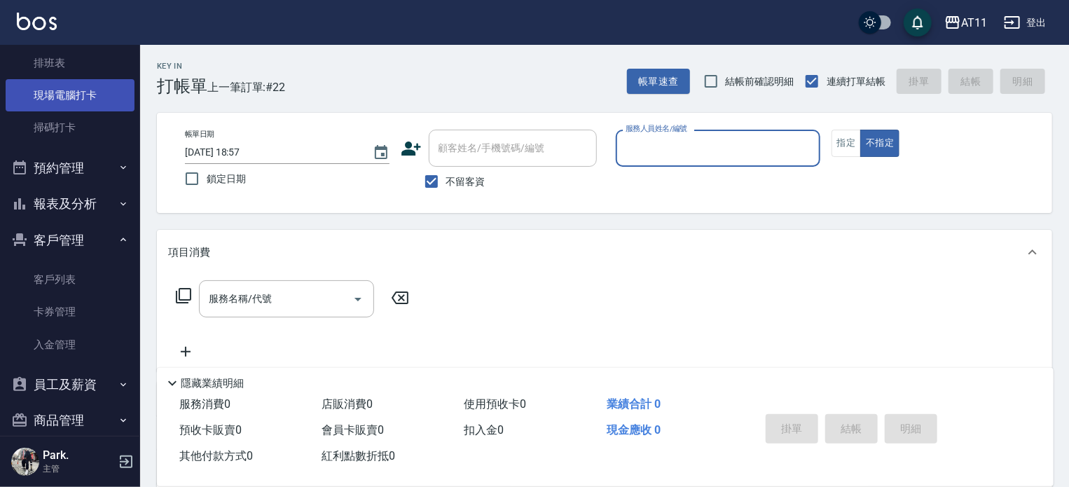
scroll to position [263, 0]
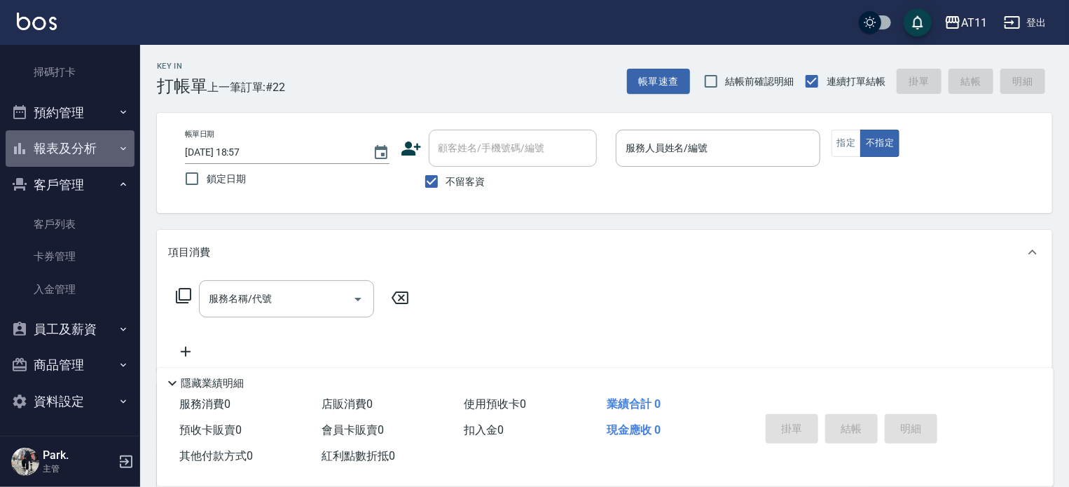
click at [81, 153] on button "報表及分析" at bounding box center [70, 148] width 129 height 36
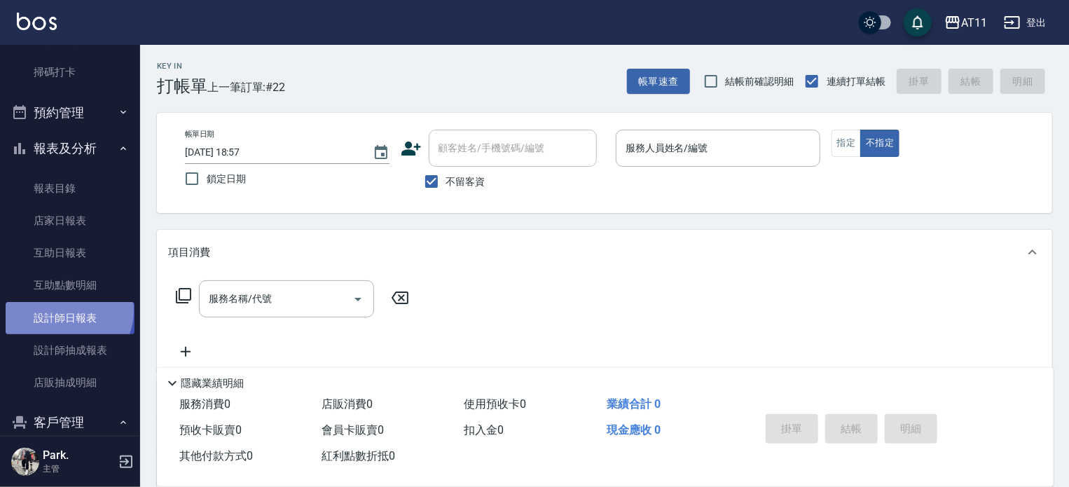
click at [67, 310] on link "設計師日報表" at bounding box center [70, 318] width 129 height 32
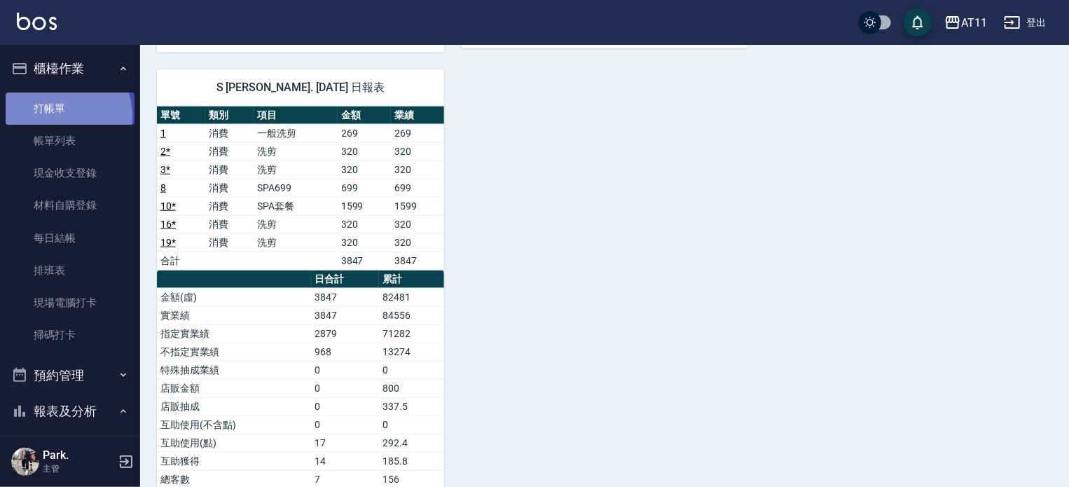
click at [56, 116] on link "打帳單" at bounding box center [70, 108] width 129 height 32
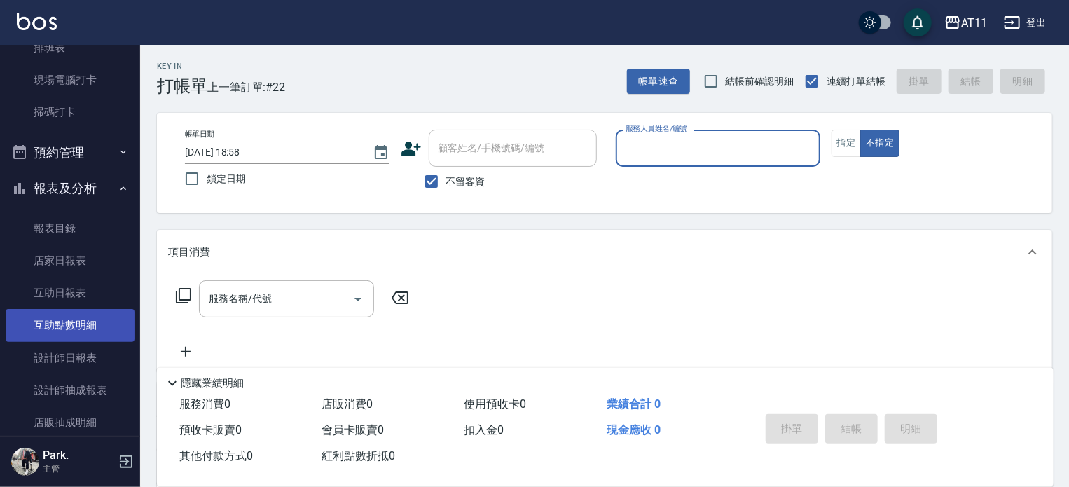
scroll to position [280, 0]
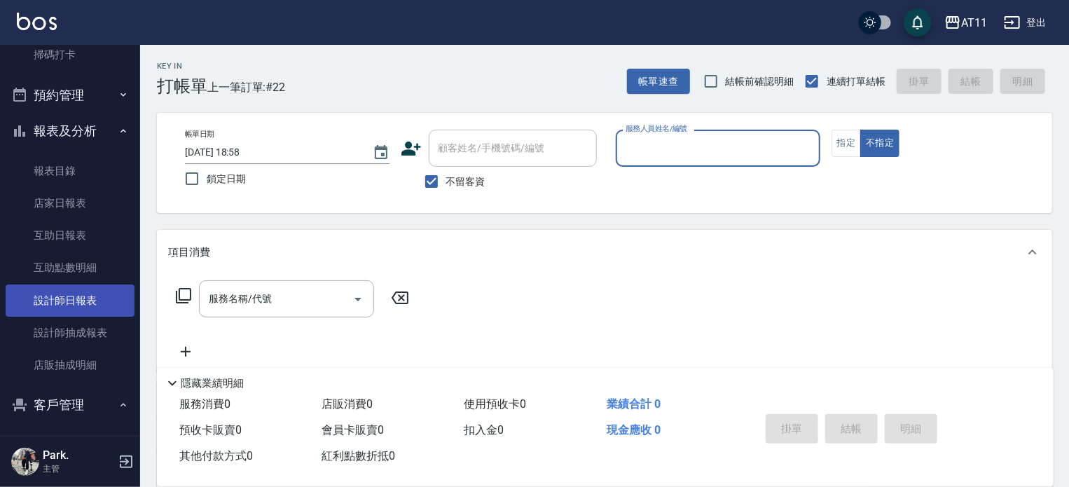
click at [78, 301] on link "設計師日報表" at bounding box center [70, 300] width 129 height 32
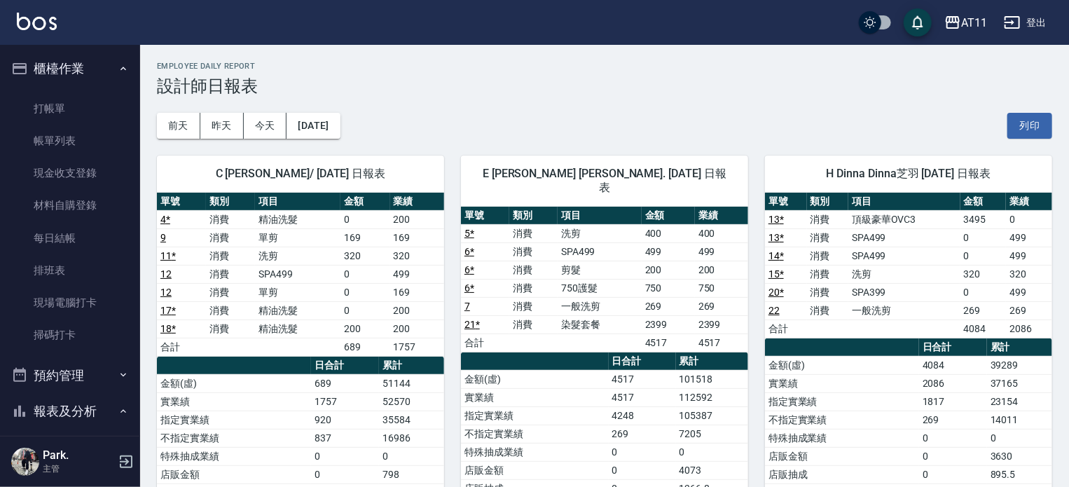
click at [67, 101] on link "打帳單" at bounding box center [70, 108] width 129 height 32
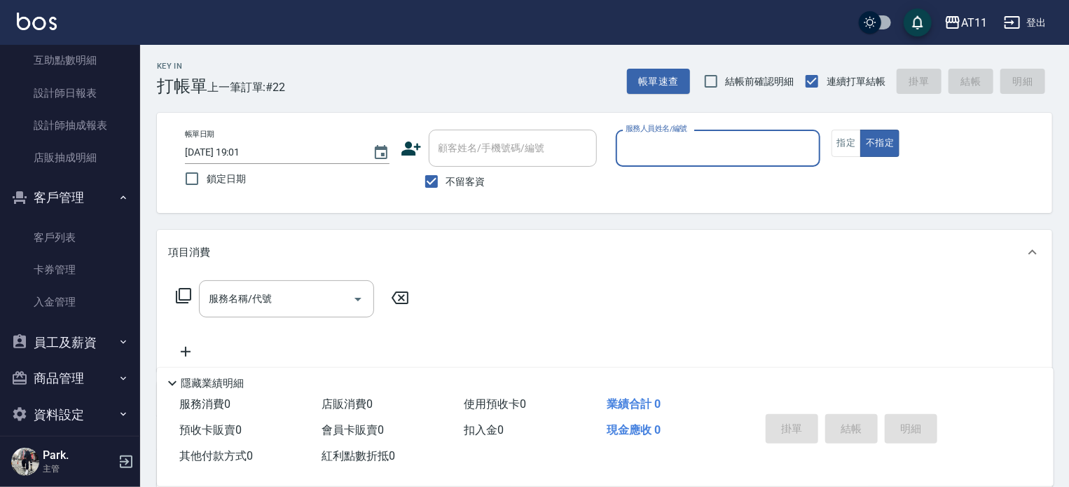
scroll to position [500, 0]
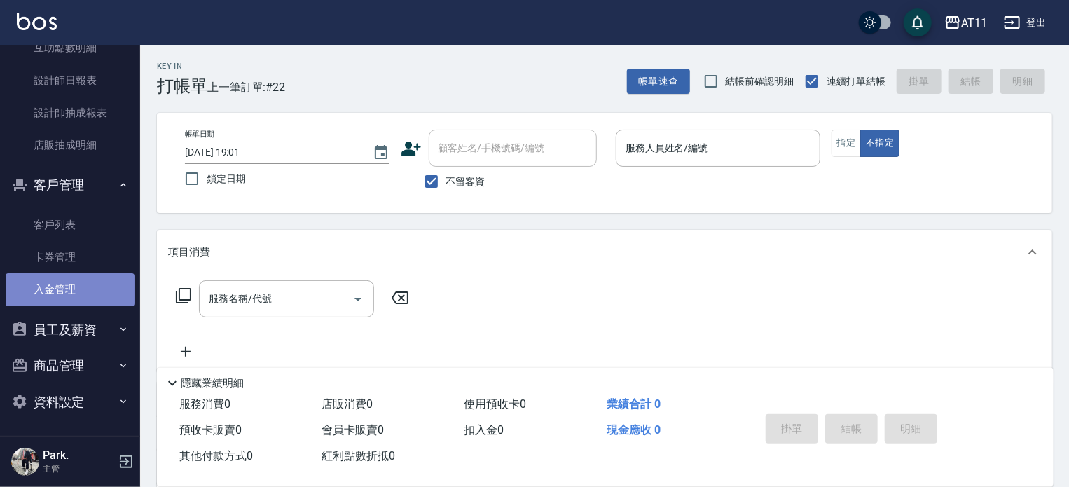
click at [78, 282] on link "入金管理" at bounding box center [70, 289] width 129 height 32
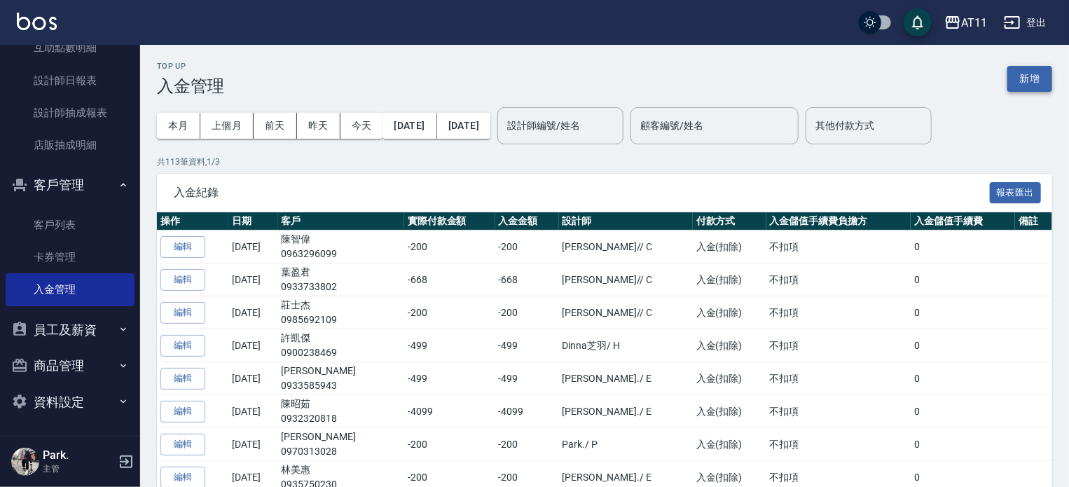
click at [1022, 79] on button "新增" at bounding box center [1030, 79] width 45 height 26
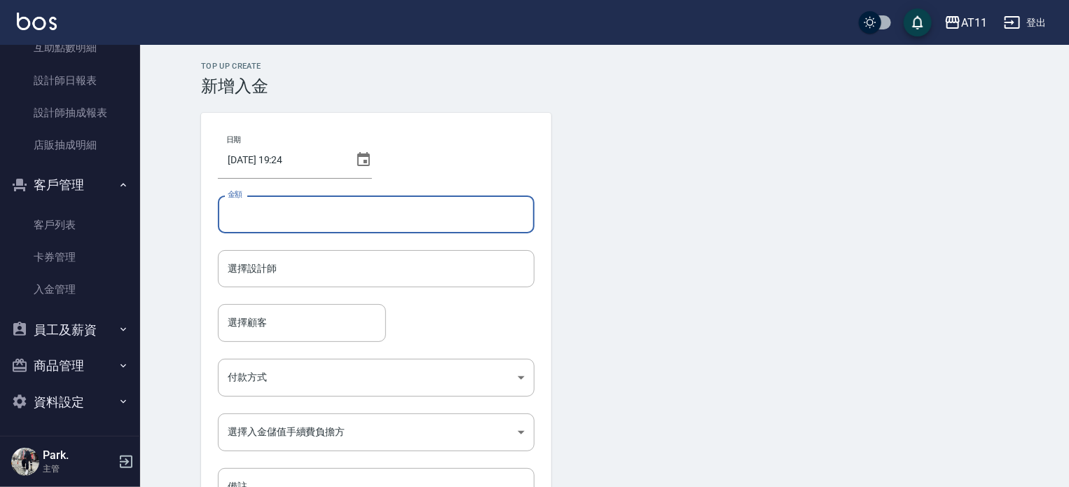
click at [457, 212] on input "金額" at bounding box center [376, 214] width 317 height 38
type input "-250"
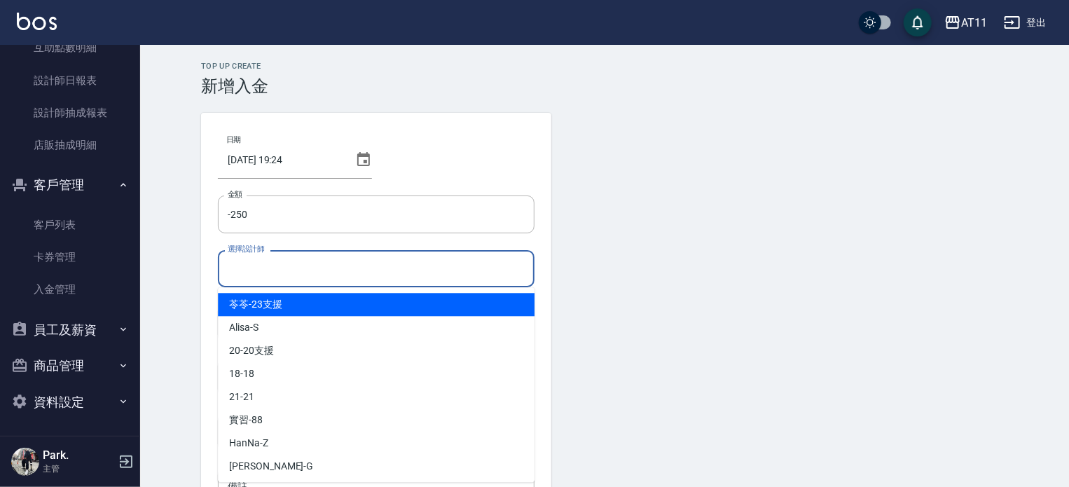
click at [521, 270] on input "選擇設計師" at bounding box center [376, 268] width 304 height 25
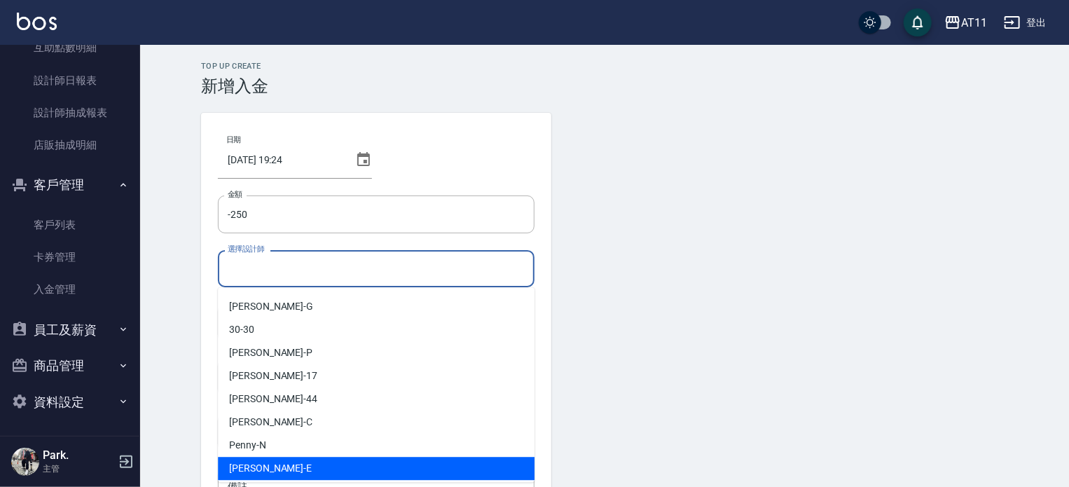
scroll to position [139, 0]
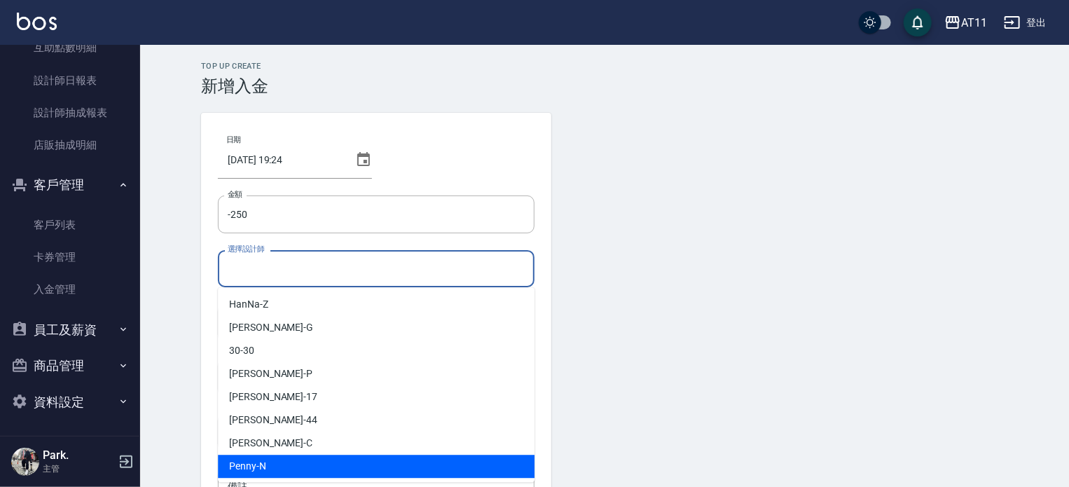
click at [378, 459] on div "Penny -N" at bounding box center [376, 466] width 317 height 23
type input "Penny-N"
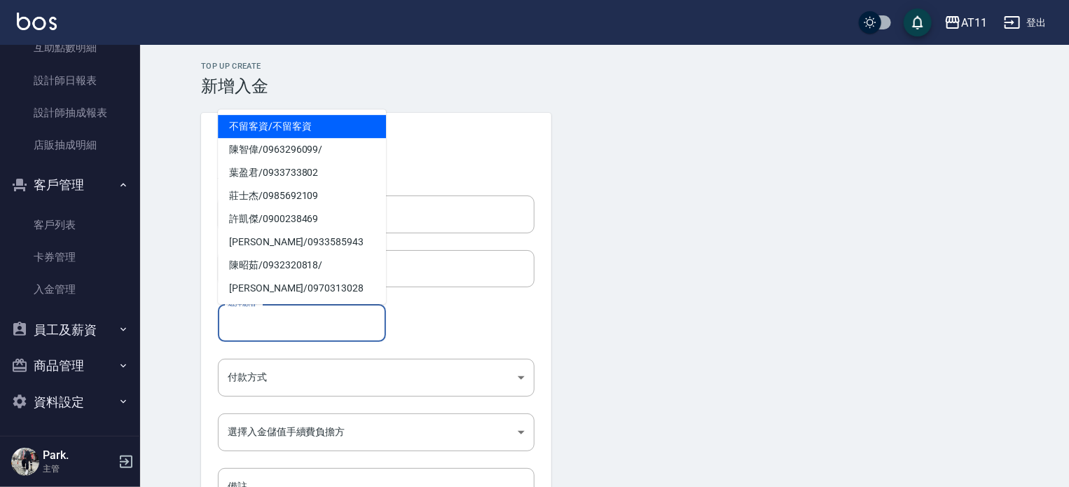
click at [374, 324] on input "選擇顧客" at bounding box center [302, 322] width 156 height 25
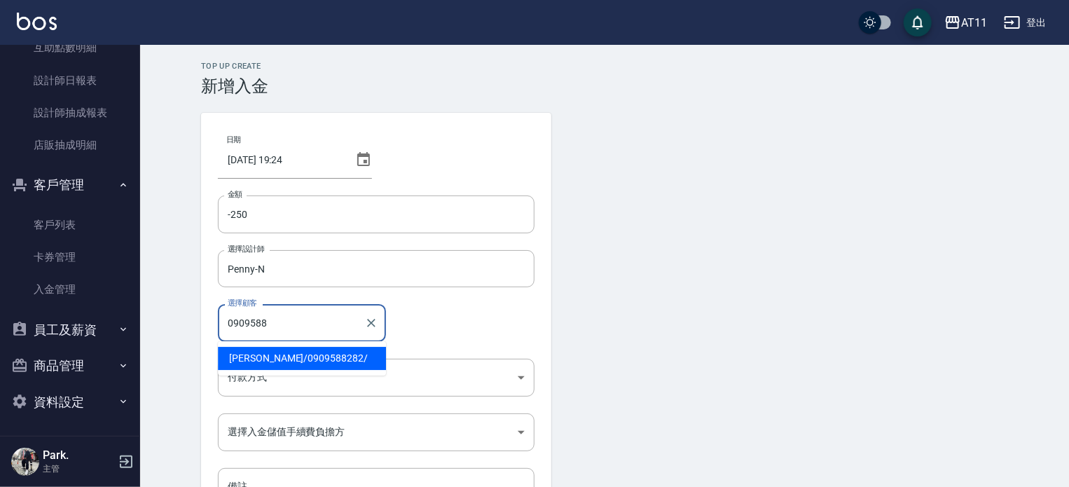
click at [312, 356] on span "[PERSON_NAME]/ 0909588282 /" at bounding box center [302, 358] width 168 height 23
type input "[PERSON_NAME]/0909588282/"
click at [312, 372] on body "AT11 登出 櫃檯作業 打帳單 帳單列表 現金收支登錄 材料自購登錄 每日結帳 排班表 現場電腦打卡 掃碼打卡 預約管理 預約管理 單日預約紀錄 單週預約紀…" at bounding box center [534, 291] width 1069 height 582
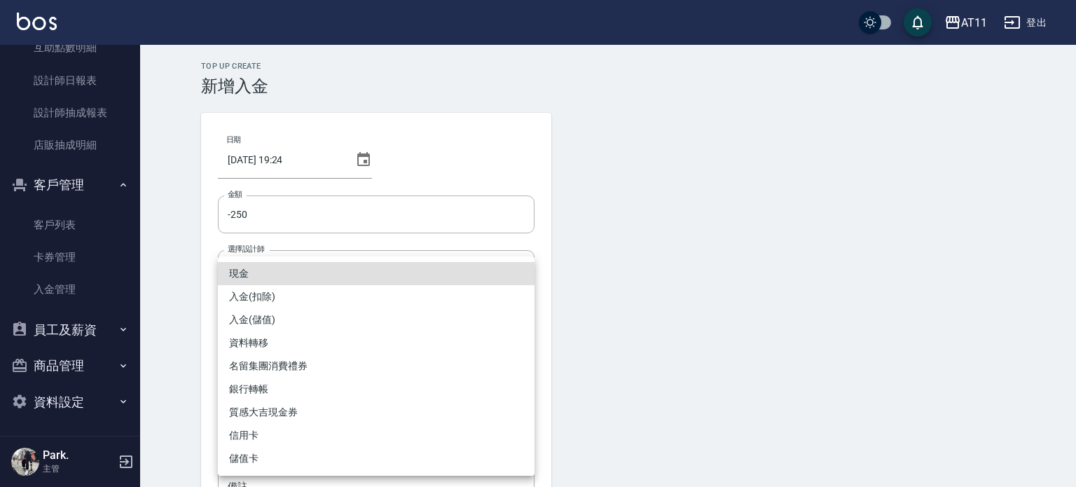
click at [369, 293] on li "入金(扣除)" at bounding box center [376, 296] width 317 height 23
type input "入金(扣除)"
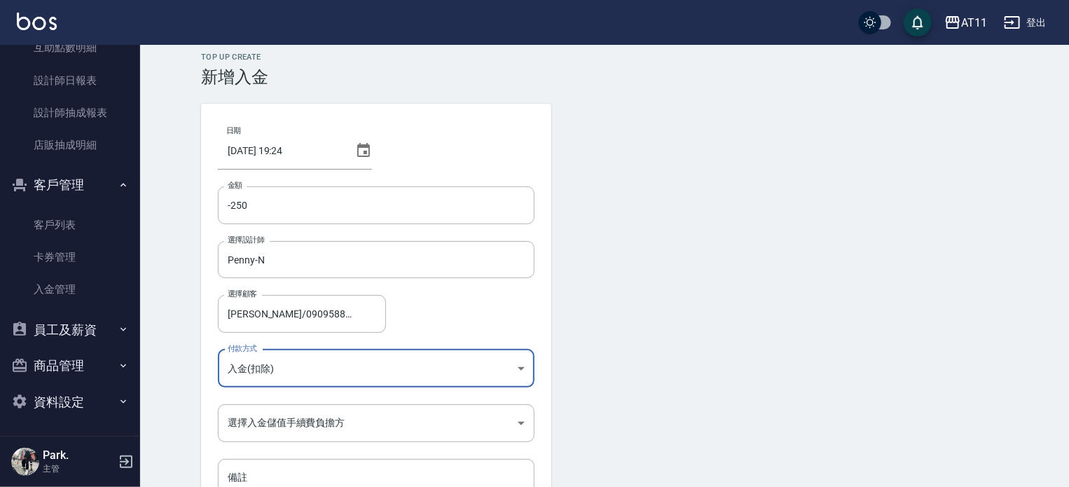
scroll to position [95, 0]
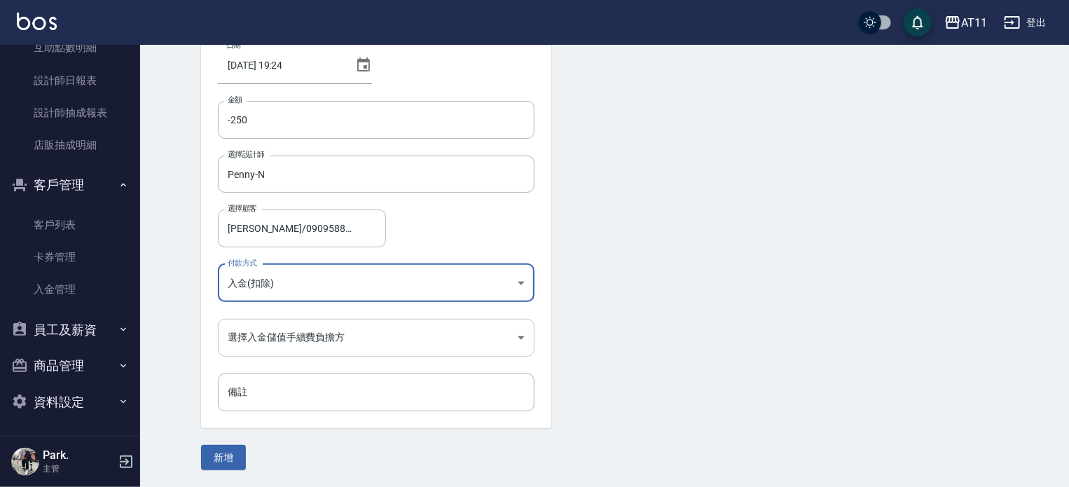
click at [348, 345] on body "AT11 登出 櫃檯作業 打帳單 帳單列表 現金收支登錄 材料自購登錄 每日結帳 排班表 現場電腦打卡 掃碼打卡 預約管理 預約管理 單日預約紀錄 單週預約紀…" at bounding box center [534, 196] width 1069 height 582
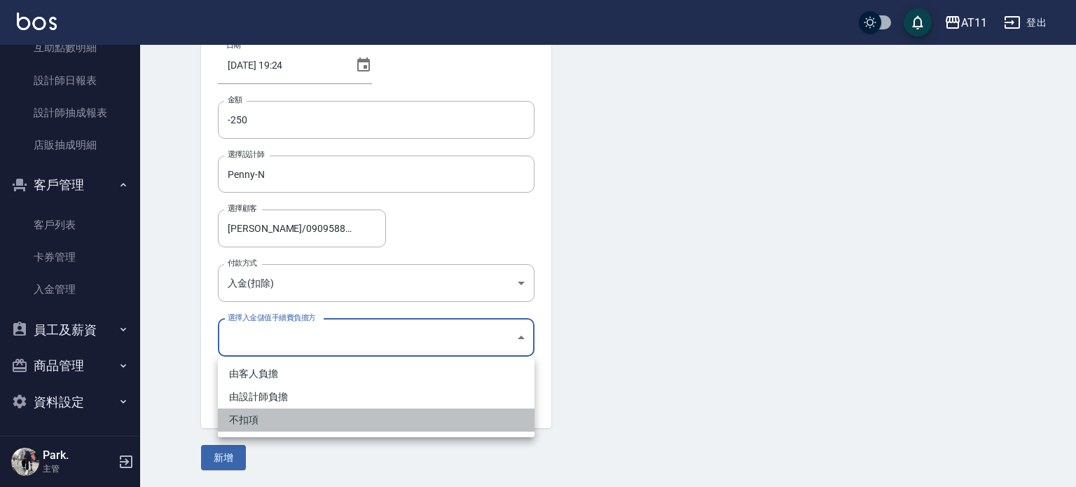
click at [300, 420] on li "不扣項" at bounding box center [376, 419] width 317 height 23
type input "WITHOUTHANDLINGFEE"
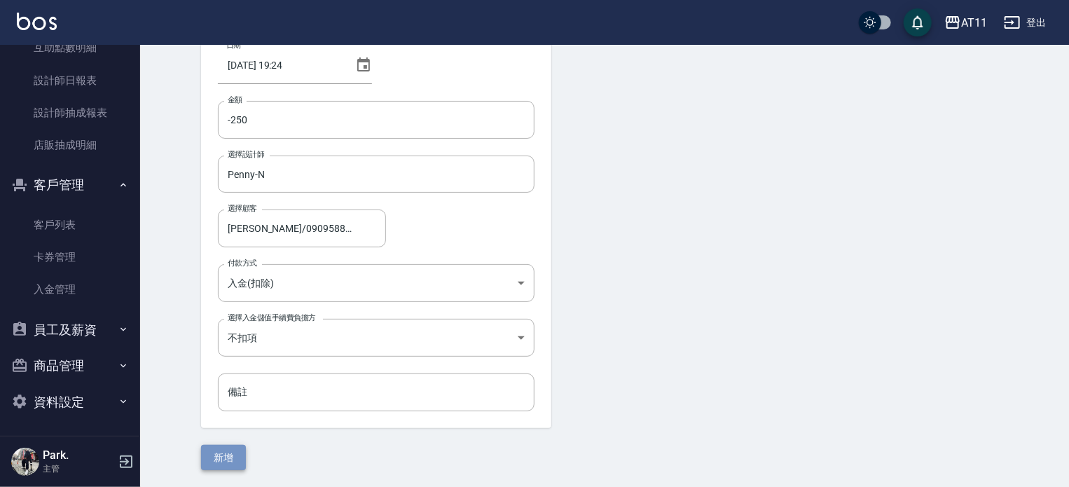
click at [233, 448] on button "新增" at bounding box center [223, 458] width 45 height 26
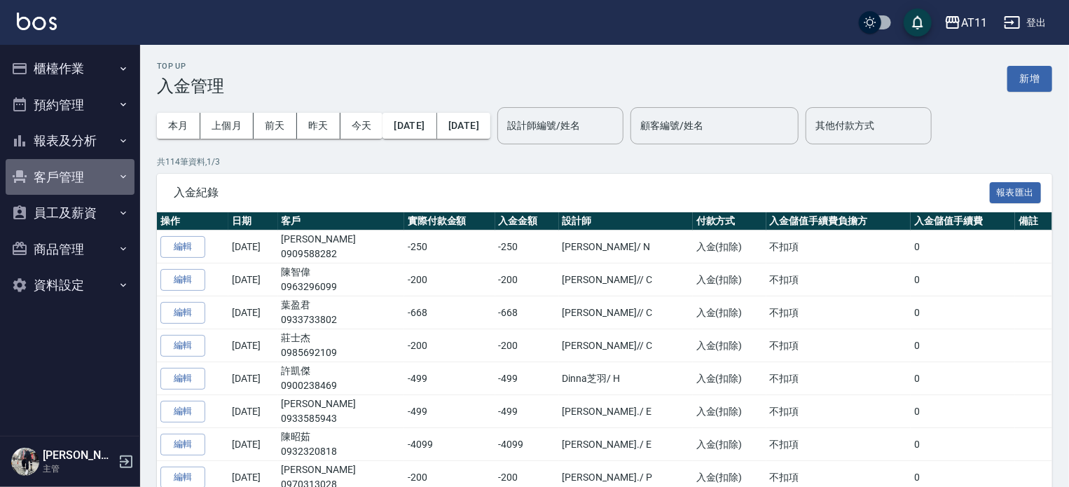
click at [62, 179] on button "客戶管理" at bounding box center [70, 177] width 129 height 36
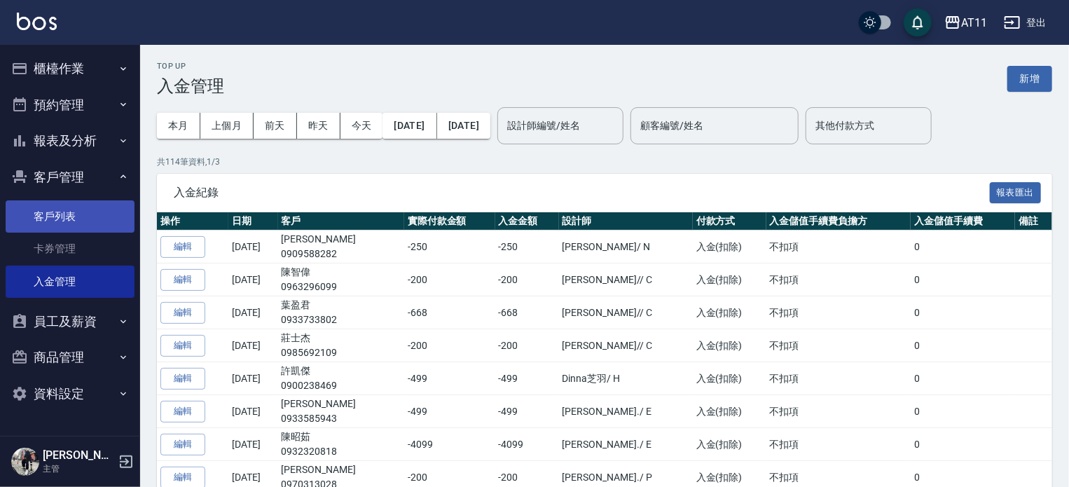
click at [95, 224] on link "客戶列表" at bounding box center [70, 216] width 129 height 32
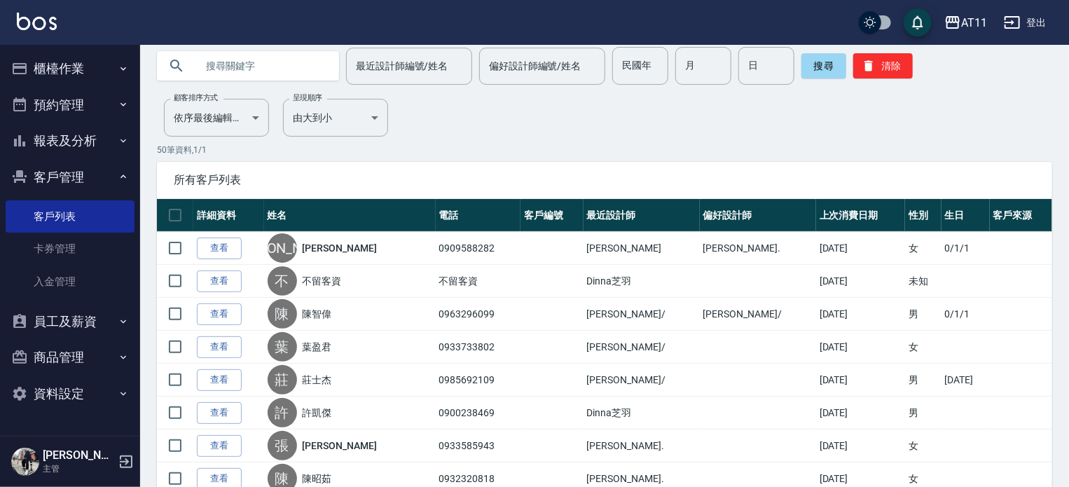
scroll to position [140, 0]
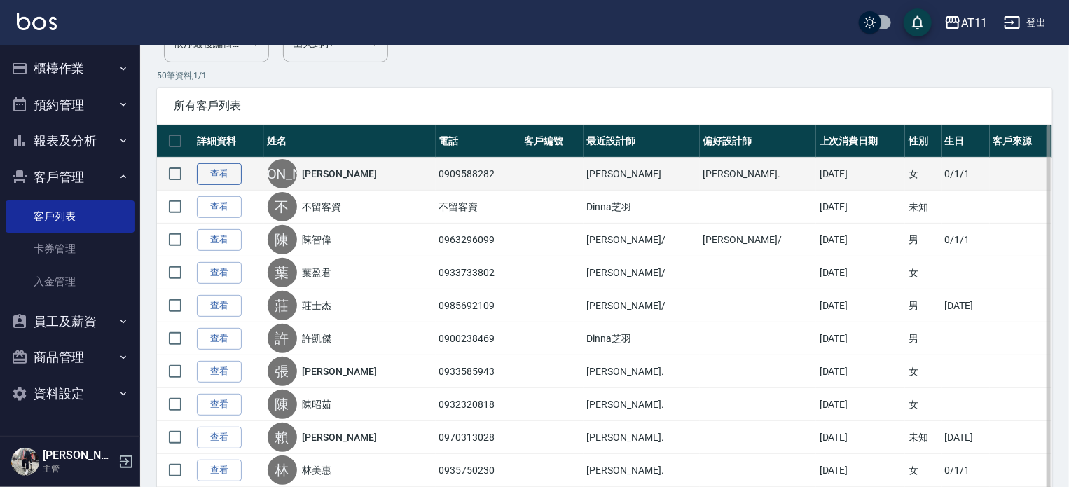
click at [224, 172] on link "查看" at bounding box center [219, 174] width 45 height 22
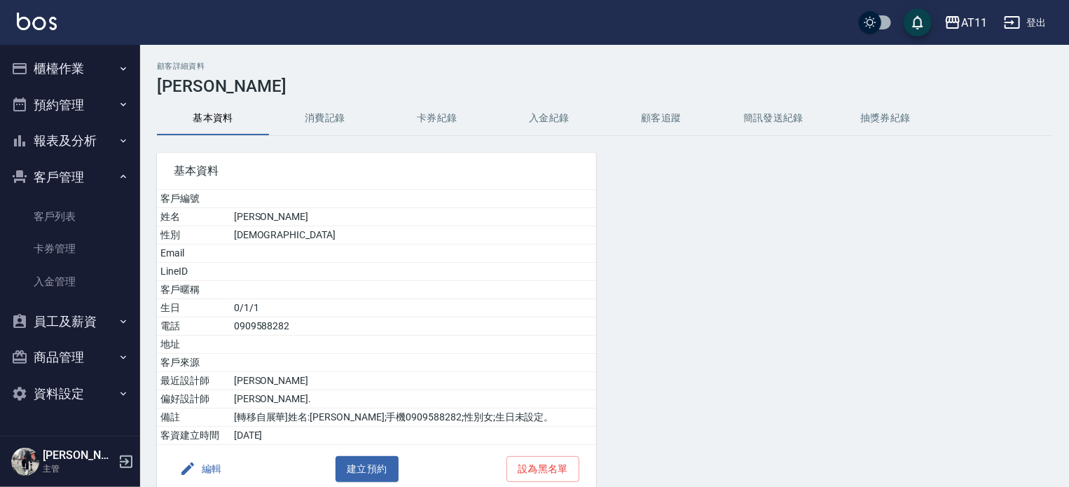
click at [570, 111] on button "入金紀錄" at bounding box center [549, 119] width 112 height 34
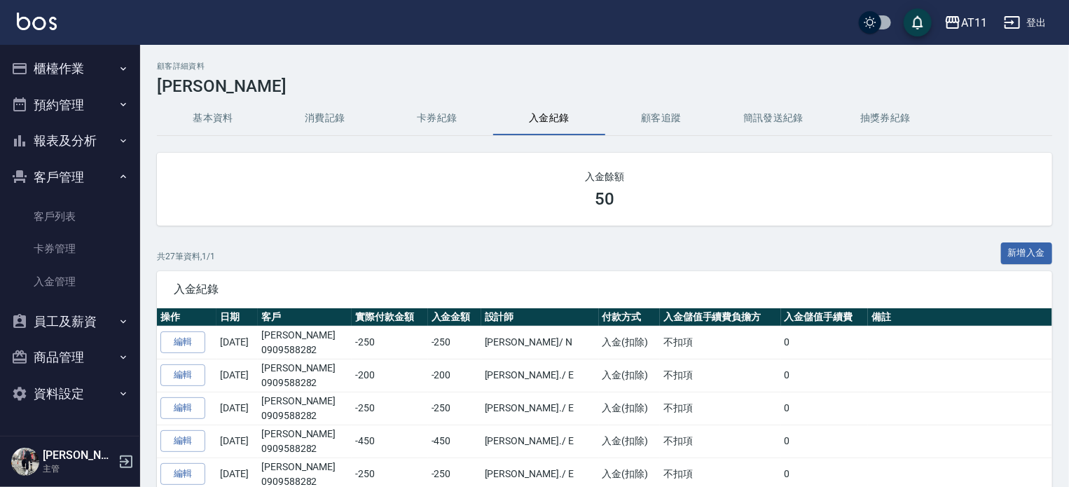
click at [197, 128] on button "基本資料" at bounding box center [213, 119] width 112 height 34
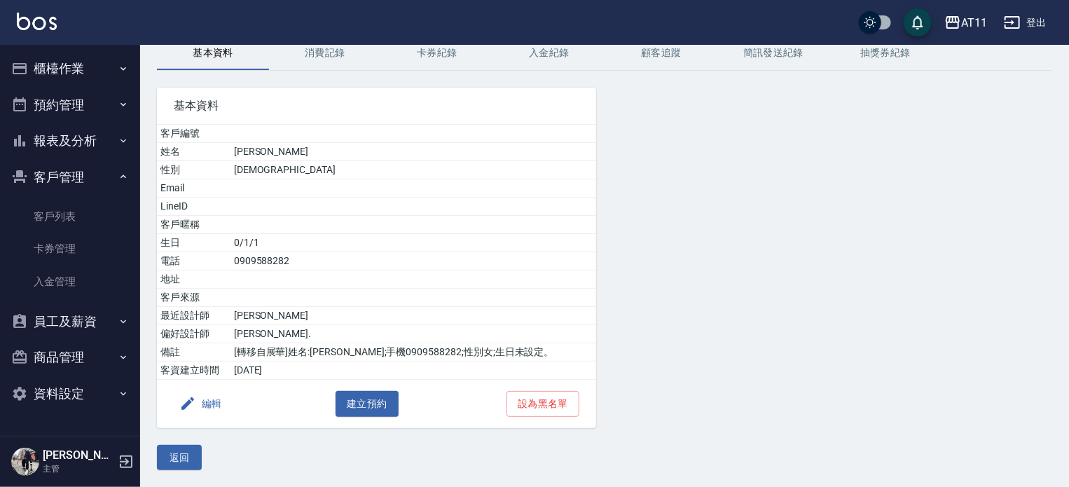
scroll to position [92, 0]
click at [596, 135] on div at bounding box center [748, 249] width 304 height 357
